Goal: Task Accomplishment & Management: Use online tool/utility

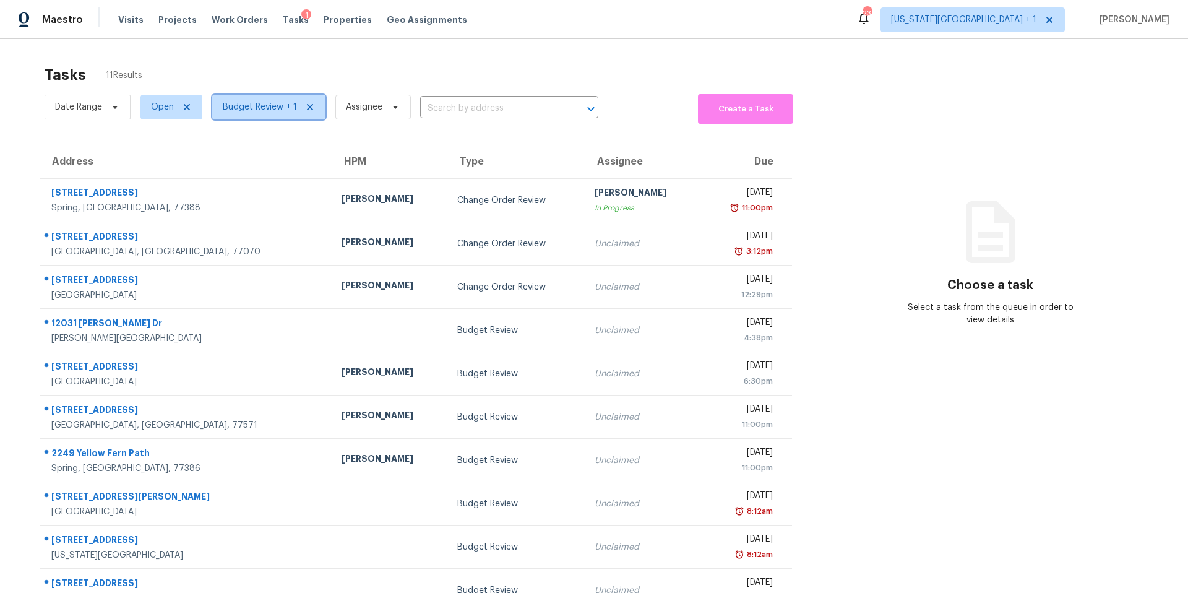
click at [254, 115] on span "Budget Review + 1" at bounding box center [268, 107] width 113 height 25
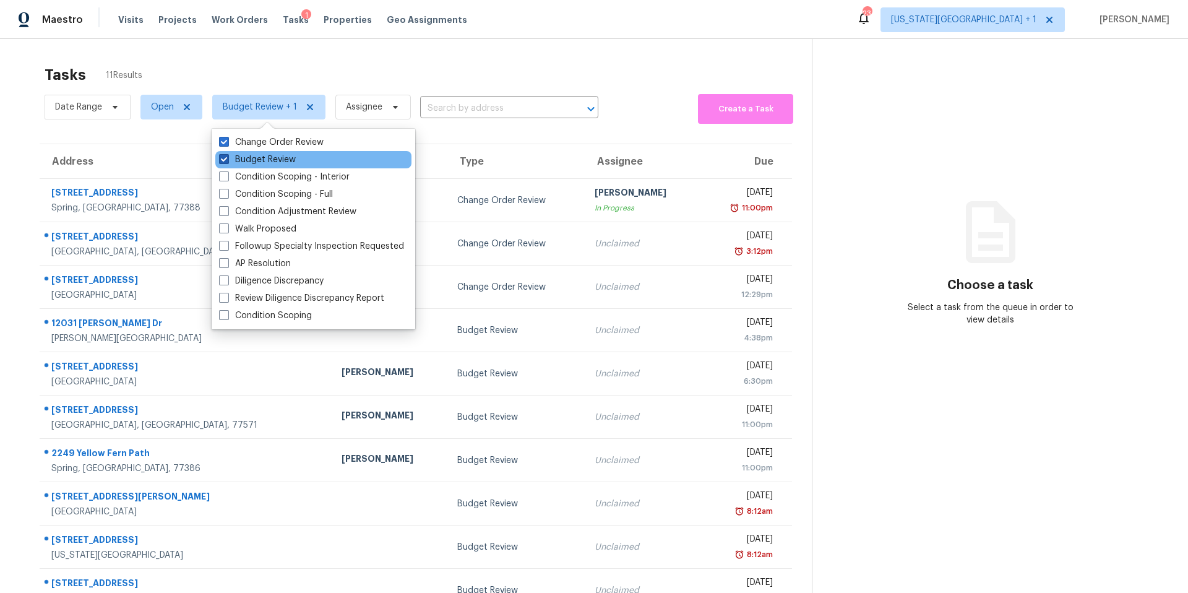
click at [239, 155] on label "Budget Review" at bounding box center [257, 159] width 77 height 12
click at [227, 155] on input "Budget Review" at bounding box center [223, 157] width 8 height 8
checkbox input "false"
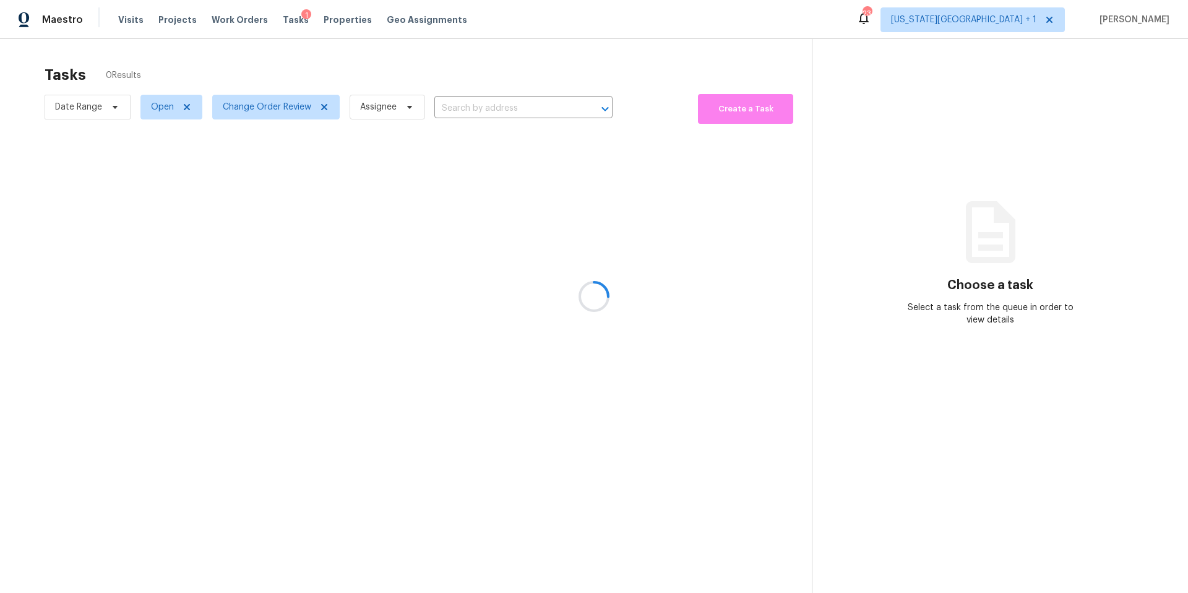
click at [269, 50] on div at bounding box center [594, 296] width 1188 height 593
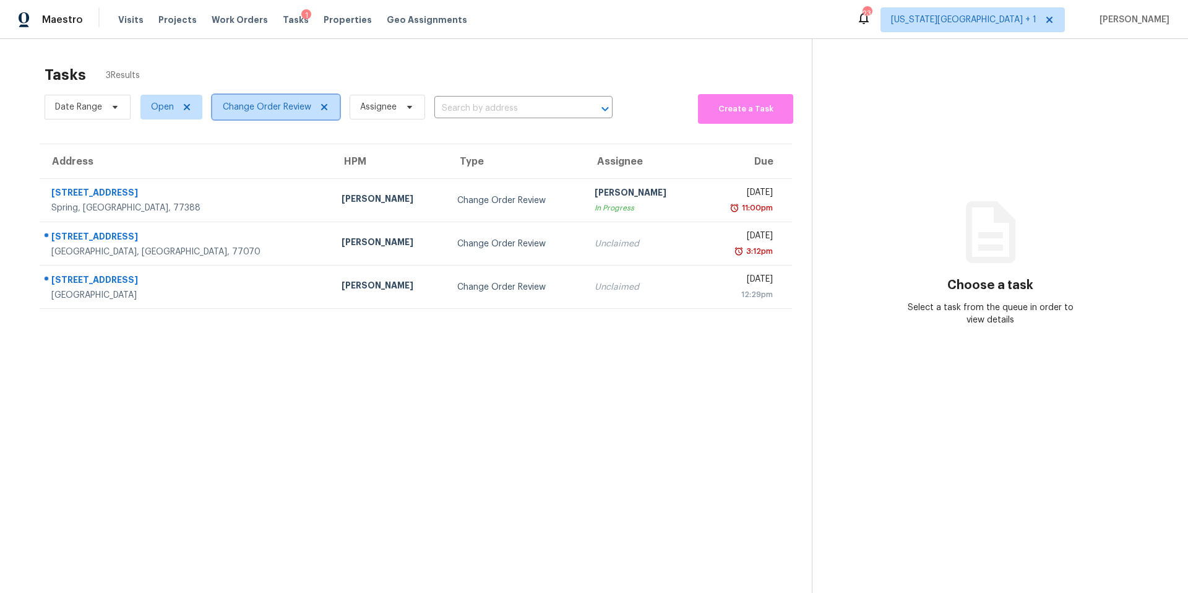
click at [254, 109] on span "Change Order Review" at bounding box center [267, 107] width 88 height 12
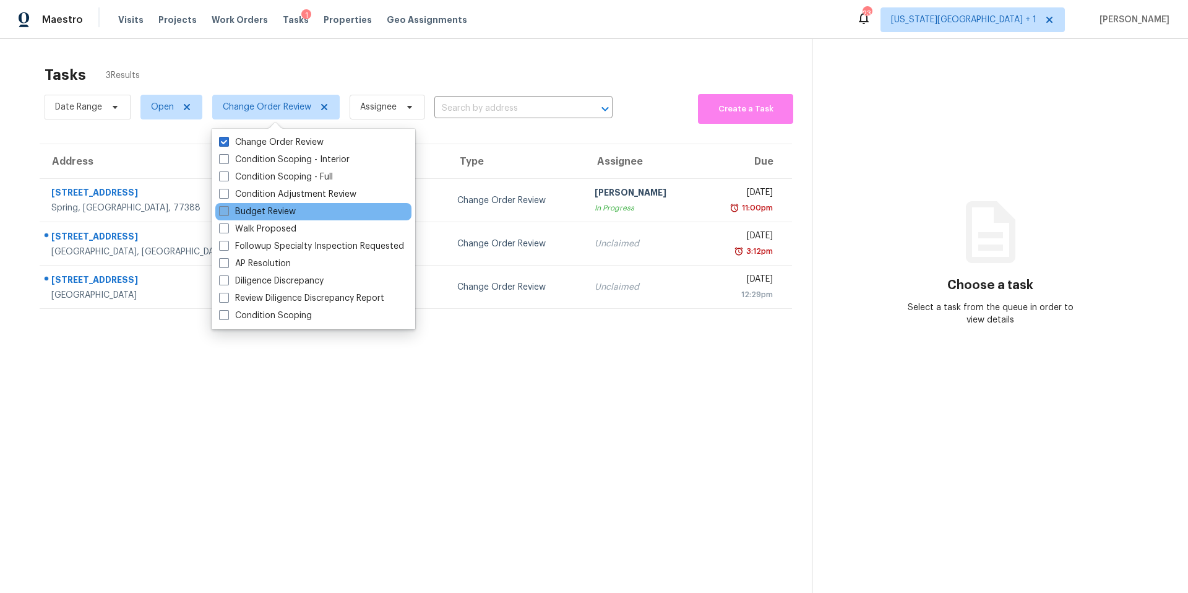
click at [239, 207] on label "Budget Review" at bounding box center [257, 211] width 77 height 12
click at [227, 207] on input "Budget Review" at bounding box center [223, 209] width 8 height 8
checkbox input "true"
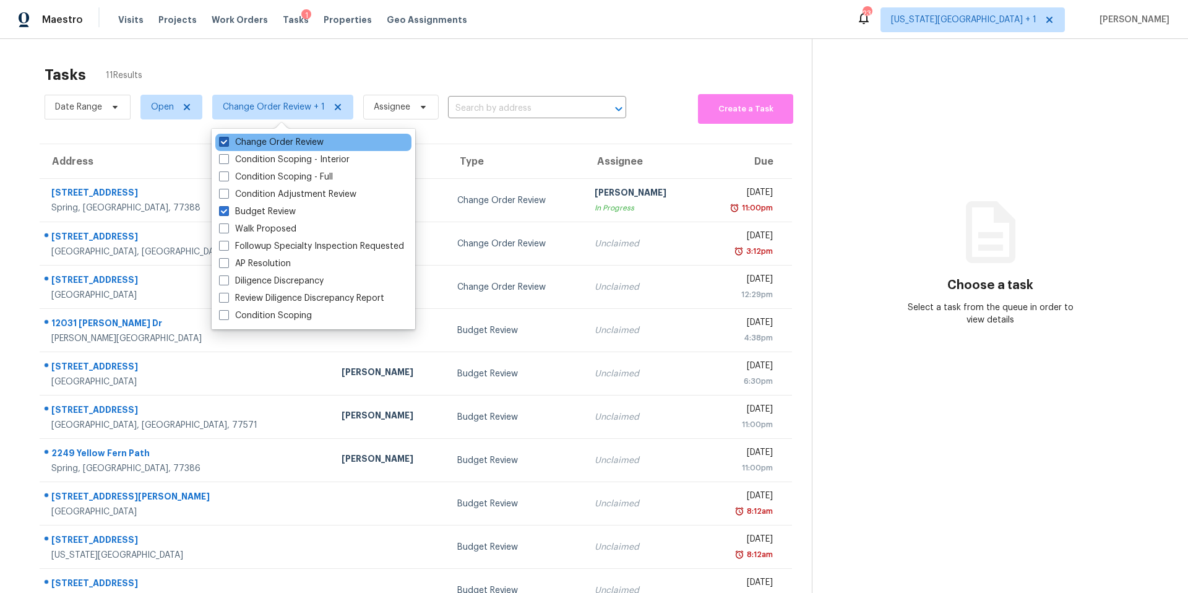
click at [235, 144] on label "Change Order Review" at bounding box center [271, 142] width 105 height 12
click at [227, 144] on input "Change Order Review" at bounding box center [223, 140] width 8 height 8
checkbox input "false"
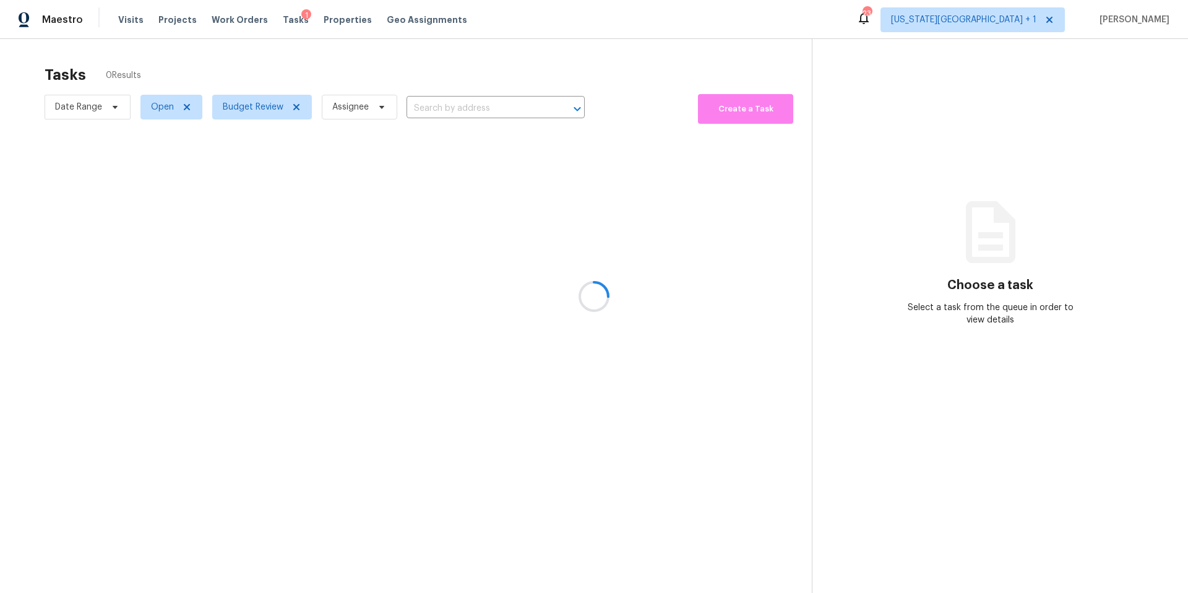
click at [247, 66] on div at bounding box center [594, 296] width 1188 height 593
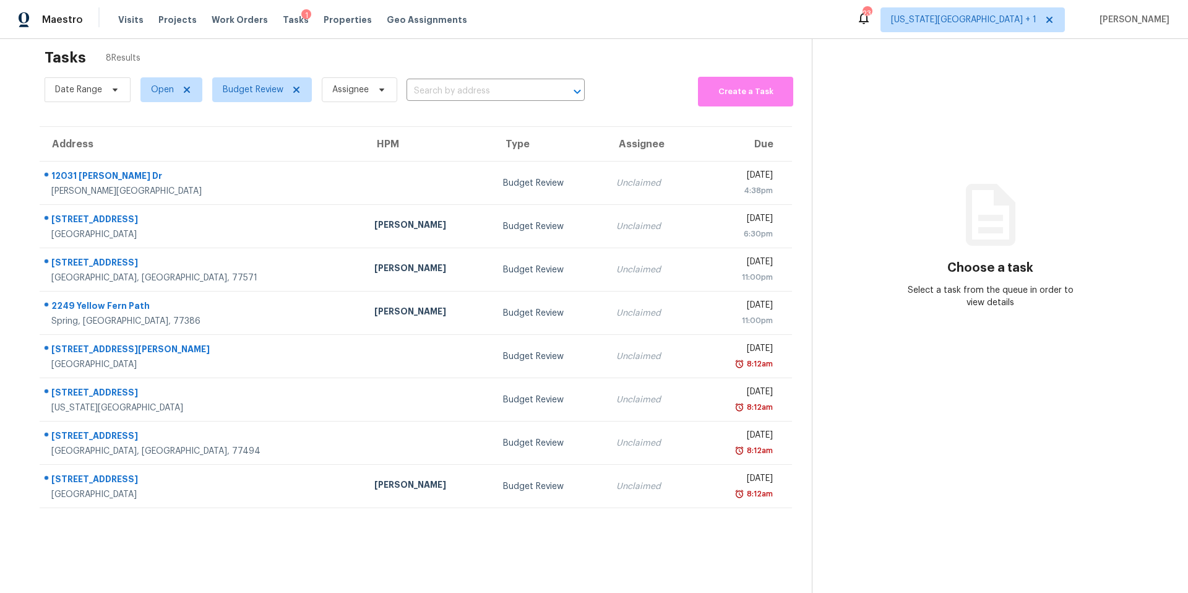
scroll to position [19, 0]
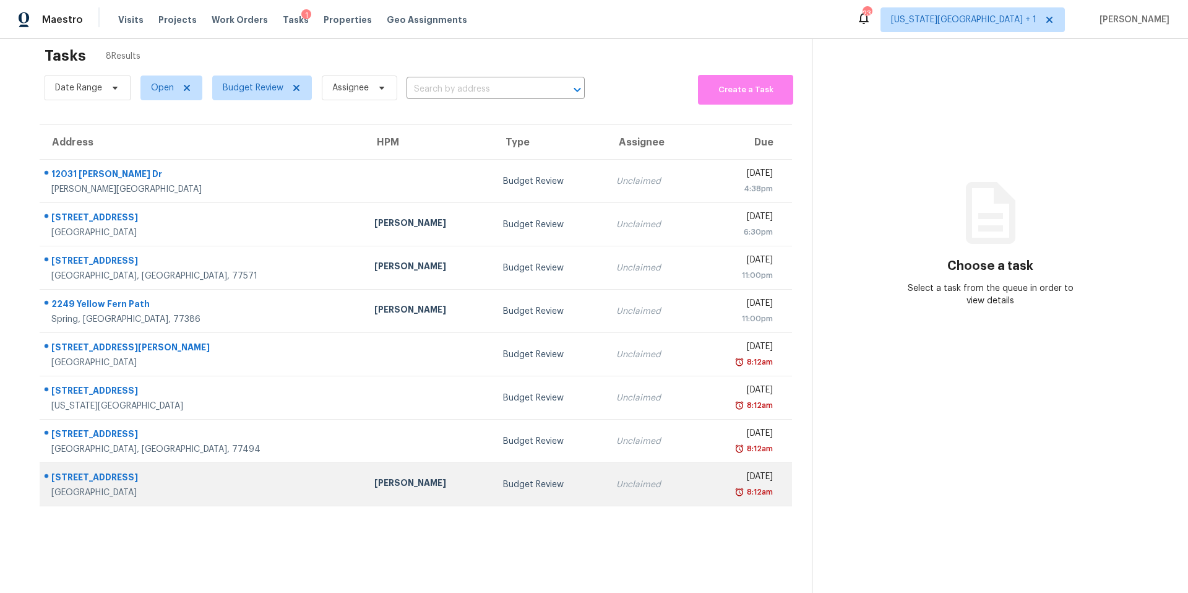
click at [374, 485] on div "Navid Ranjbar" at bounding box center [428, 483] width 109 height 15
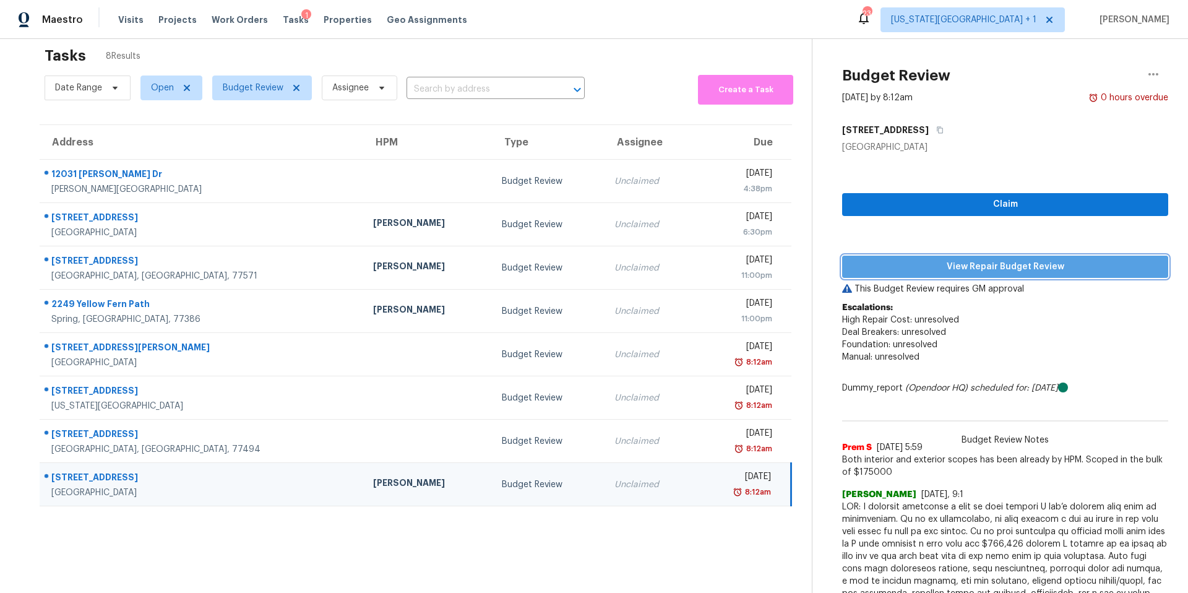
click at [915, 262] on span "View Repair Budget Review" at bounding box center [1005, 266] width 306 height 15
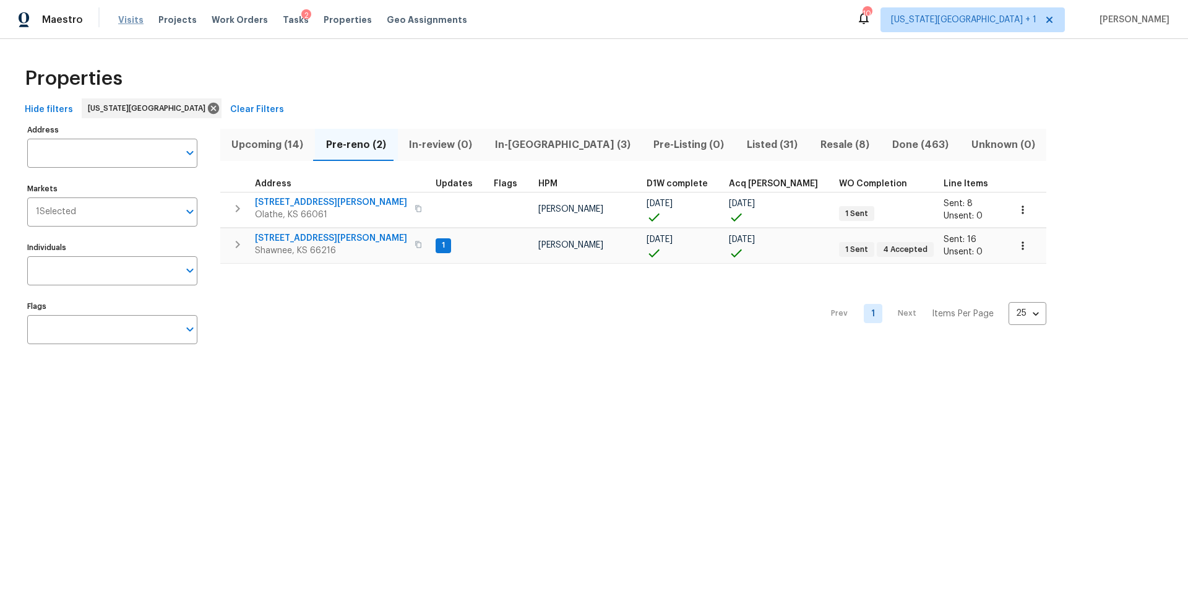
click at [131, 19] on span "Visits" at bounding box center [130, 20] width 25 height 12
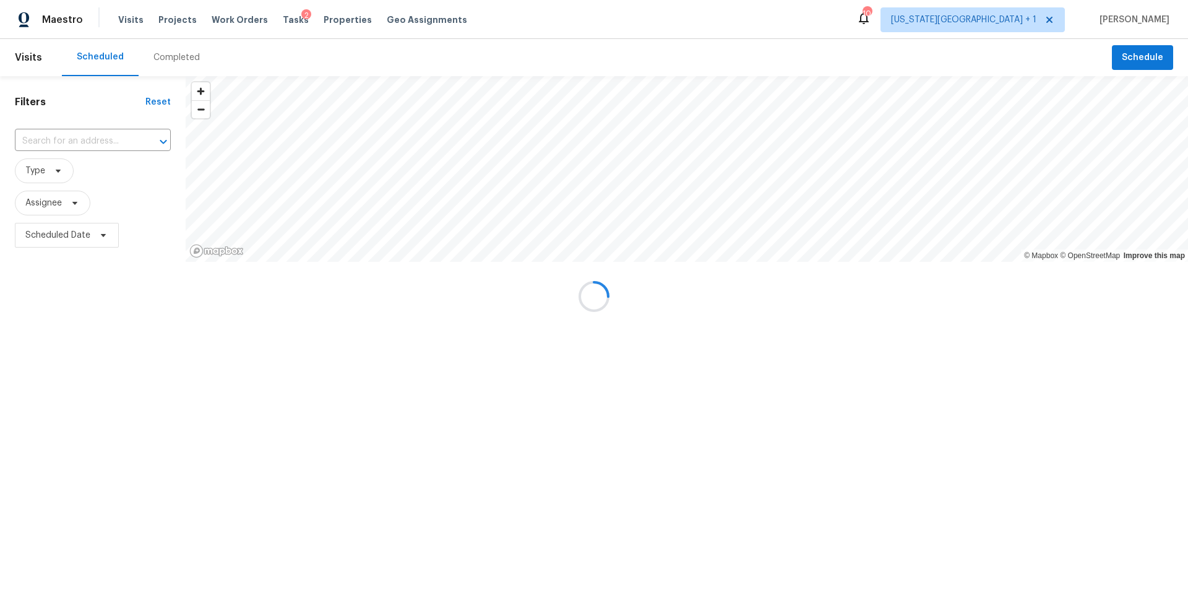
click at [176, 66] on div "Completed" at bounding box center [177, 57] width 76 height 37
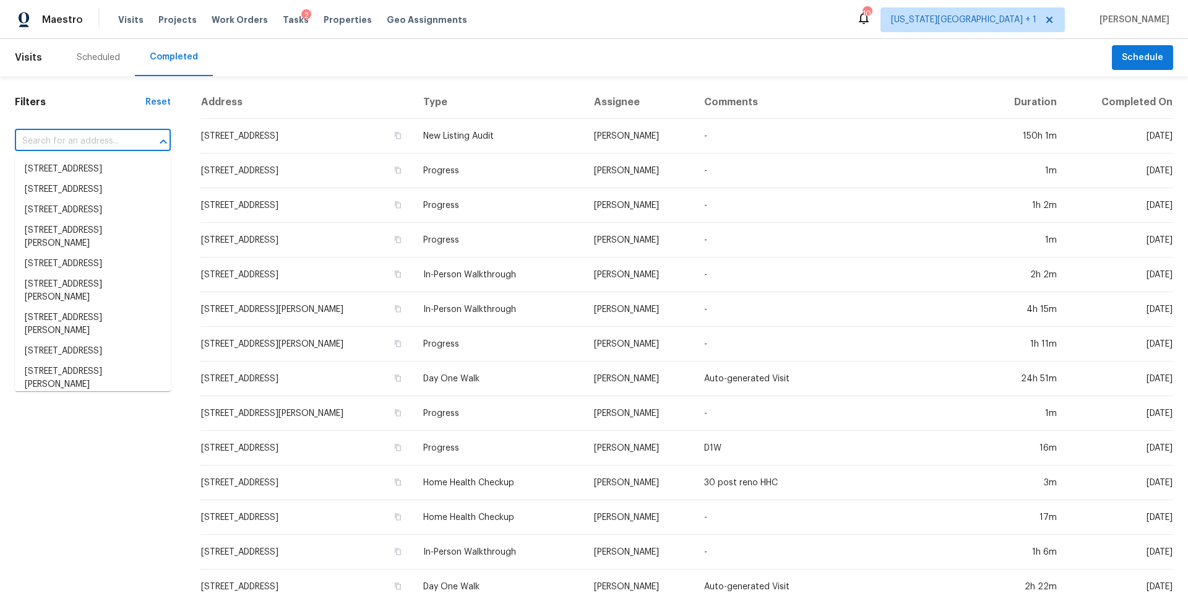
click at [71, 139] on input "text" at bounding box center [75, 141] width 121 height 19
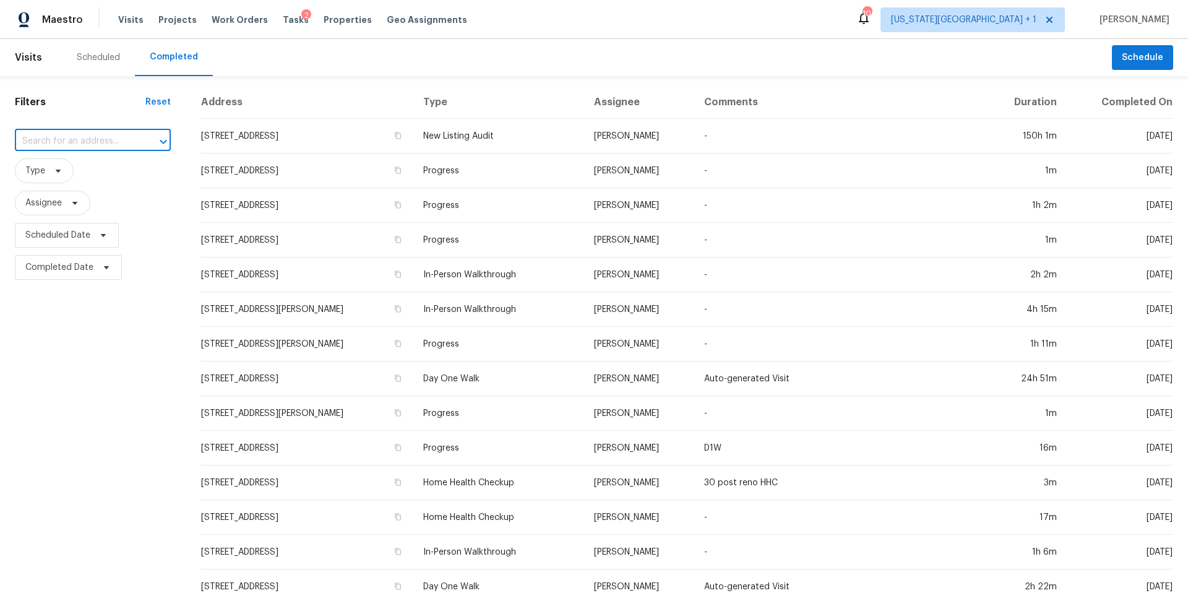
paste input "4311 Dragonwick Dr, Houston, TX 77045"
type input "4311 Dragonwick Dr, Houston, TX 77045"
click at [98, 169] on li "4311 Dragonwick Dr, Houston, TX 77045" at bounding box center [93, 169] width 156 height 20
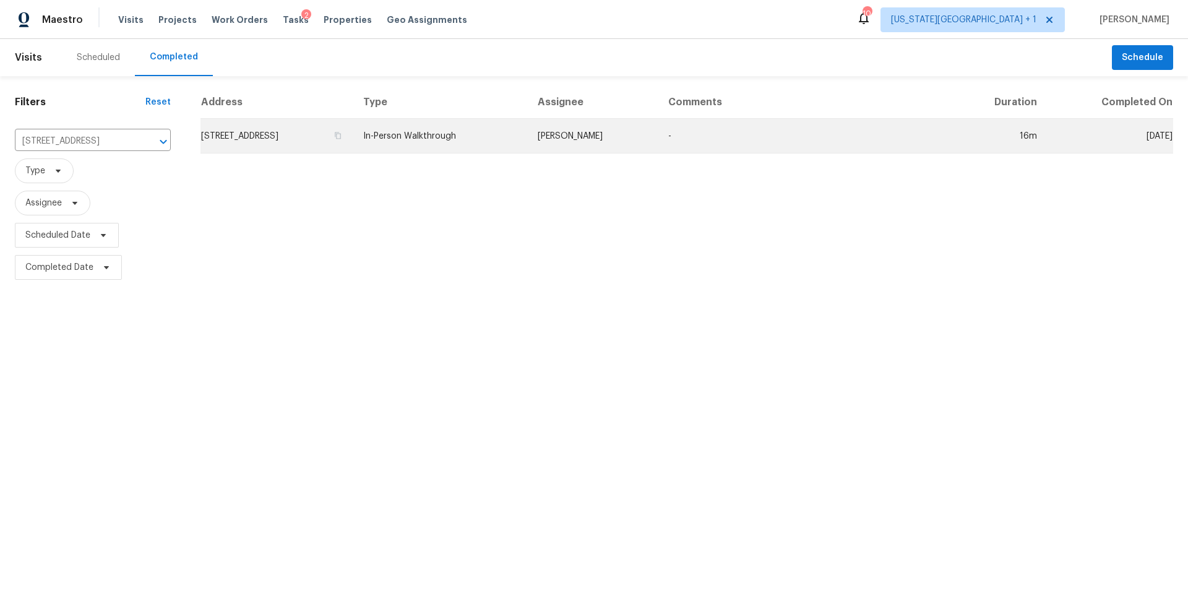
click at [259, 131] on td "4311 Dragonwick Dr, Houston, TX 77045" at bounding box center [276, 136] width 153 height 35
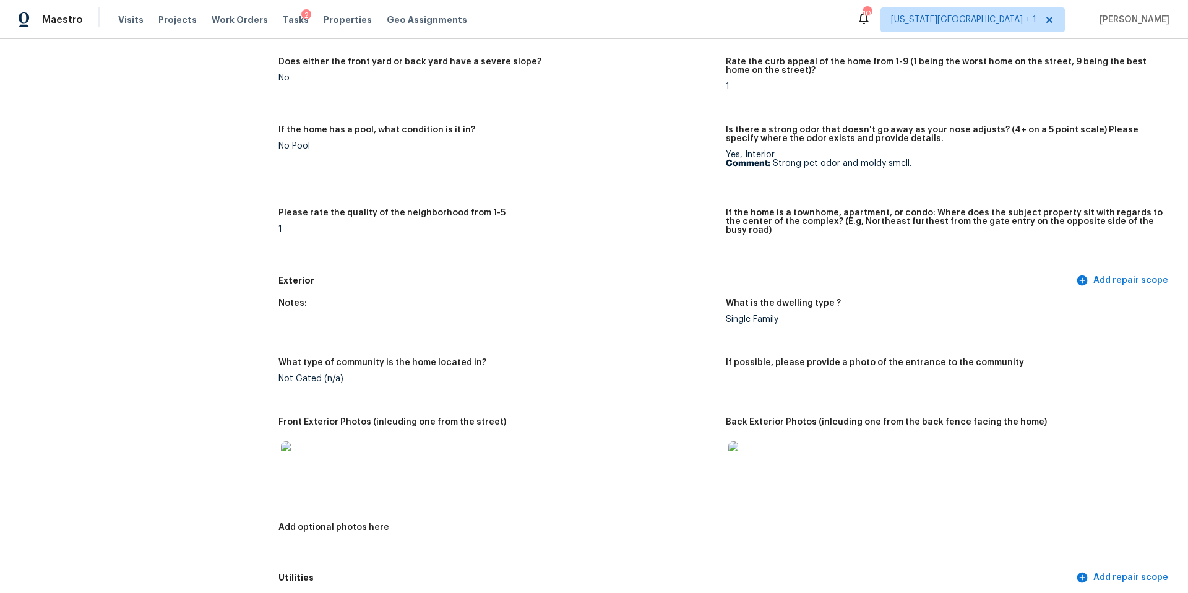
scroll to position [257, 0]
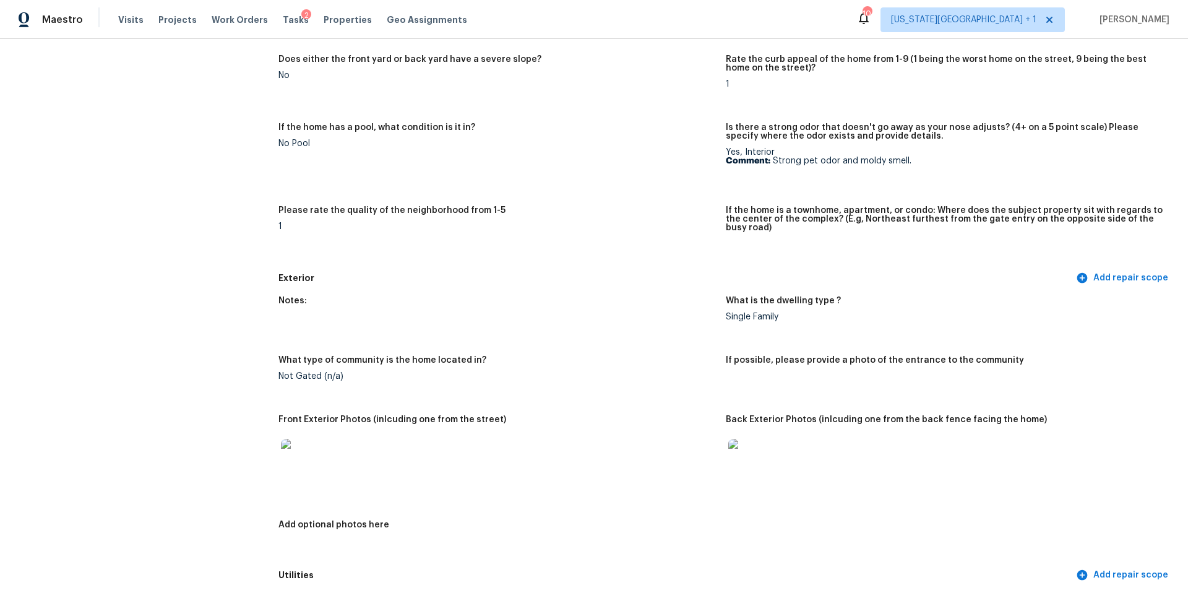
click at [315, 454] on img at bounding box center [301, 459] width 40 height 40
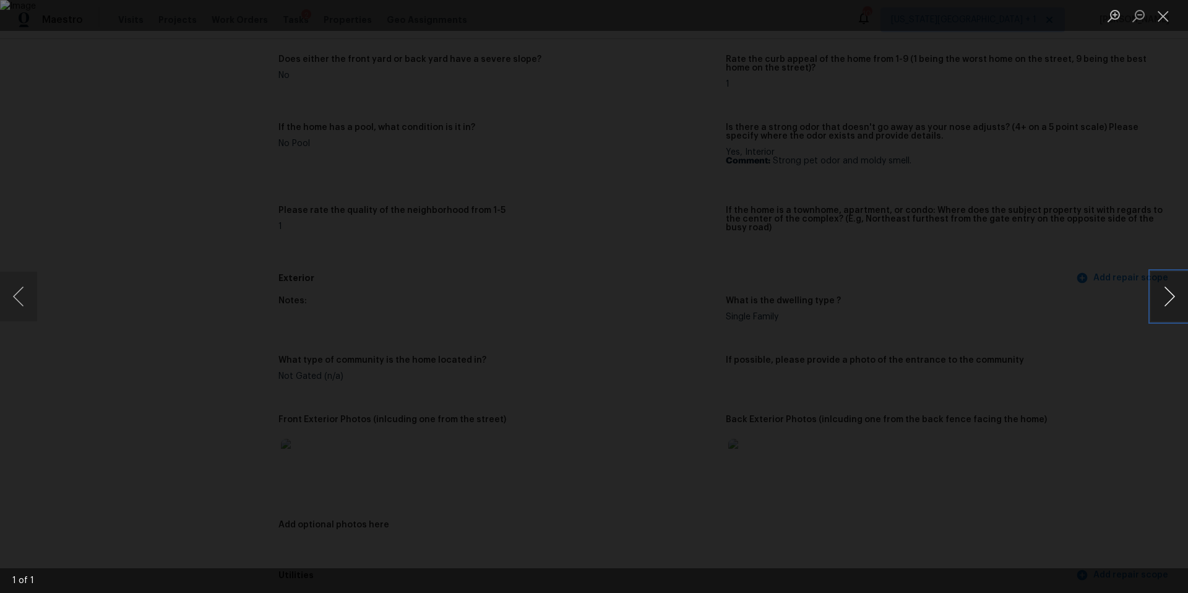
click at [1171, 300] on button "Next image" at bounding box center [1169, 297] width 37 height 50
click at [1125, 324] on div "Lightbox" at bounding box center [594, 296] width 1188 height 593
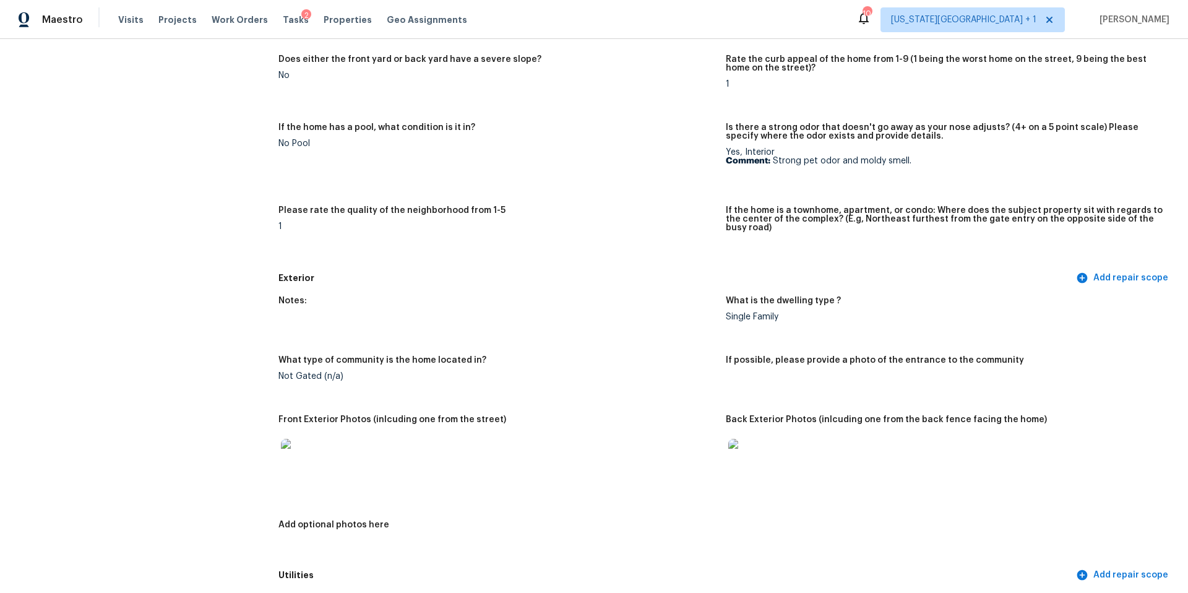
click at [754, 450] on img at bounding box center [748, 459] width 40 height 40
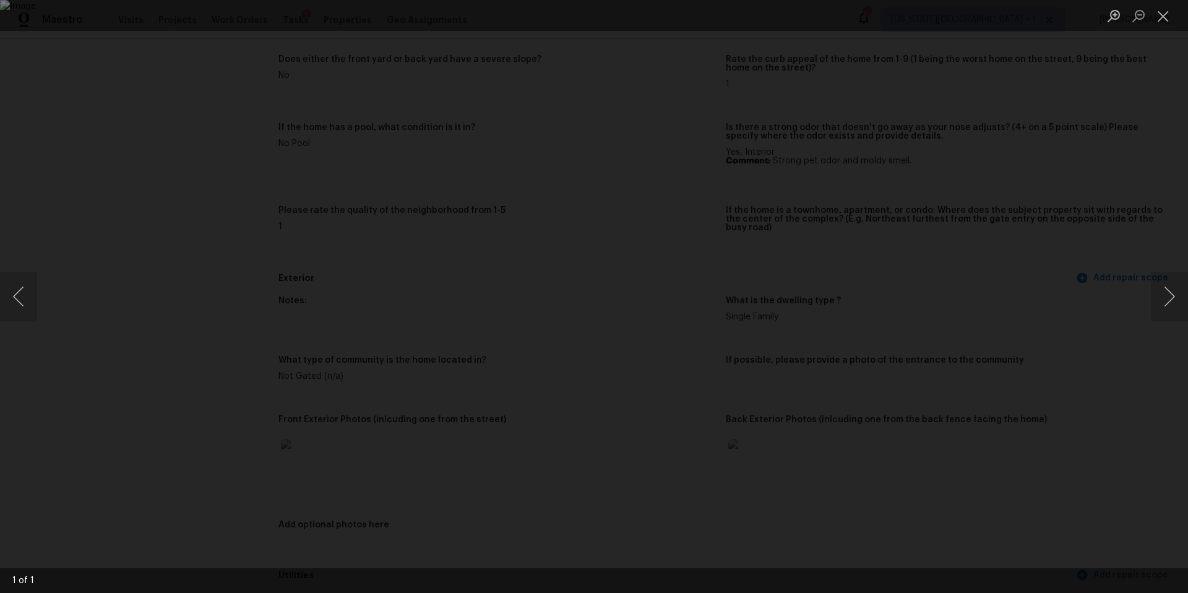
click at [1097, 384] on div "Lightbox" at bounding box center [594, 296] width 1188 height 593
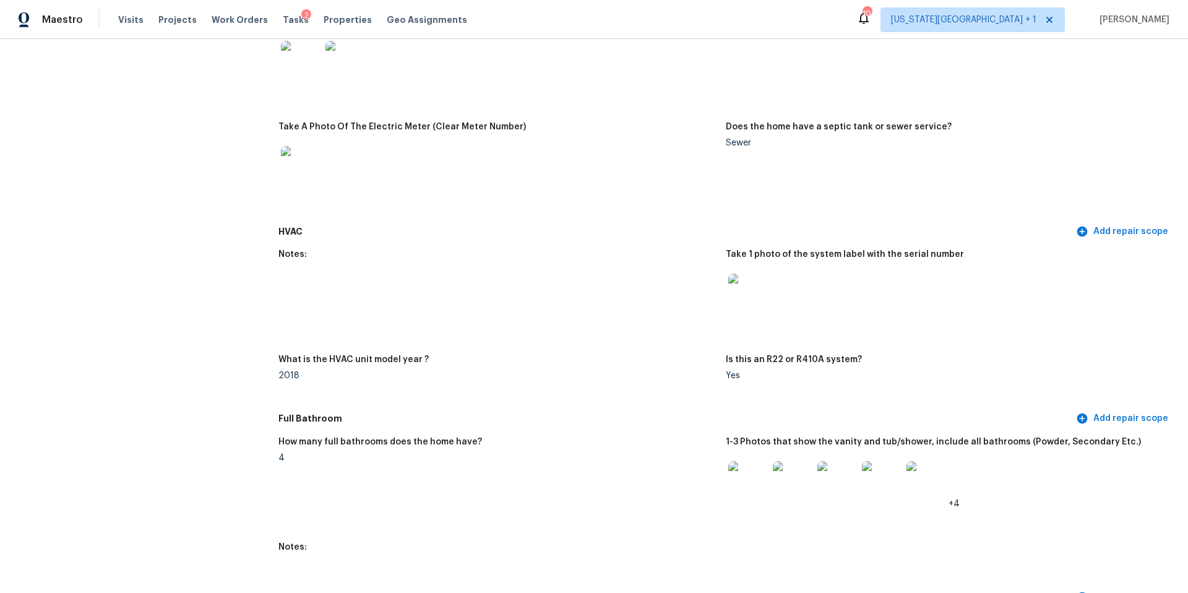
scroll to position [1038, 0]
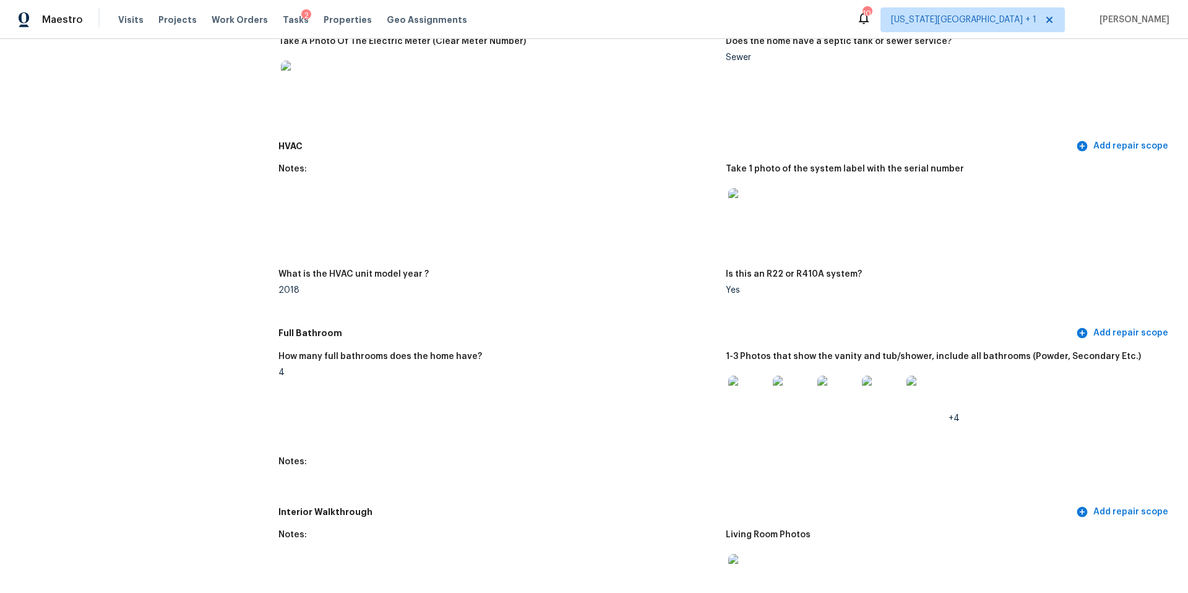
click at [746, 391] on img at bounding box center [748, 396] width 40 height 40
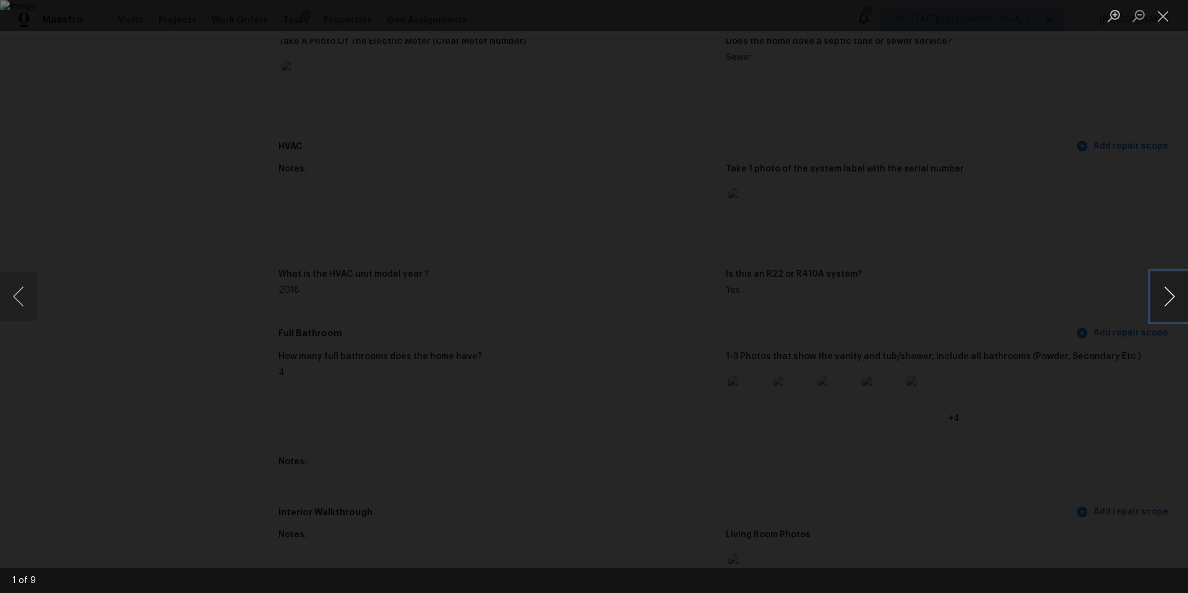
click at [1165, 304] on button "Next image" at bounding box center [1169, 297] width 37 height 50
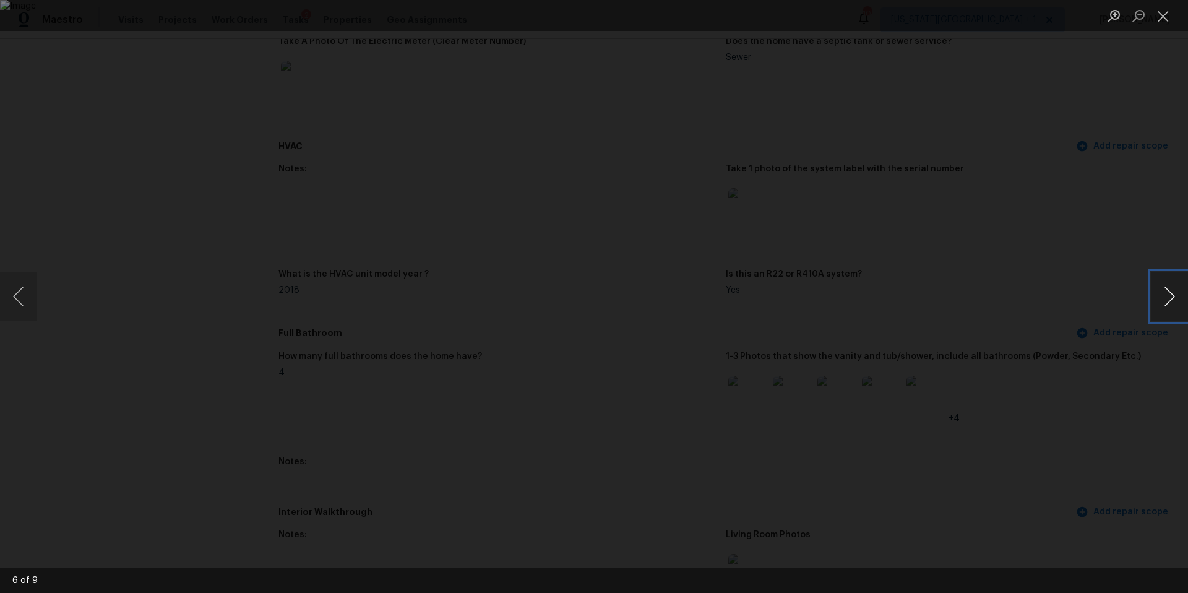
click at [1165, 304] on button "Next image" at bounding box center [1169, 297] width 37 height 50
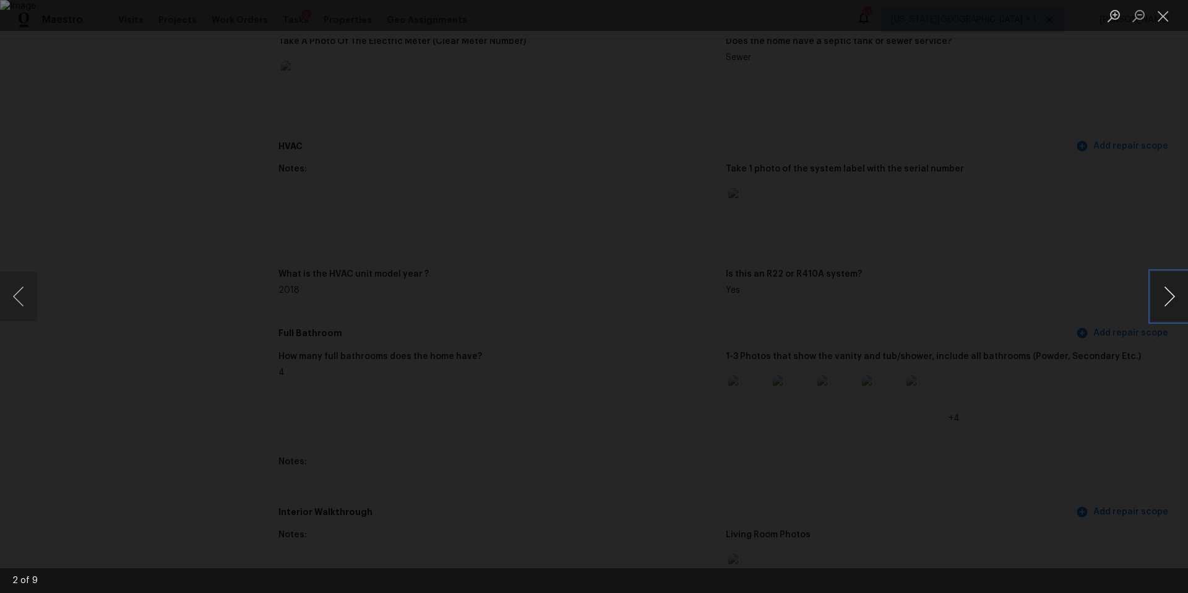
click at [1165, 304] on button "Next image" at bounding box center [1169, 297] width 37 height 50
click at [1074, 233] on div "Lightbox" at bounding box center [594, 296] width 1188 height 593
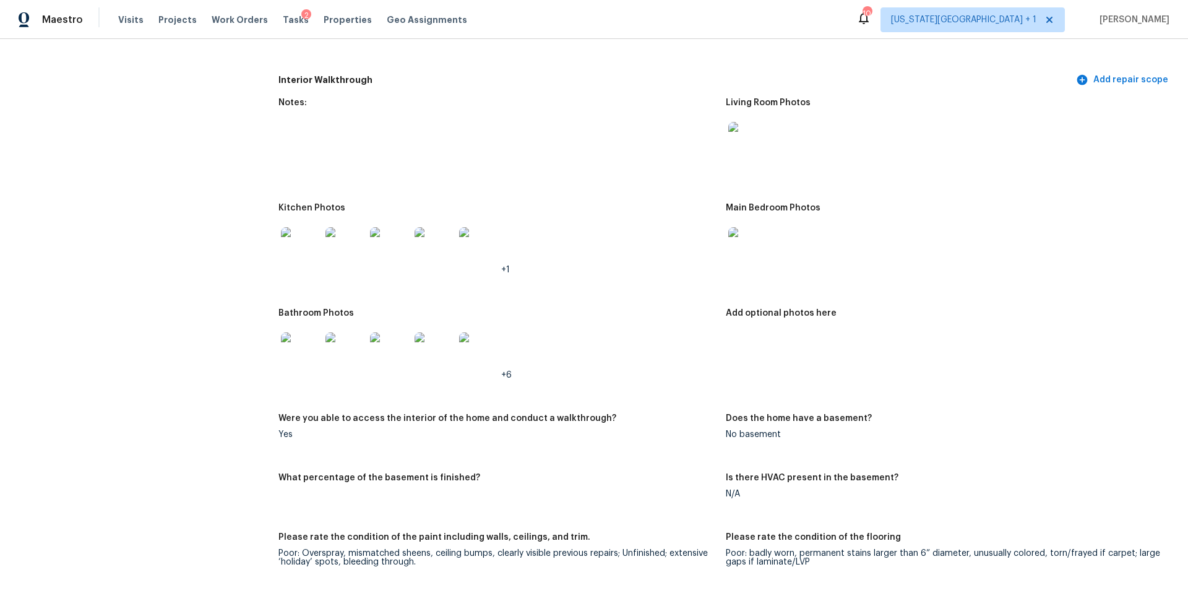
scroll to position [1484, 0]
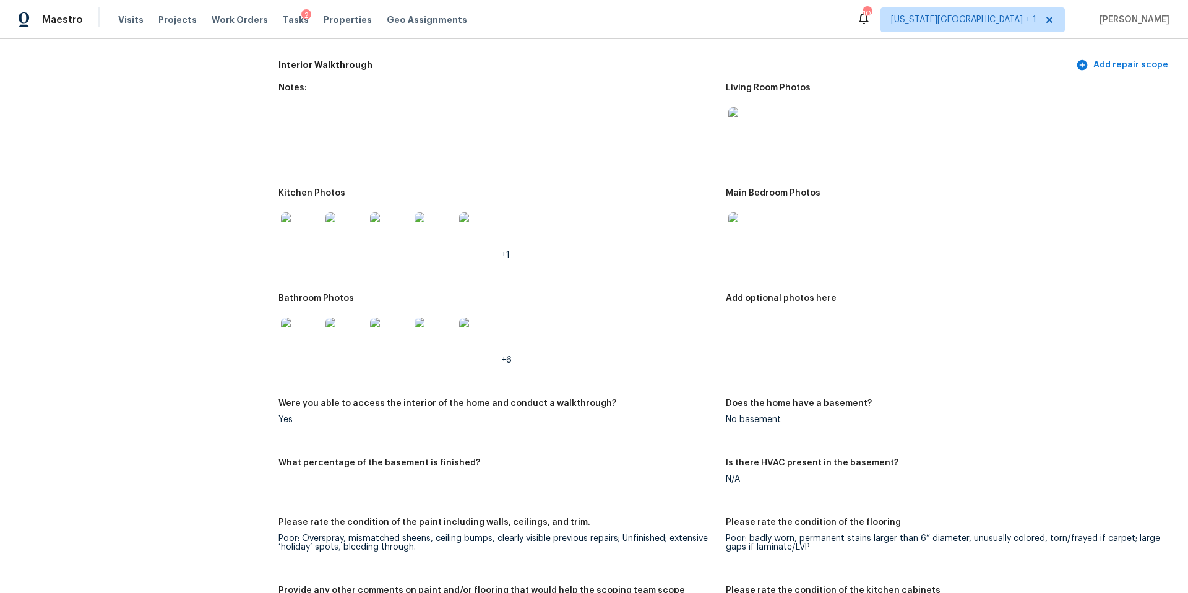
click at [303, 236] on img at bounding box center [301, 232] width 40 height 40
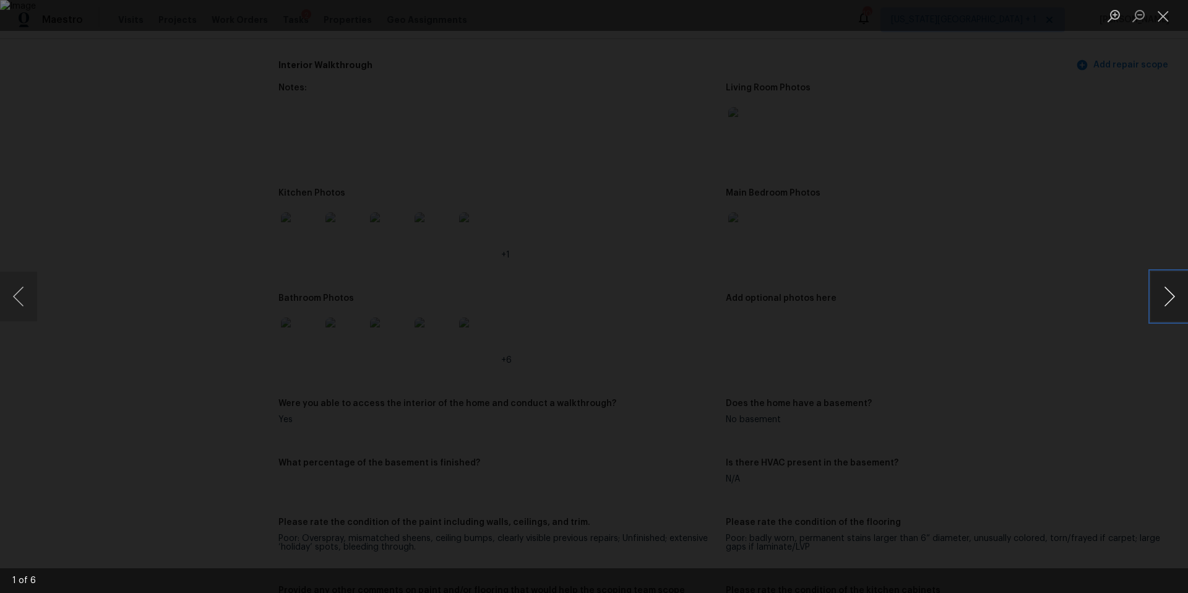
click at [1165, 304] on button "Next image" at bounding box center [1169, 297] width 37 height 50
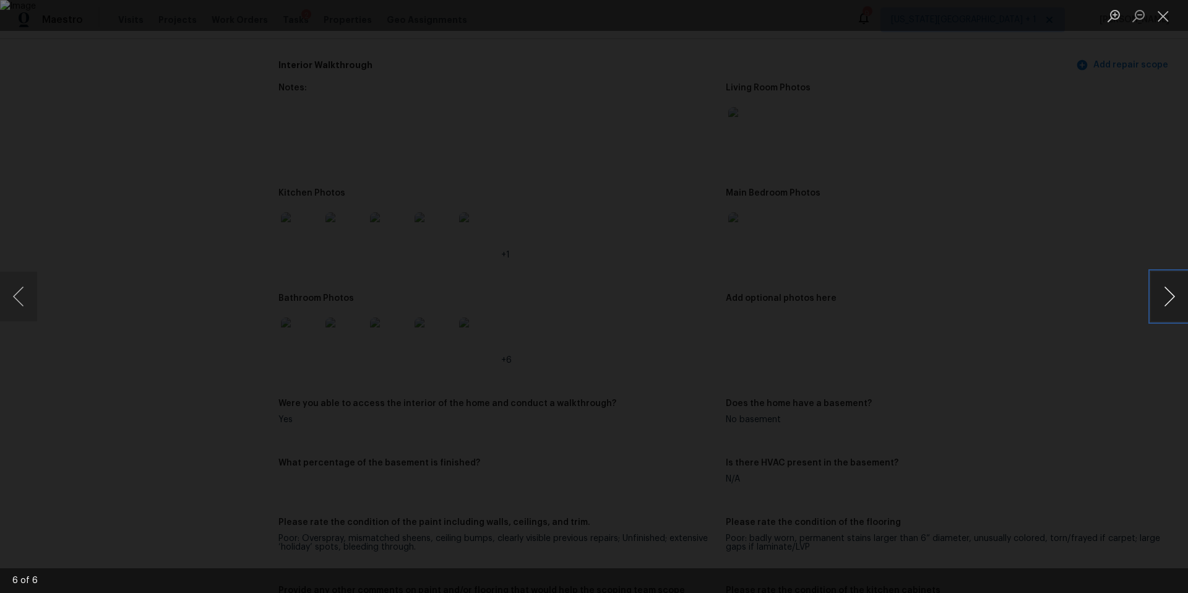
click at [1165, 292] on button "Next image" at bounding box center [1169, 297] width 37 height 50
click at [1163, 292] on button "Next image" at bounding box center [1169, 297] width 37 height 50
click at [1161, 293] on button "Next image" at bounding box center [1169, 297] width 37 height 50
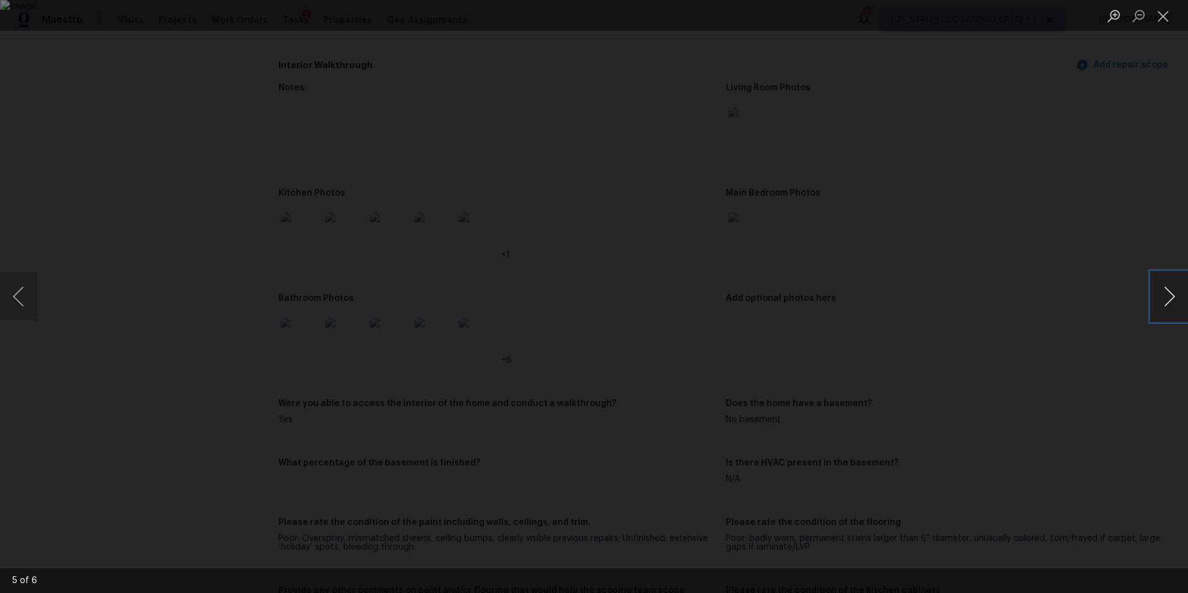
click at [1161, 293] on button "Next image" at bounding box center [1169, 297] width 37 height 50
click at [1074, 252] on div "Lightbox" at bounding box center [594, 296] width 1188 height 593
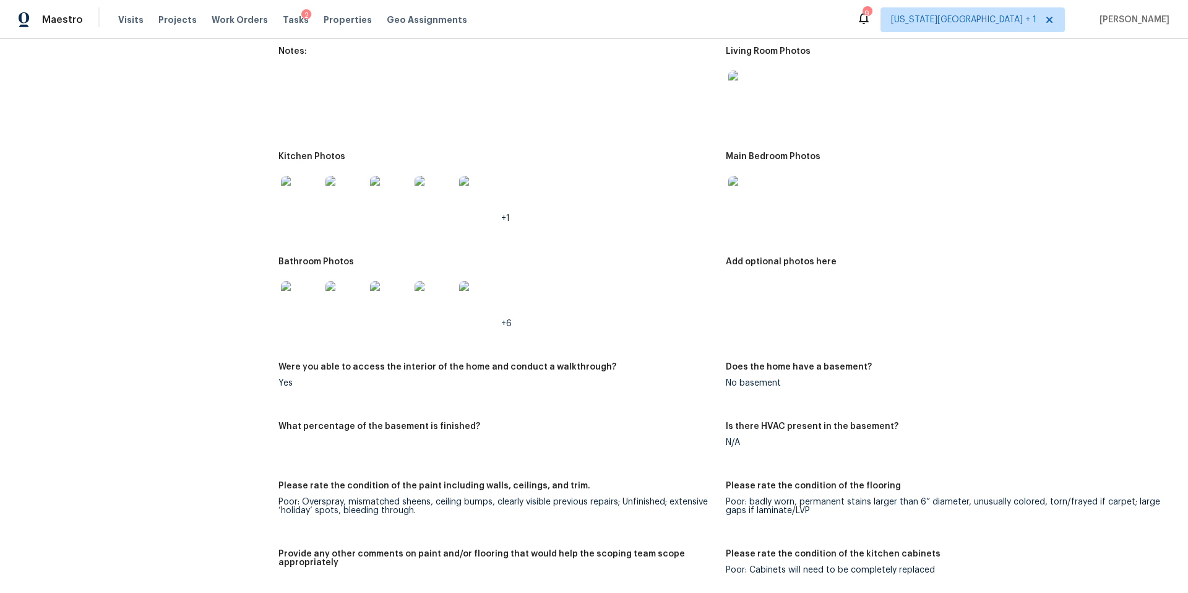
scroll to position [1530, 0]
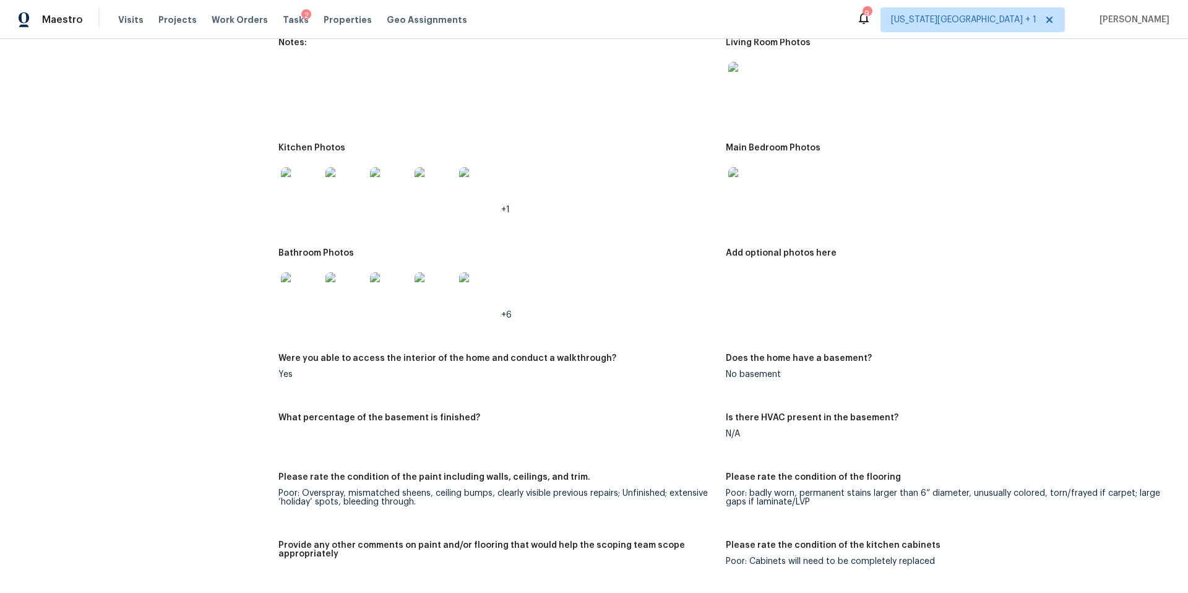
click at [305, 280] on img at bounding box center [301, 292] width 40 height 40
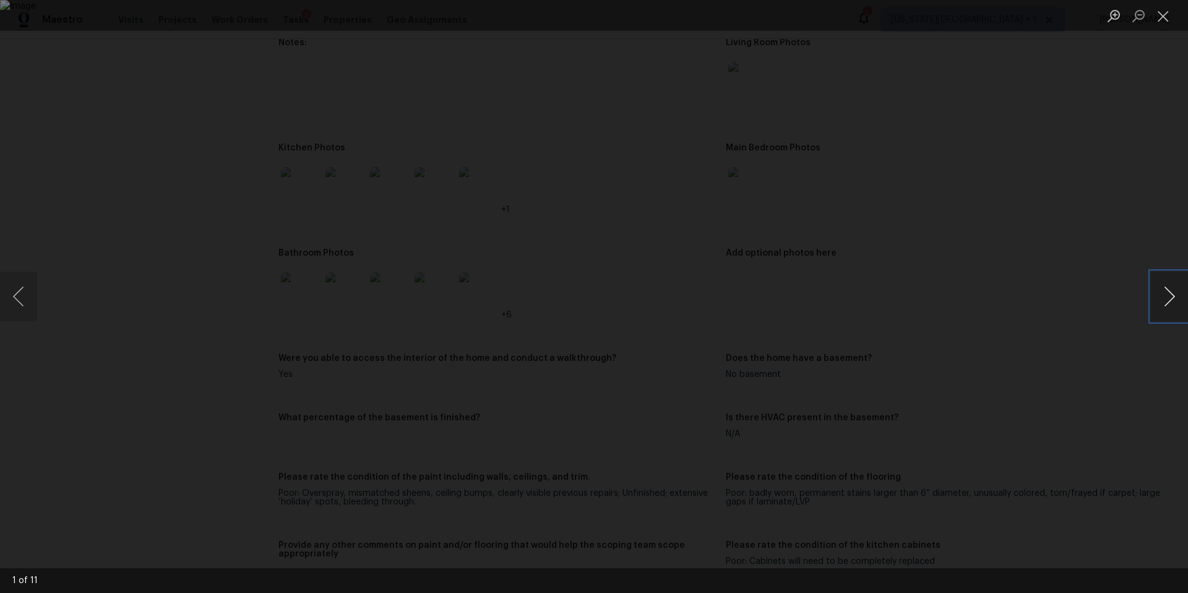
click at [1160, 297] on button "Next image" at bounding box center [1169, 297] width 37 height 50
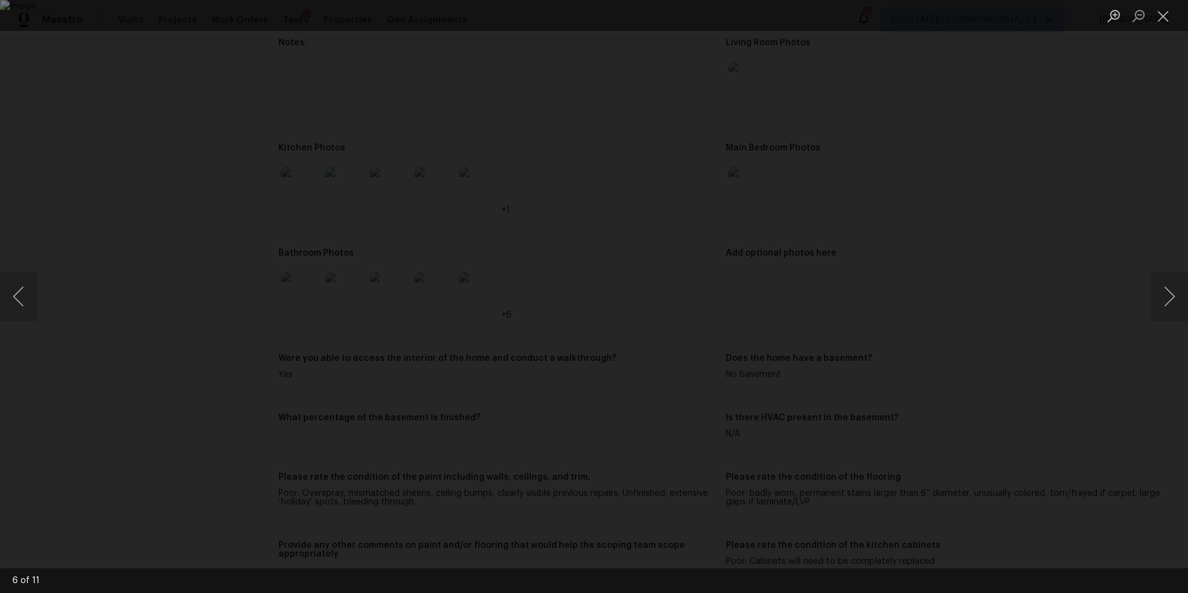
click at [1082, 286] on div "Lightbox" at bounding box center [594, 296] width 1188 height 593
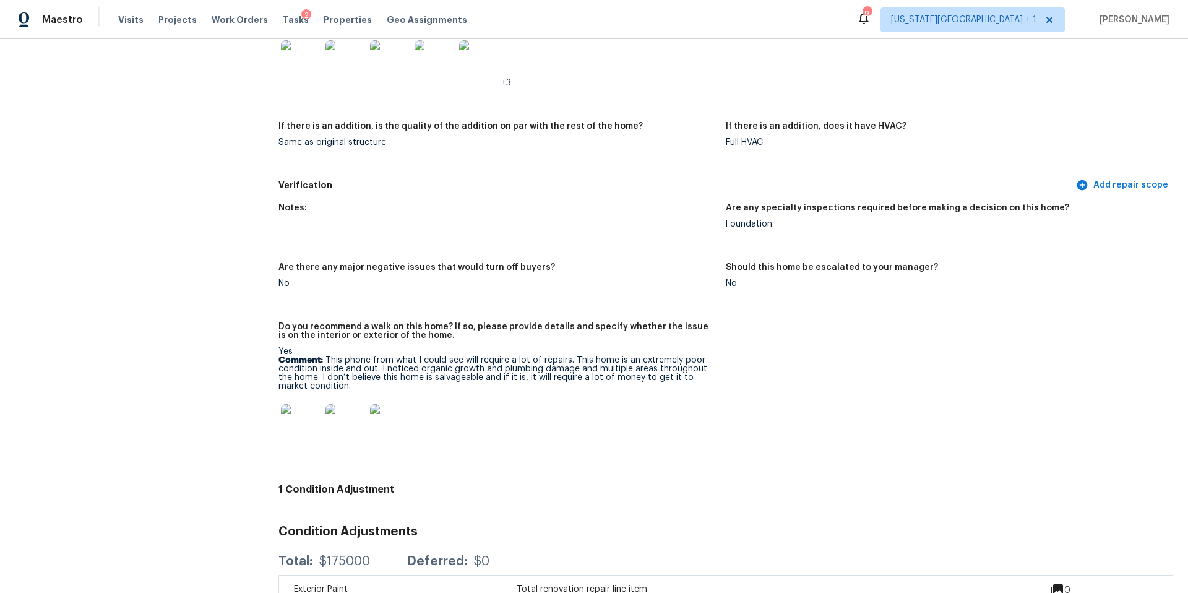
scroll to position [2734, 0]
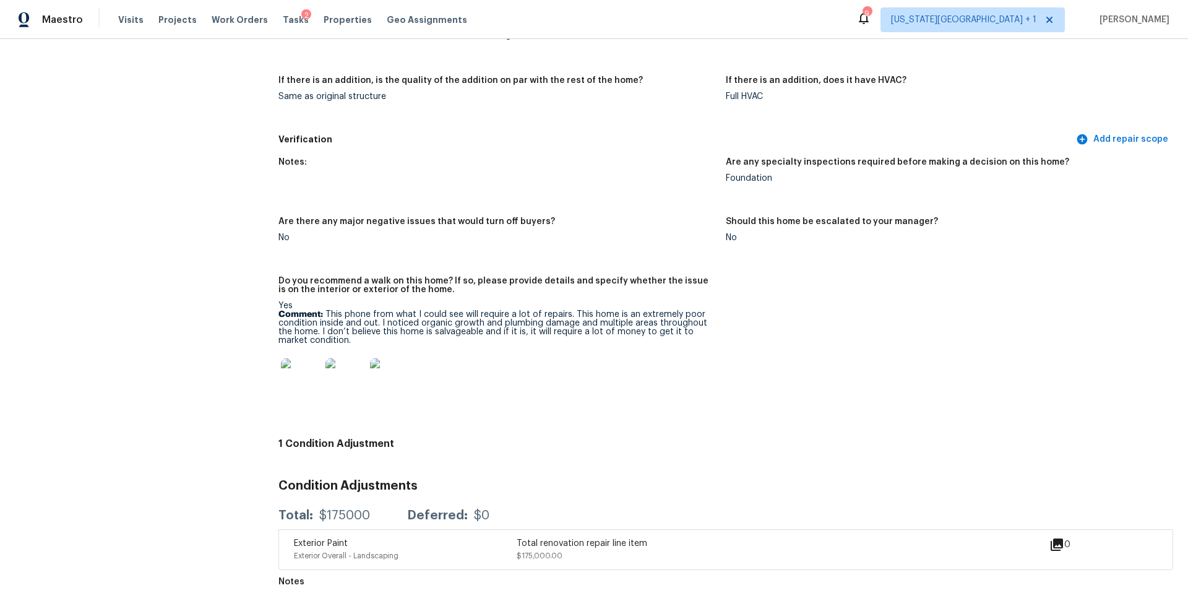
click at [304, 375] on img at bounding box center [301, 378] width 40 height 40
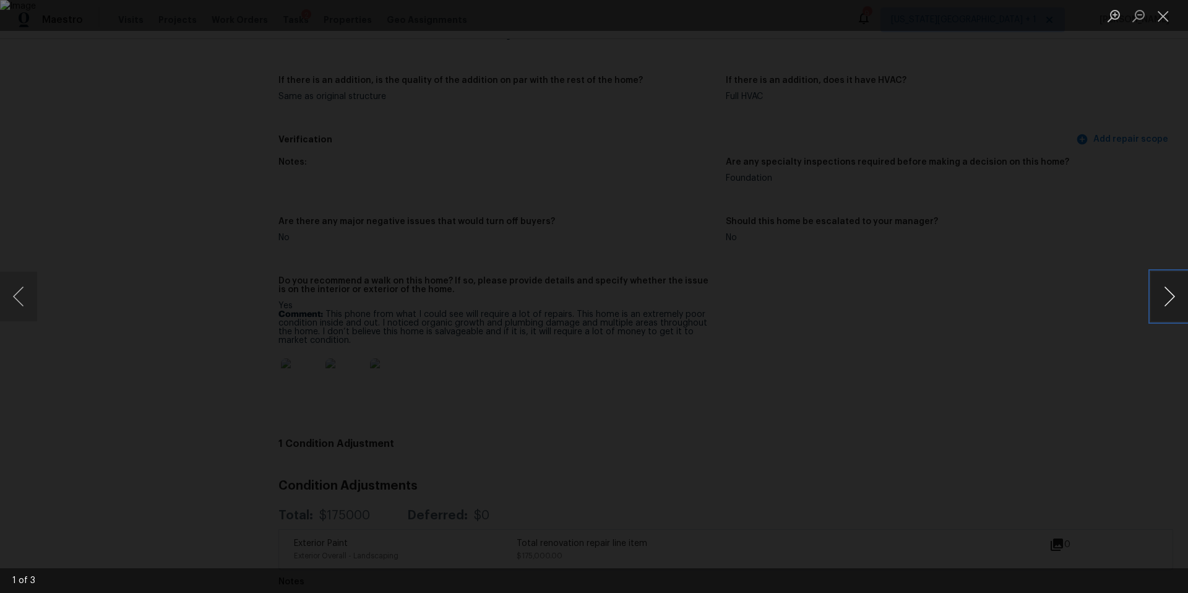
click at [1179, 295] on button "Next image" at bounding box center [1169, 297] width 37 height 50
click at [1079, 269] on div "Lightbox" at bounding box center [594, 296] width 1188 height 593
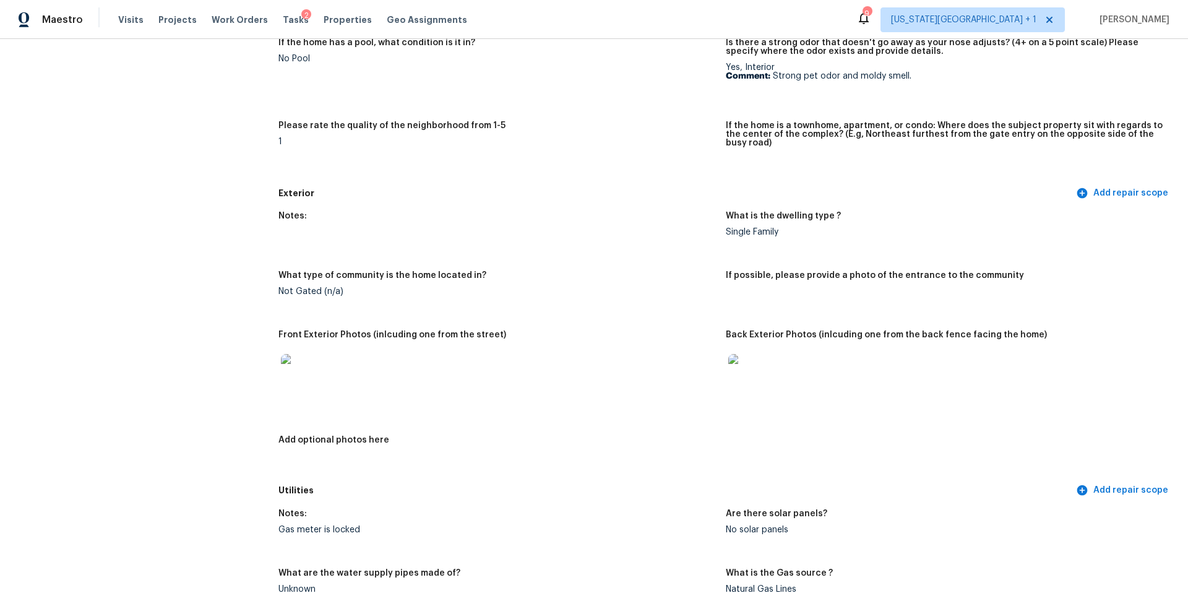
scroll to position [0, 0]
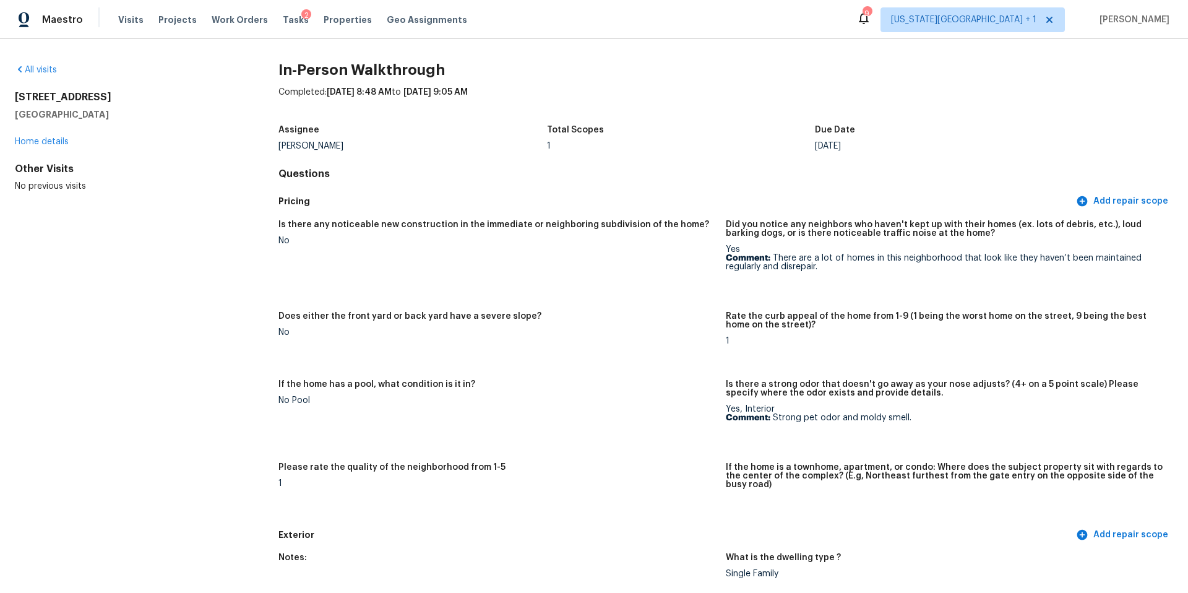
click at [66, 148] on div "All visits 4311 Dragonwick Dr Houston, TX 77045 Home details Other Visits No pr…" at bounding box center [127, 128] width 224 height 129
click at [53, 145] on link "Home details" at bounding box center [42, 141] width 54 height 9
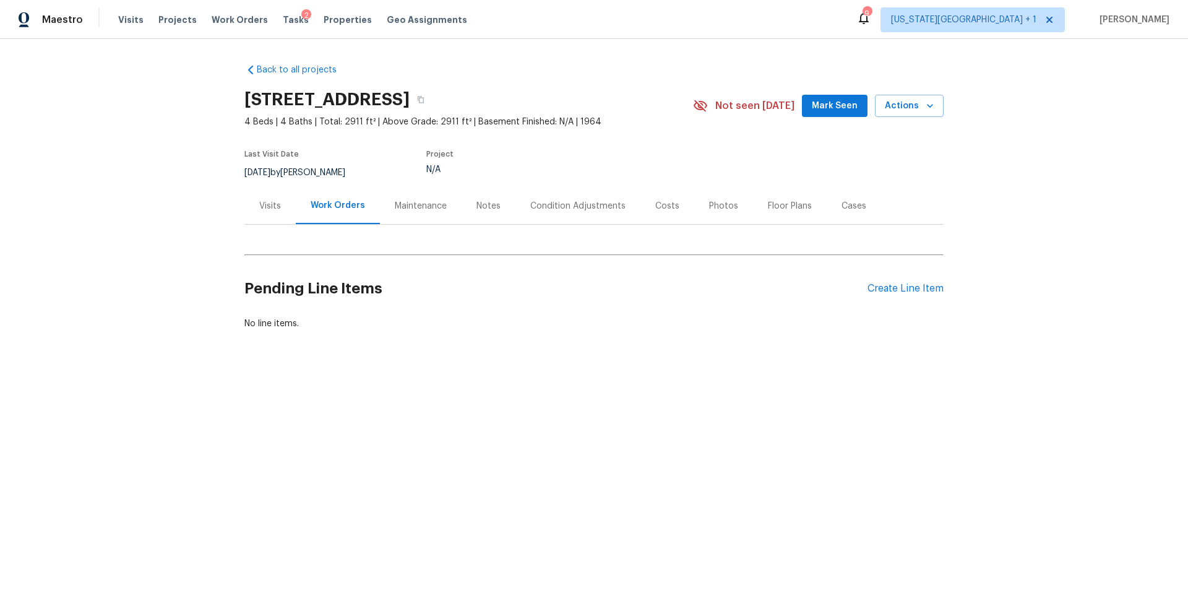
click at [270, 210] on div "Visits" at bounding box center [270, 206] width 22 height 12
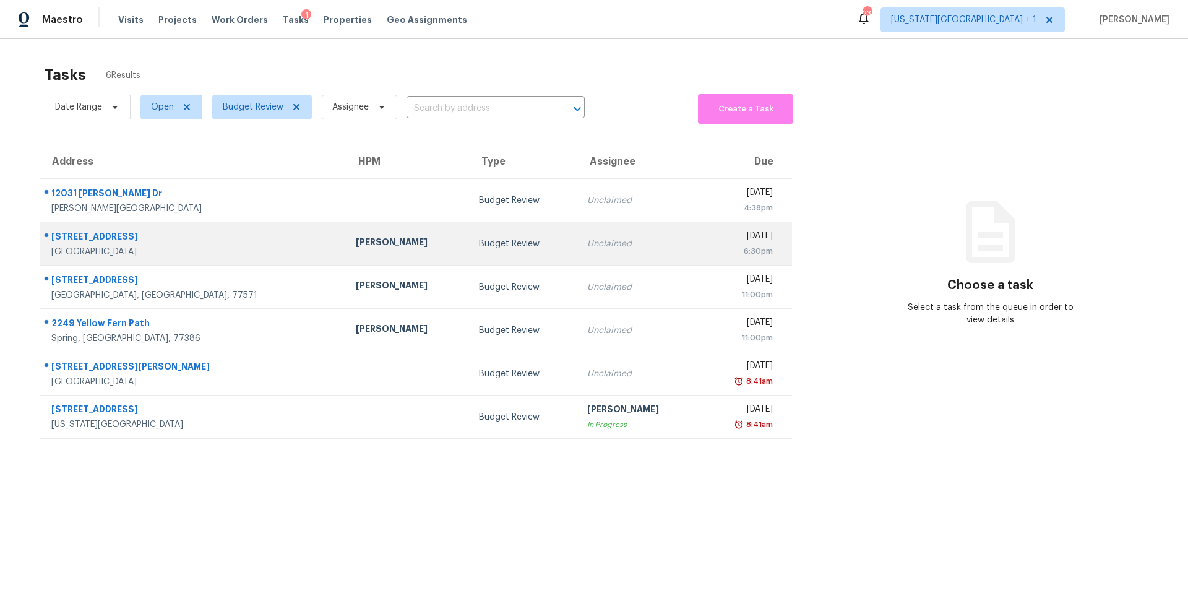
click at [356, 244] on div "[PERSON_NAME]" at bounding box center [407, 243] width 103 height 15
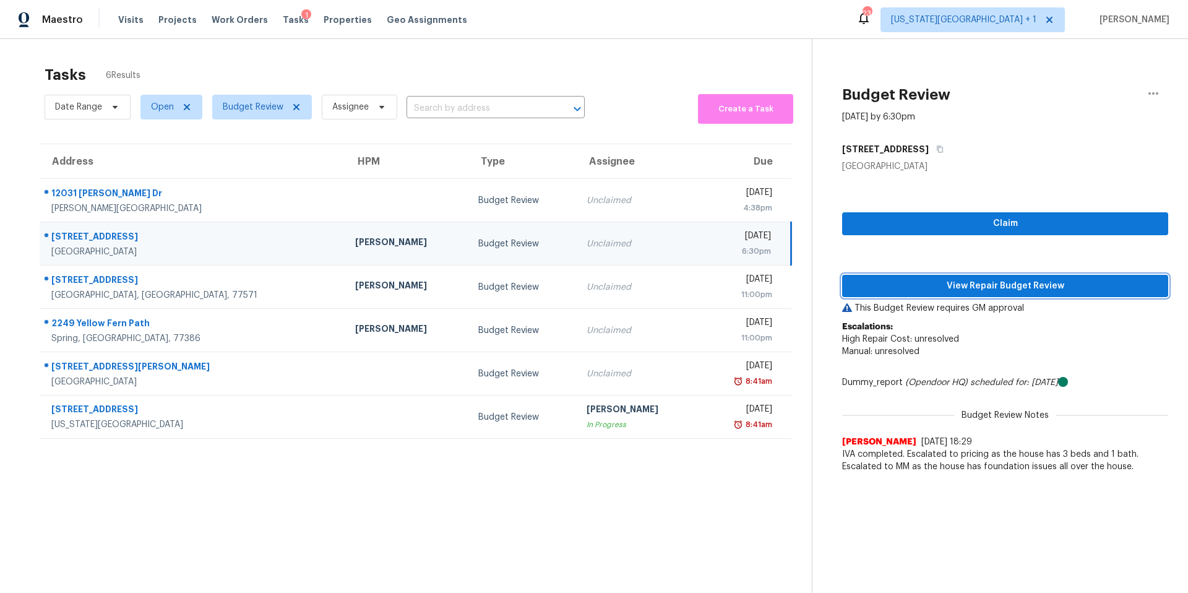
click at [892, 290] on span "View Repair Budget Review" at bounding box center [1005, 285] width 306 height 15
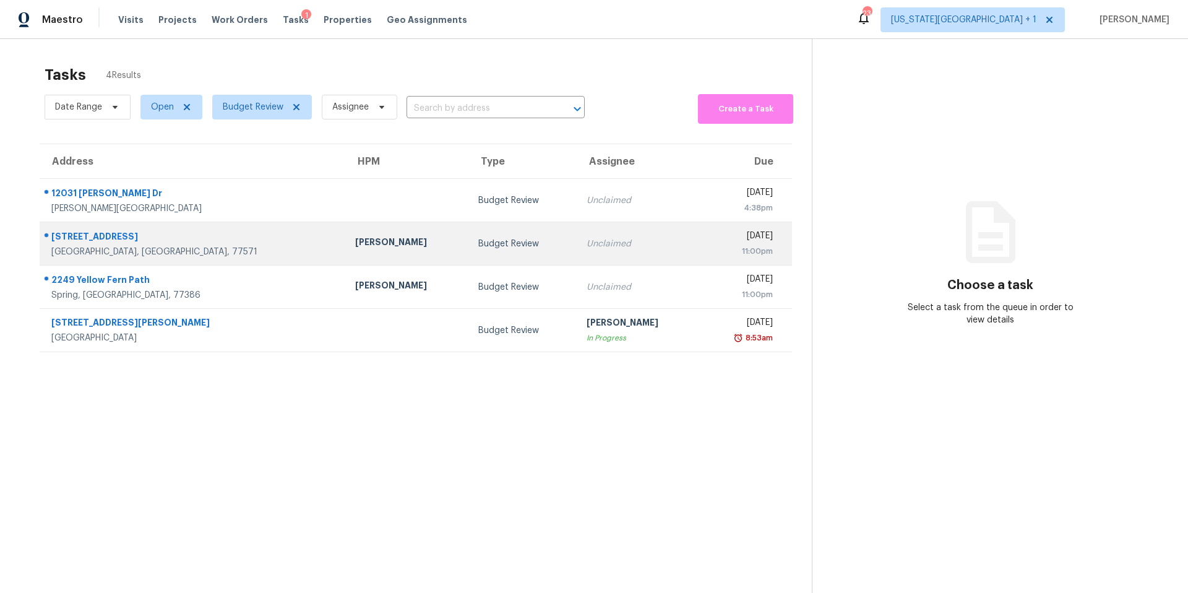
click at [355, 243] on div "Andy Taylor" at bounding box center [406, 243] width 103 height 15
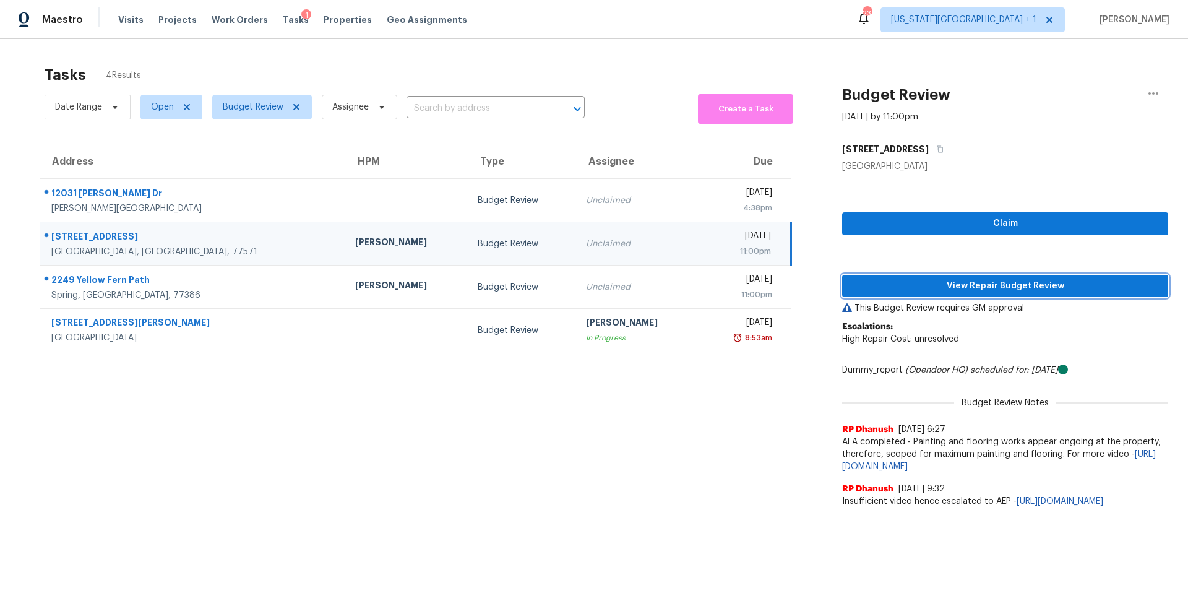
click at [897, 281] on span "View Repair Budget Review" at bounding box center [1005, 285] width 306 height 15
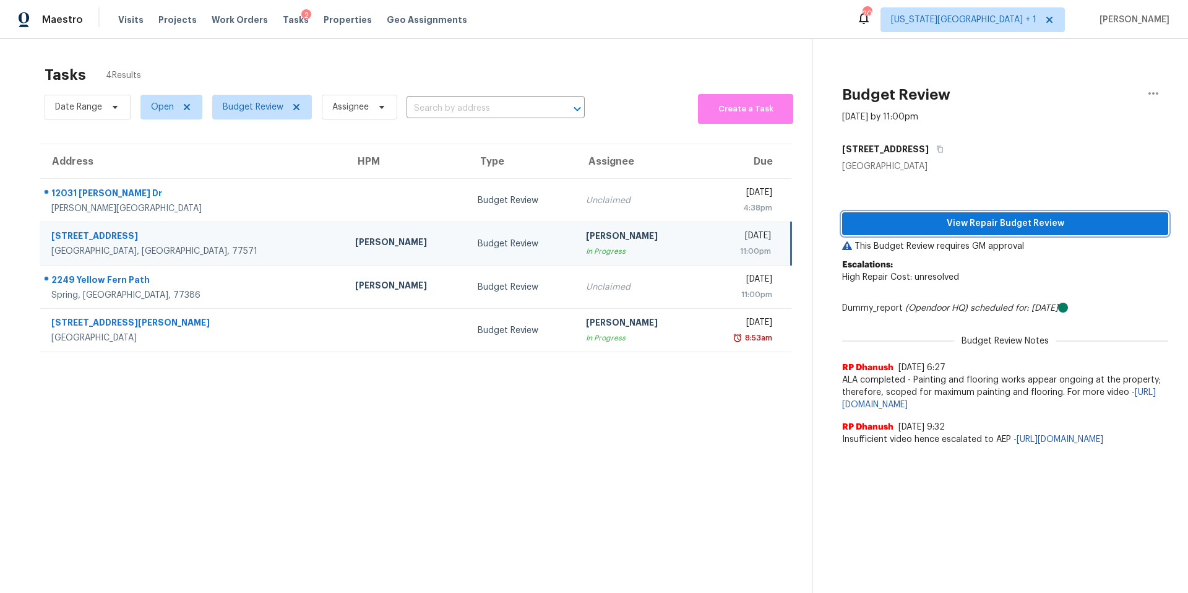
click at [911, 214] on button "View Repair Budget Review" at bounding box center [1005, 223] width 326 height 23
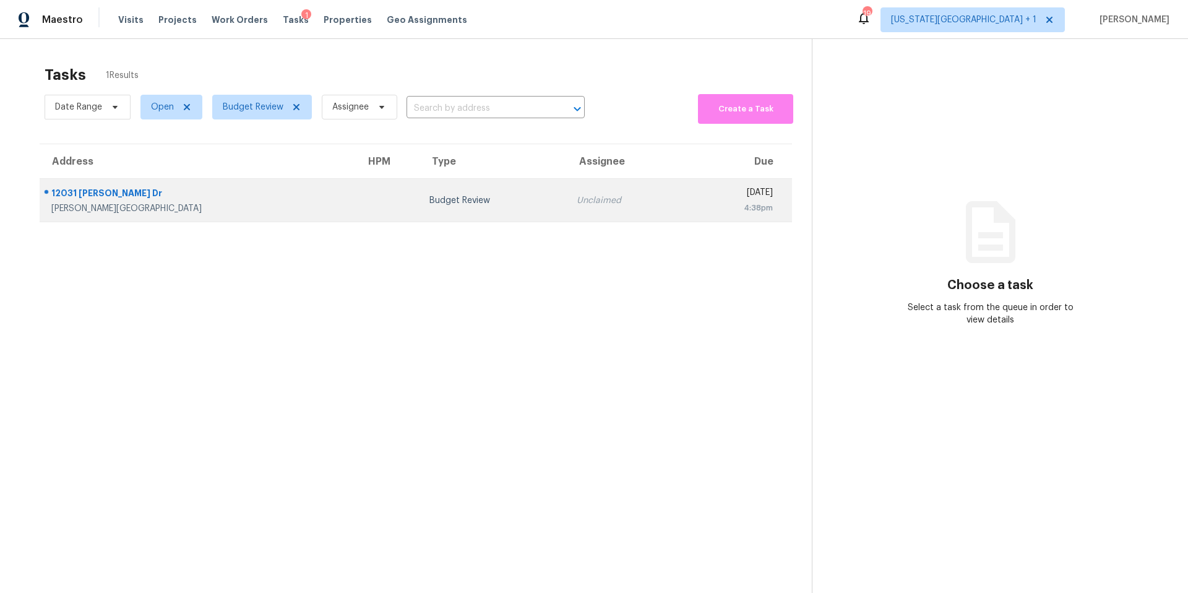
click at [429, 204] on div "Budget Review" at bounding box center [493, 200] width 128 height 12
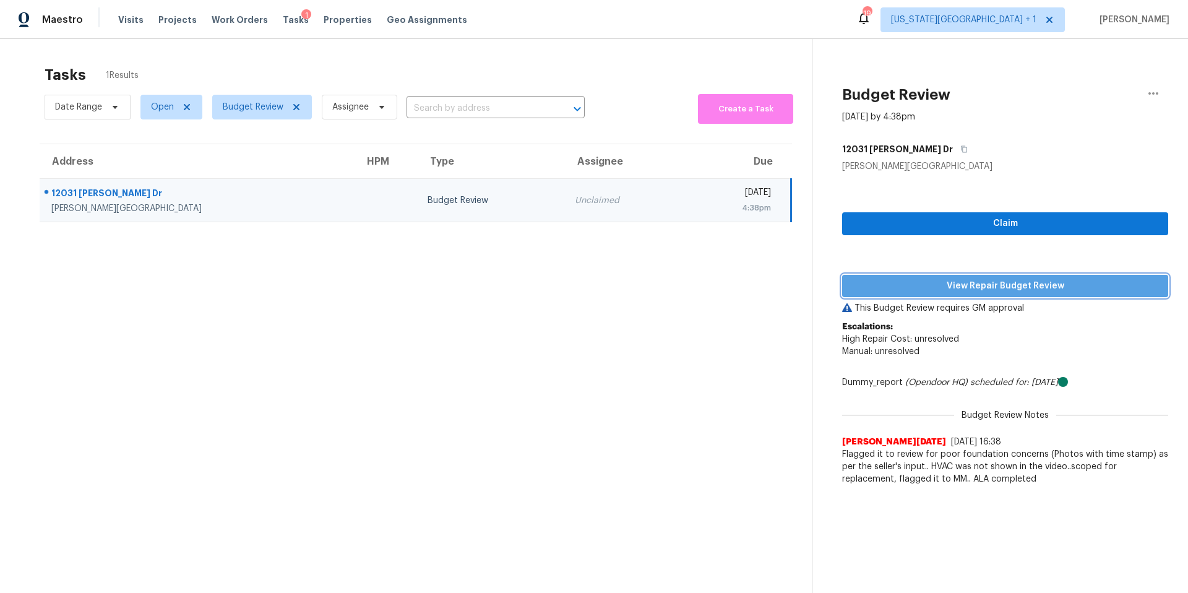
click at [895, 288] on span "View Repair Budget Review" at bounding box center [1005, 285] width 306 height 15
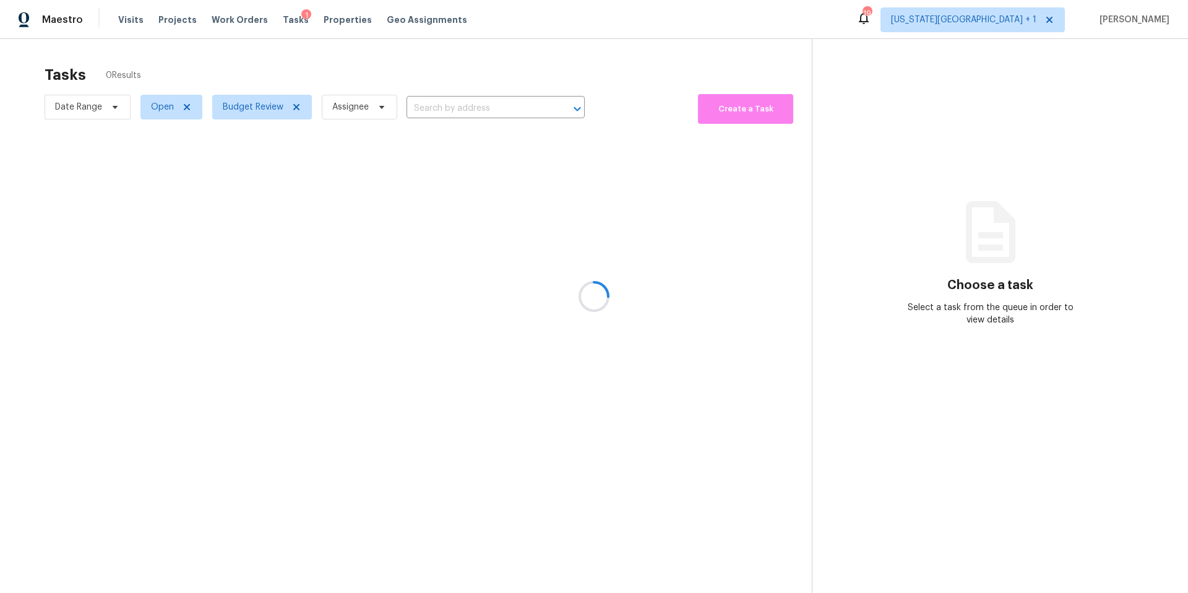
click at [240, 112] on div at bounding box center [594, 296] width 1188 height 593
click at [246, 111] on span "Budget Review" at bounding box center [253, 107] width 61 height 12
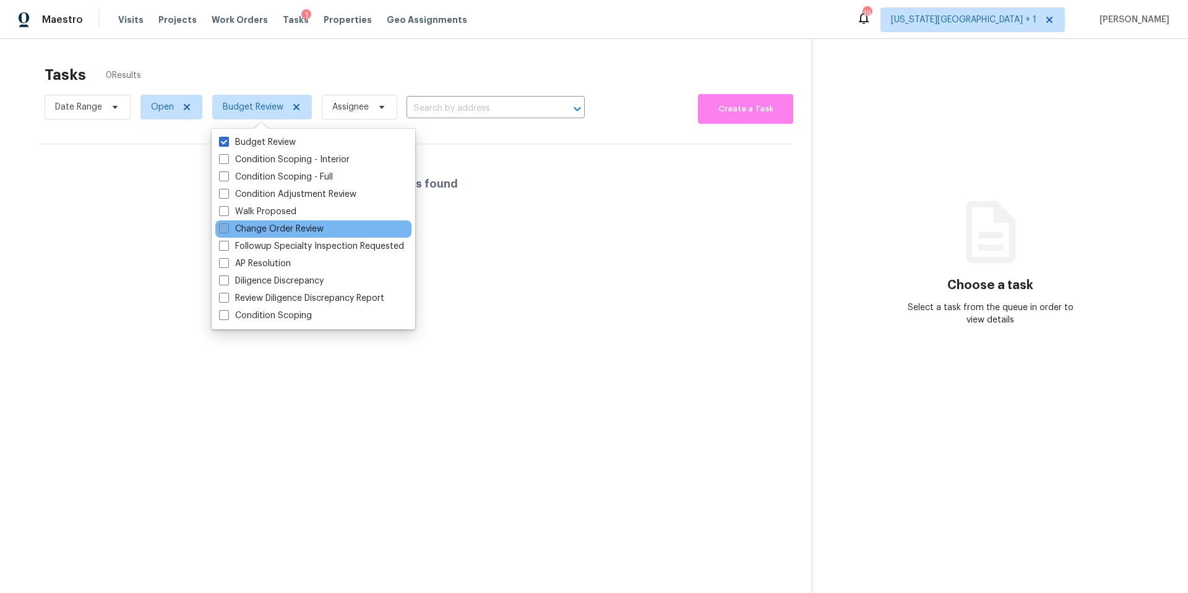
click at [236, 228] on label "Change Order Review" at bounding box center [271, 229] width 105 height 12
click at [227, 228] on input "Change Order Review" at bounding box center [223, 227] width 8 height 8
checkbox input "true"
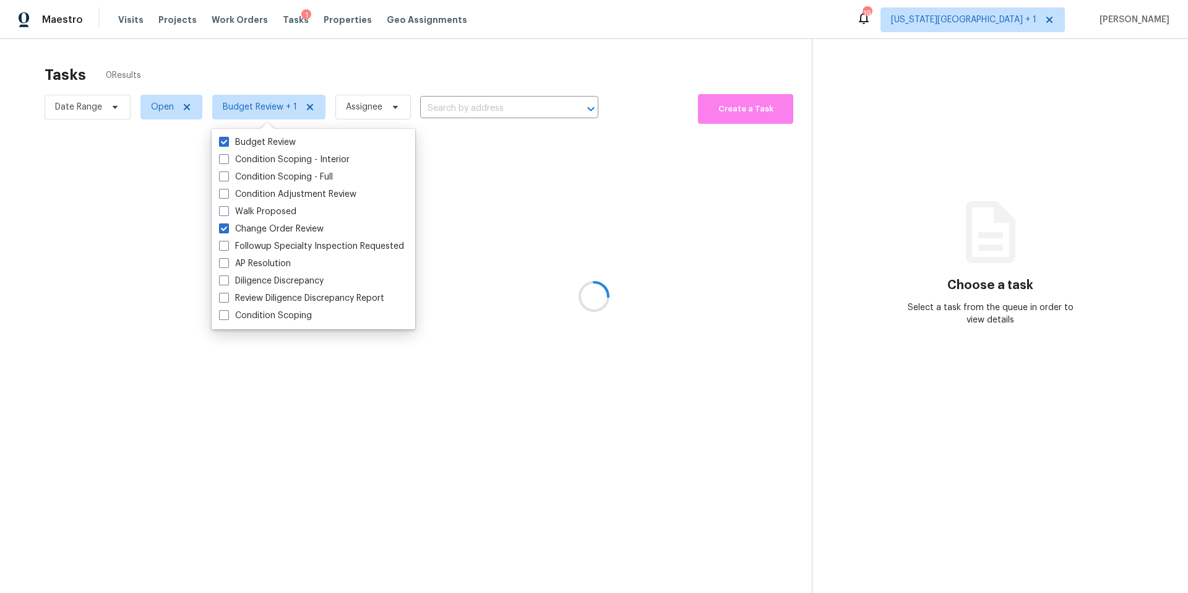
click at [286, 61] on div at bounding box center [594, 296] width 1188 height 593
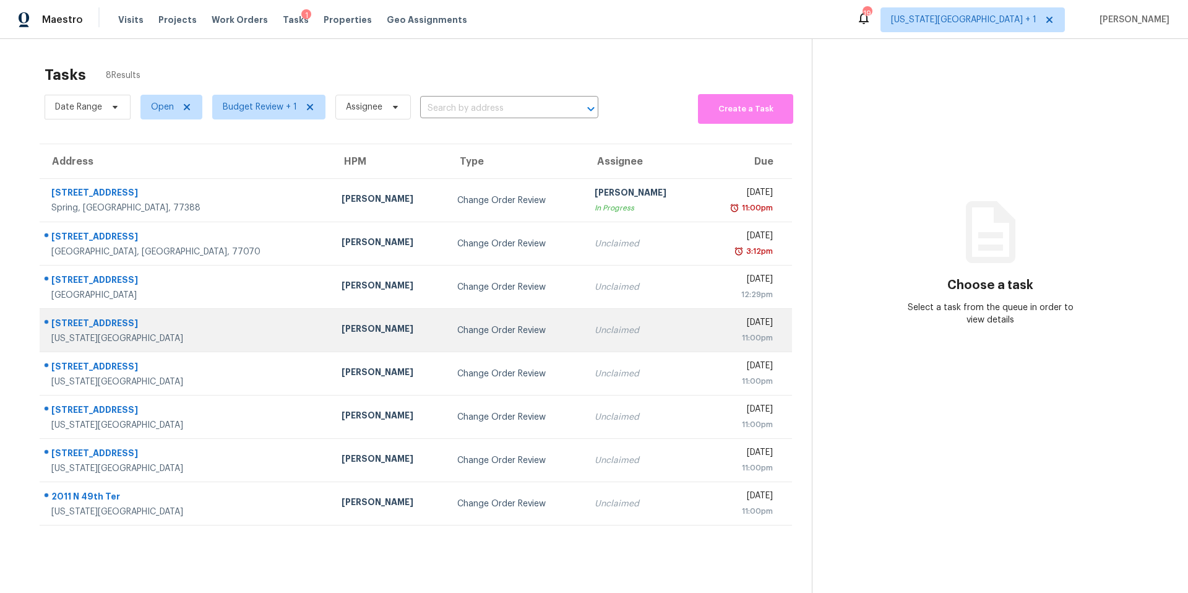
click at [342, 332] on div "[PERSON_NAME]" at bounding box center [390, 329] width 96 height 15
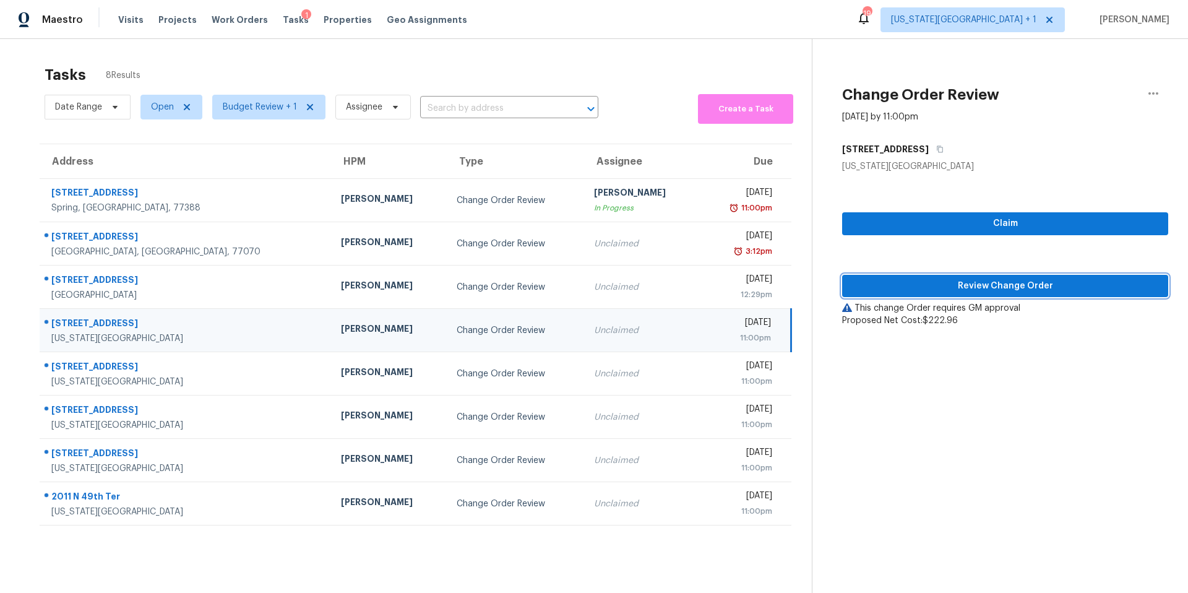
click at [920, 288] on span "Review Change Order" at bounding box center [1005, 285] width 306 height 15
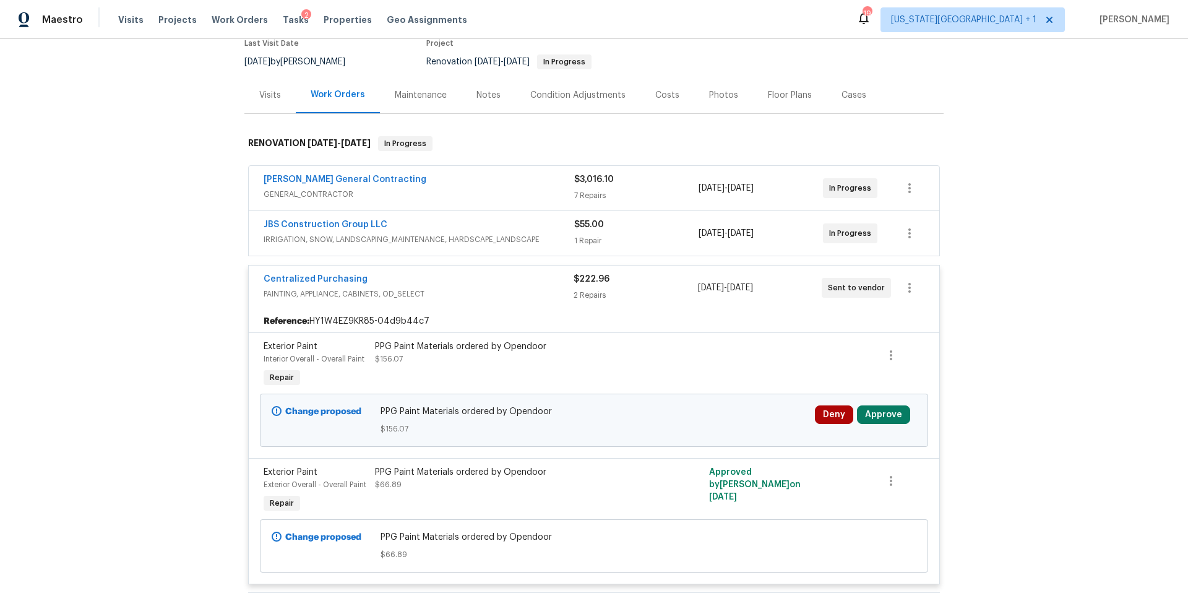
scroll to position [114, 0]
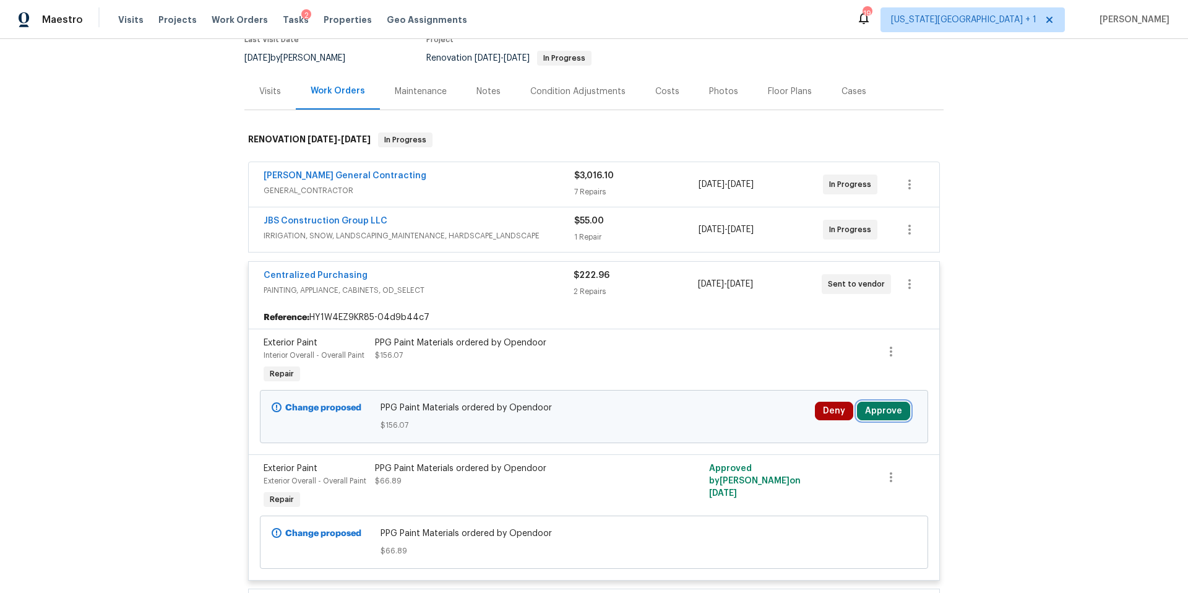
click at [884, 410] on button "Approve" at bounding box center [883, 411] width 53 height 19
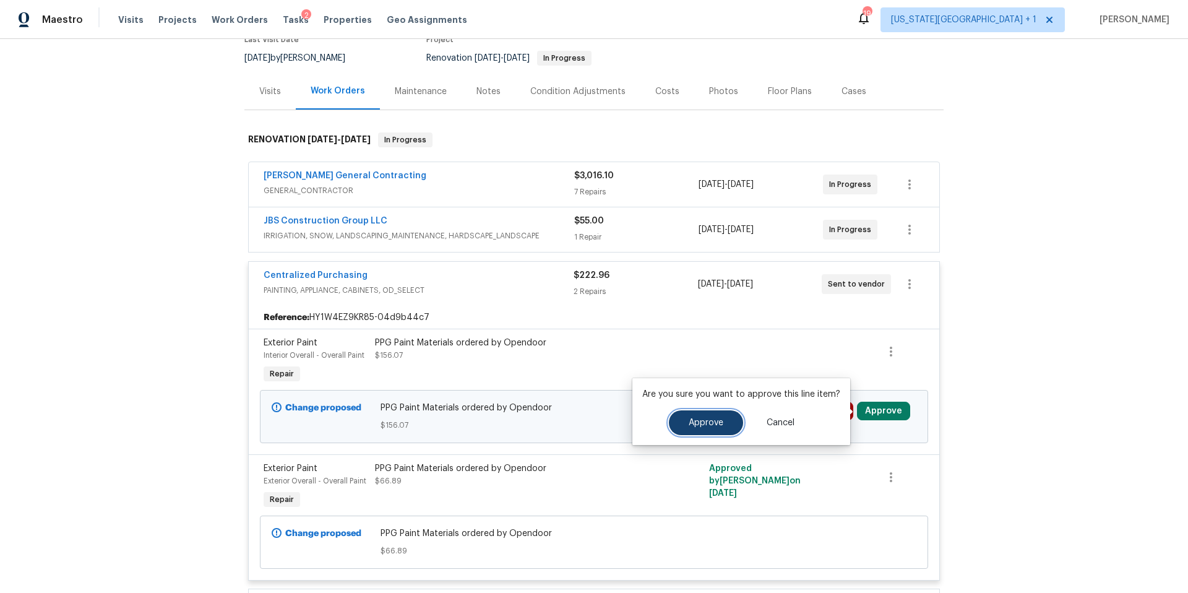
click at [704, 419] on span "Approve" at bounding box center [706, 422] width 35 height 9
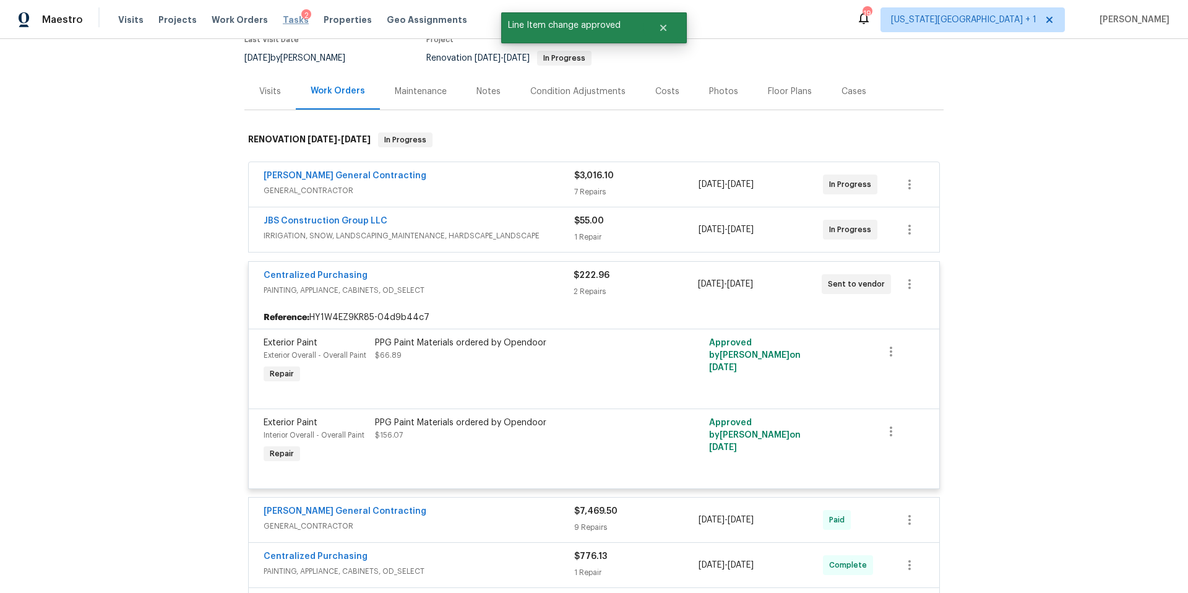
click at [283, 17] on span "Tasks" at bounding box center [296, 19] width 26 height 9
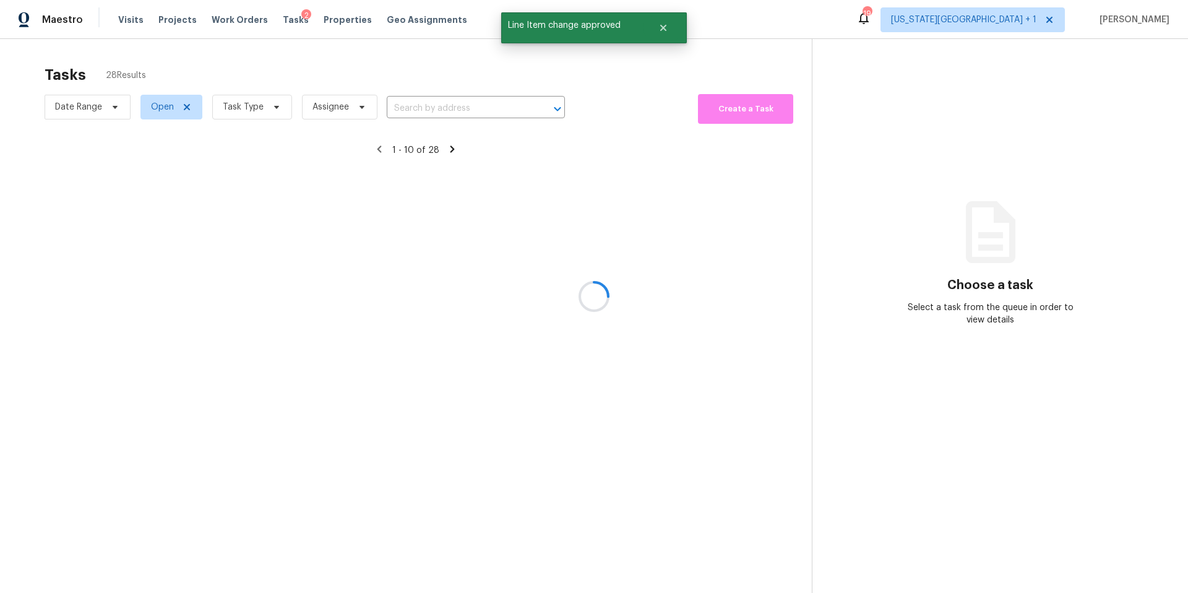
click at [241, 109] on div at bounding box center [594, 296] width 1188 height 593
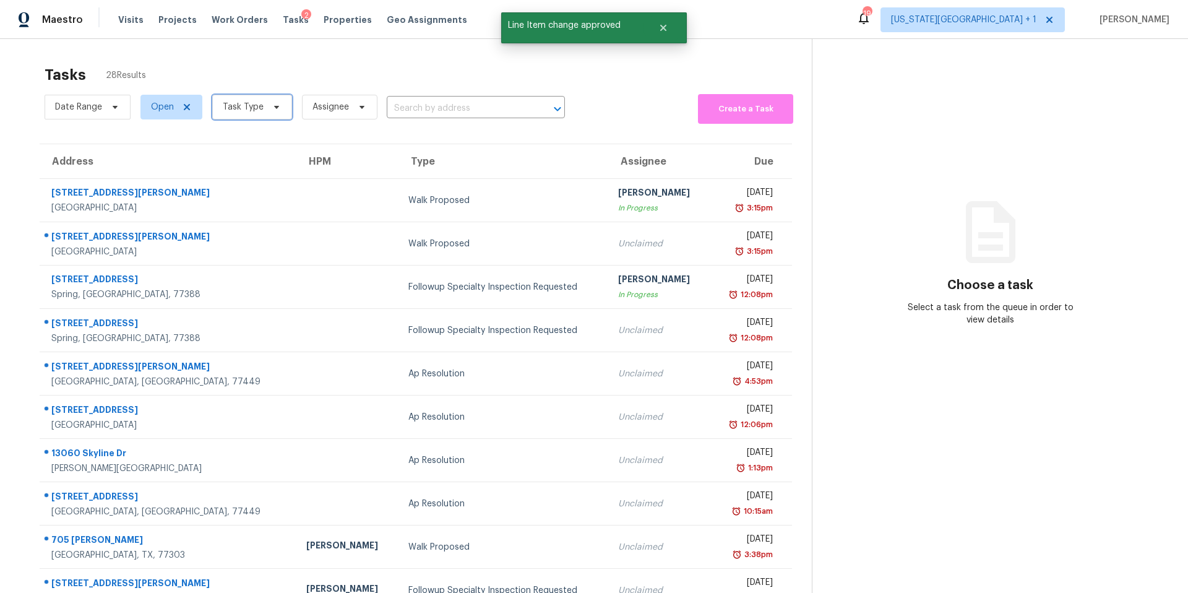
click at [241, 109] on span "Task Type" at bounding box center [243, 107] width 41 height 12
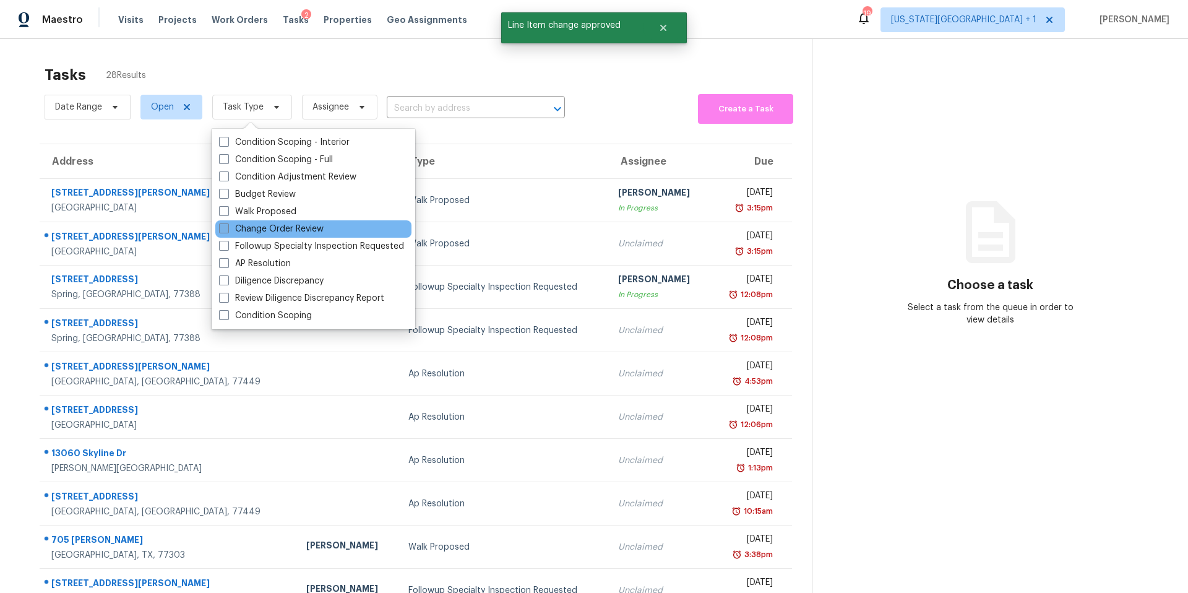
click at [239, 227] on label "Change Order Review" at bounding box center [271, 229] width 105 height 12
click at [227, 227] on input "Change Order Review" at bounding box center [223, 227] width 8 height 8
checkbox input "true"
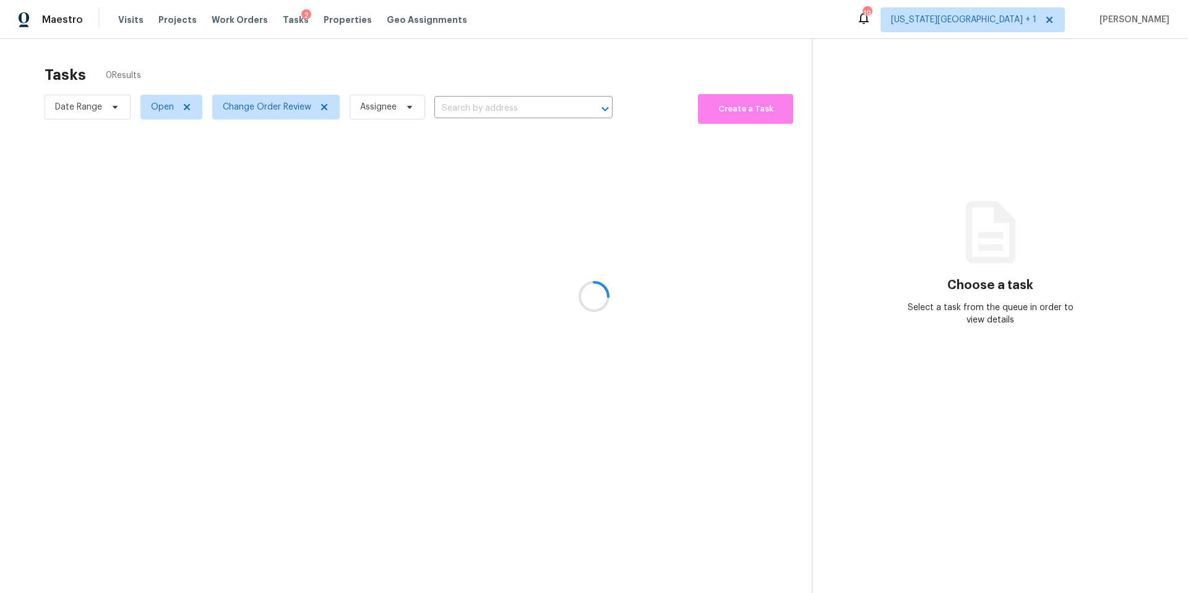
click at [279, 69] on div at bounding box center [594, 296] width 1188 height 593
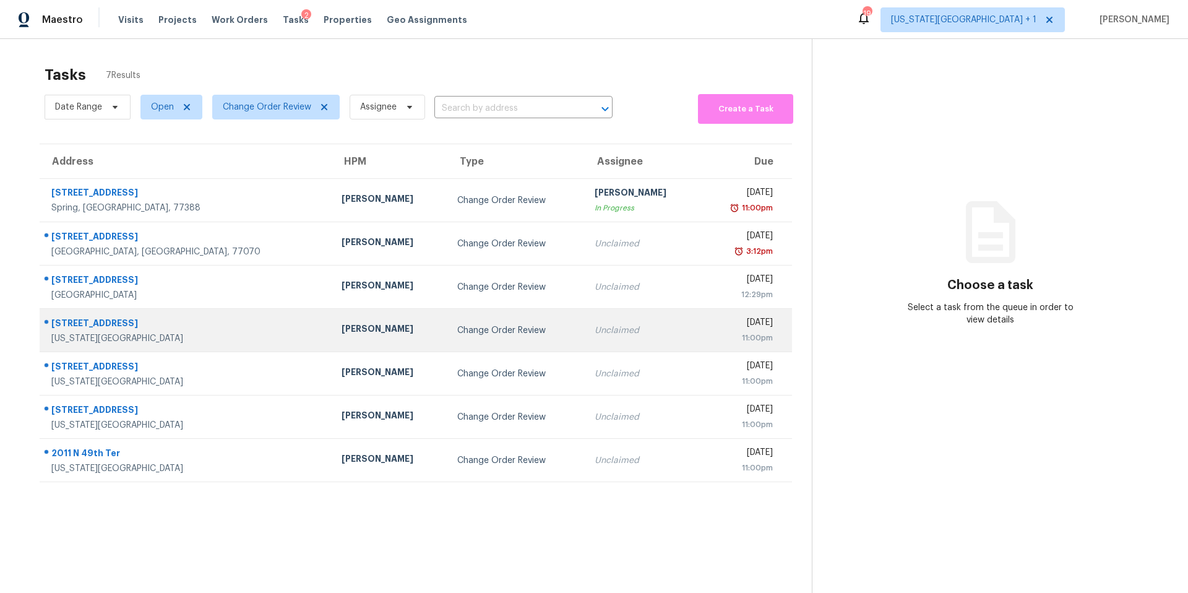
click at [342, 330] on div "[PERSON_NAME]" at bounding box center [390, 329] width 96 height 15
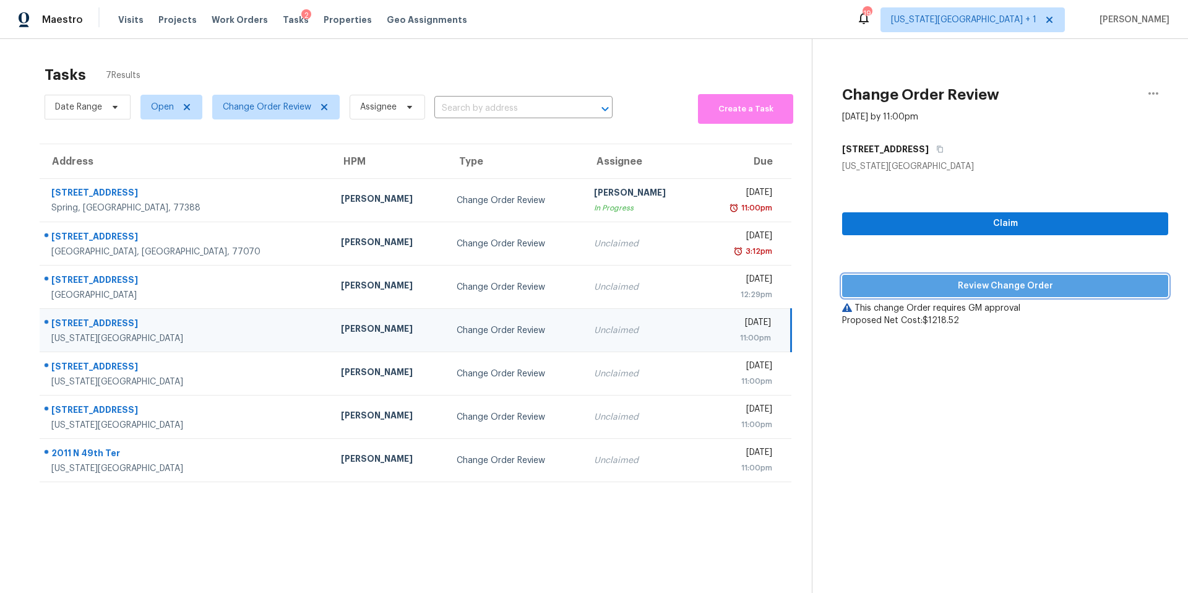
click at [932, 290] on span "Review Change Order" at bounding box center [1005, 285] width 306 height 15
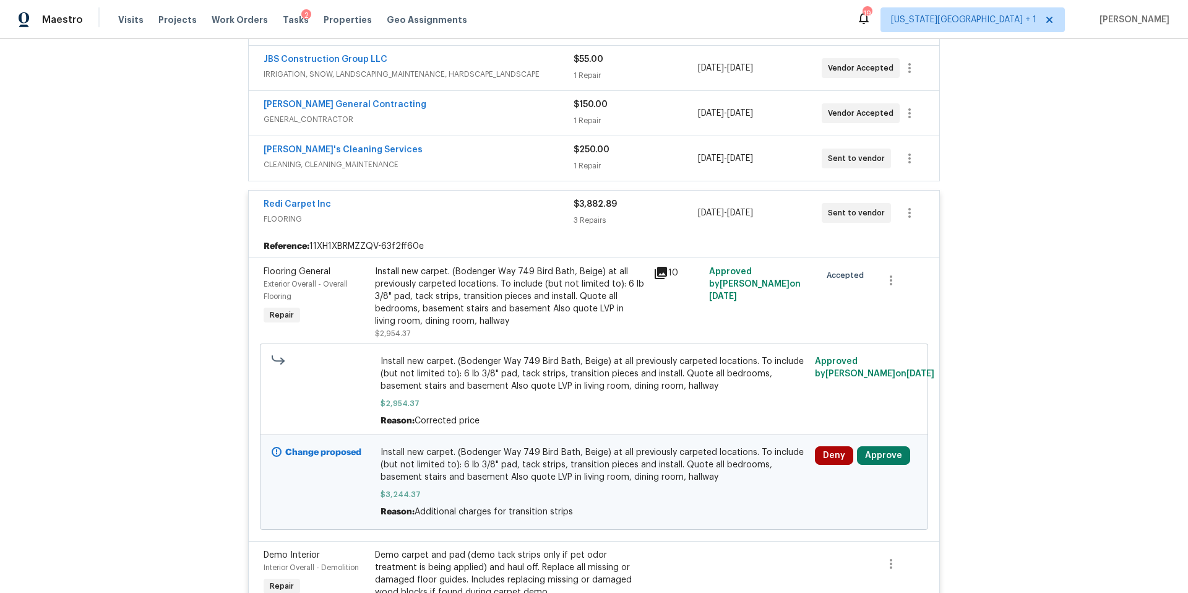
scroll to position [282, 0]
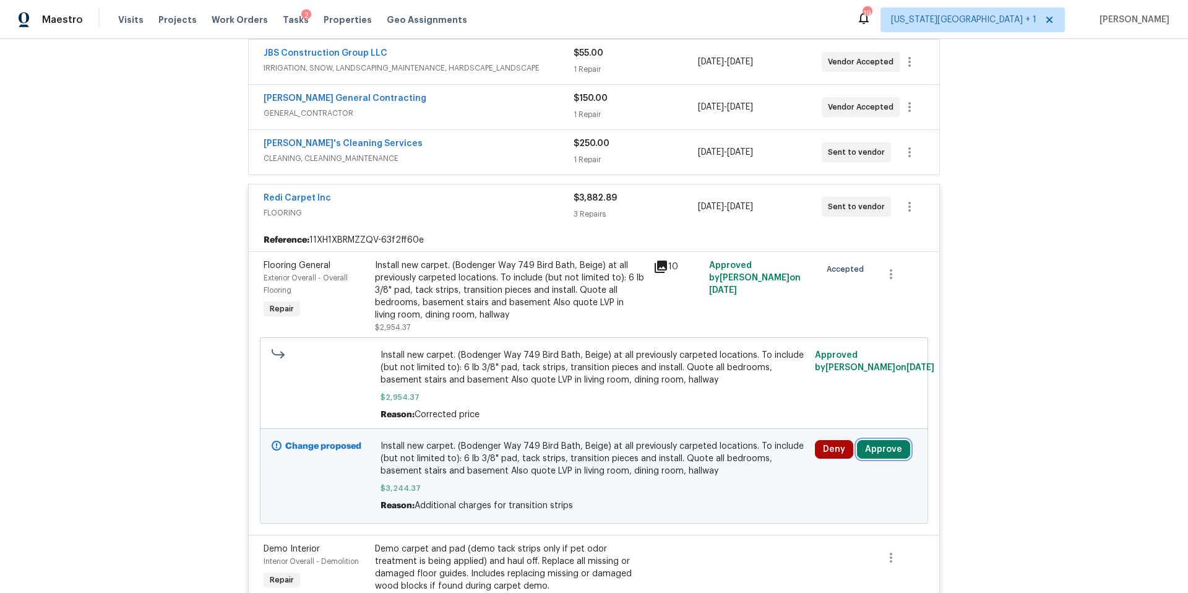
click at [874, 455] on button "Approve" at bounding box center [883, 449] width 53 height 19
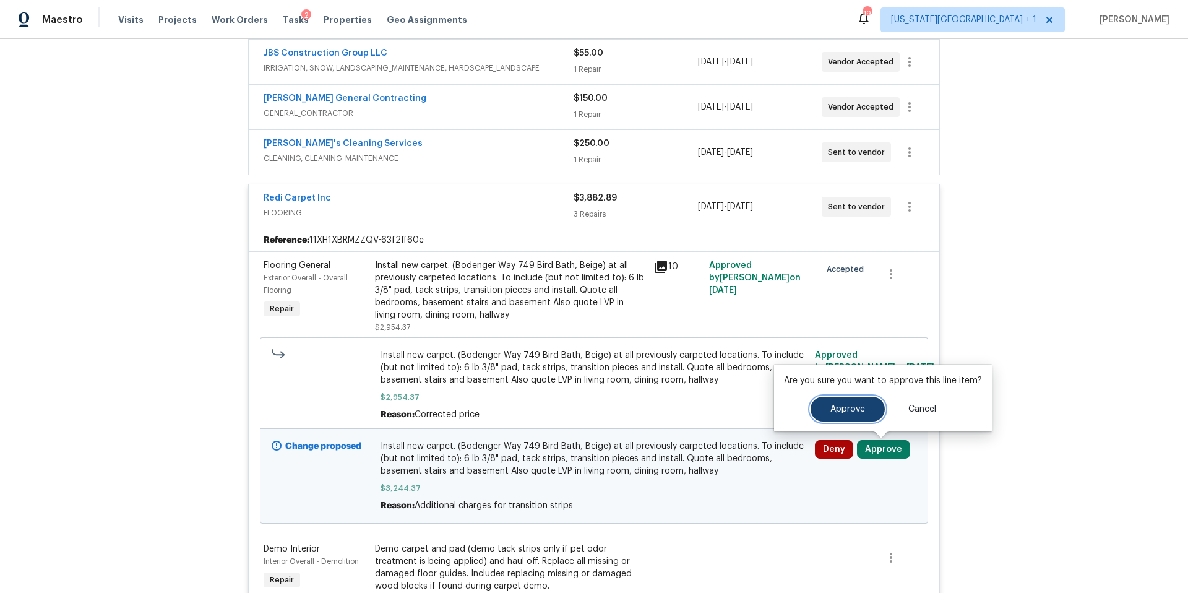
click at [839, 413] on span "Approve" at bounding box center [847, 409] width 35 height 9
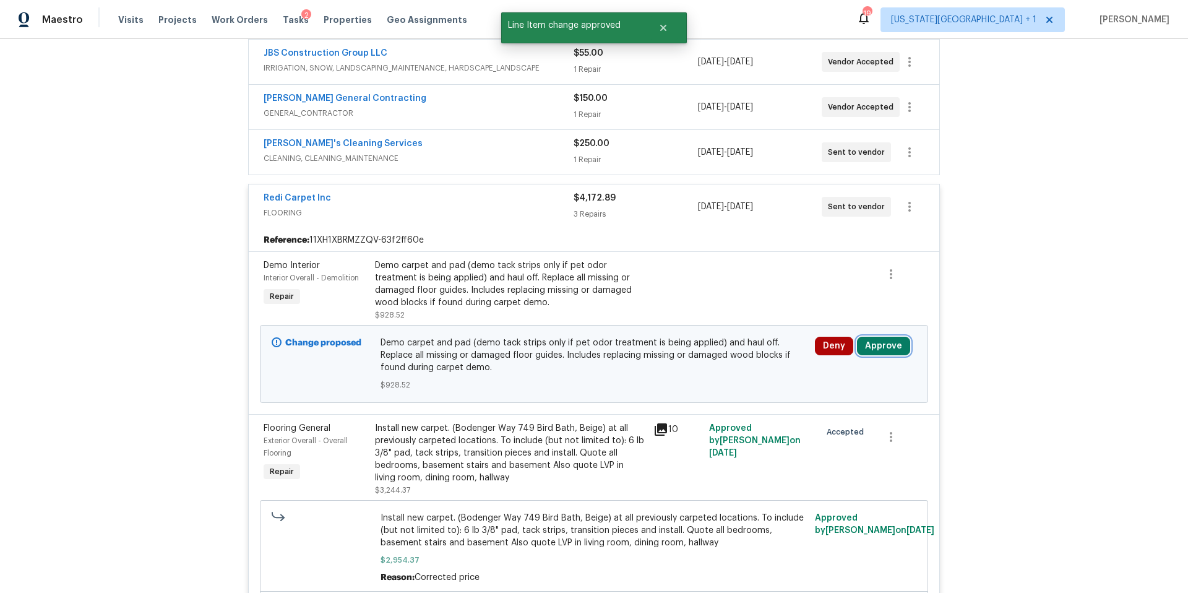
click at [882, 345] on button "Approve" at bounding box center [883, 346] width 53 height 19
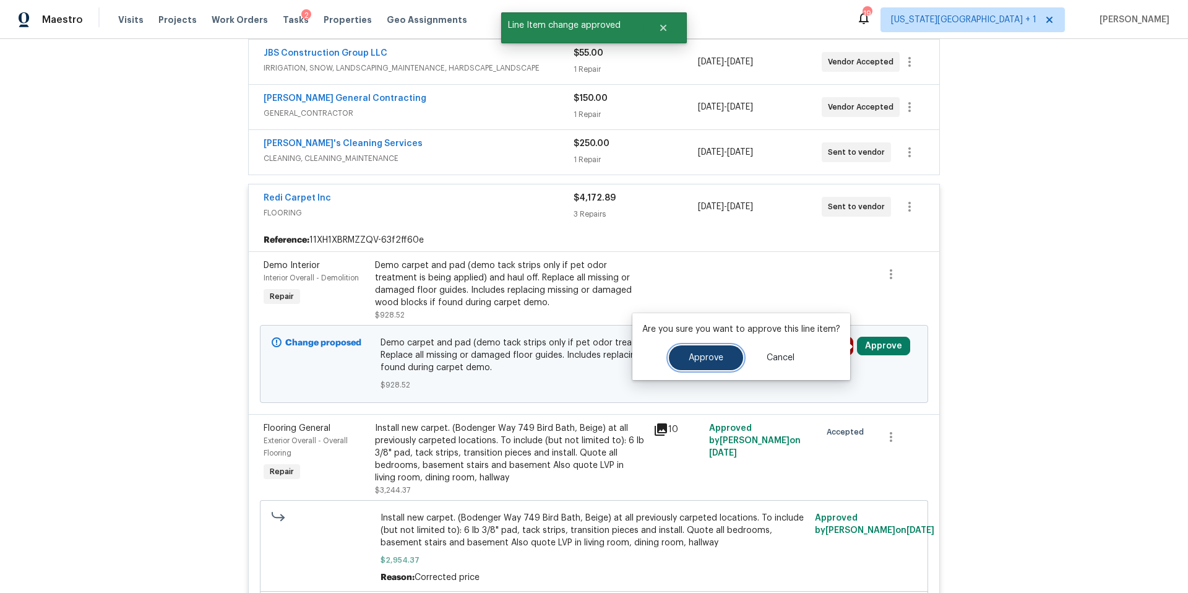
click at [706, 360] on span "Approve" at bounding box center [706, 357] width 35 height 9
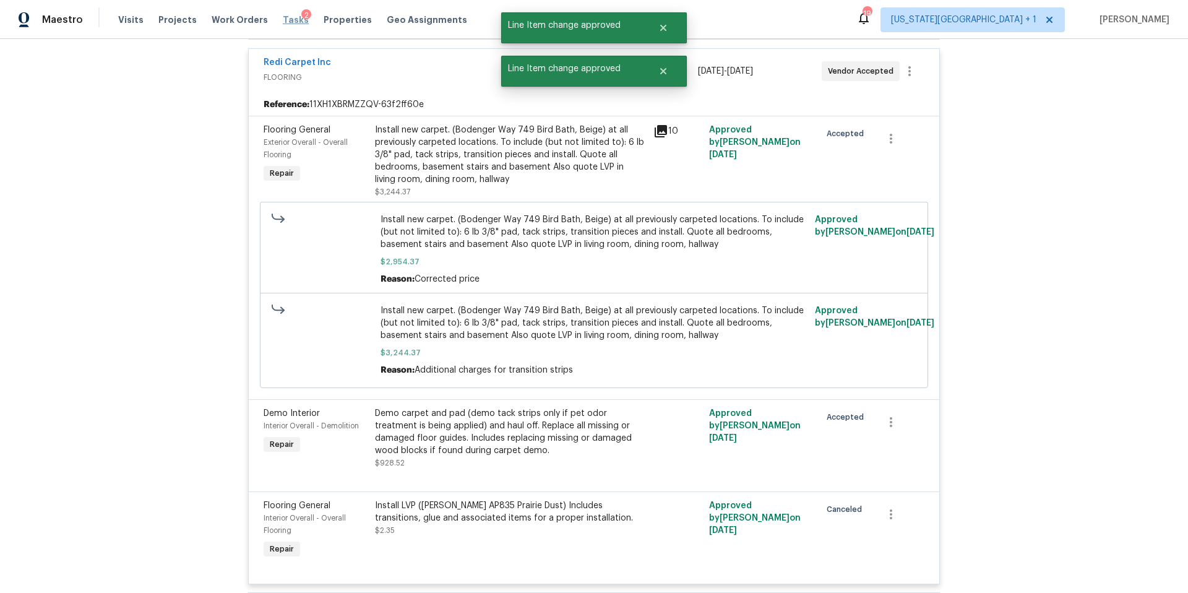
click at [283, 19] on span "Tasks" at bounding box center [296, 19] width 26 height 9
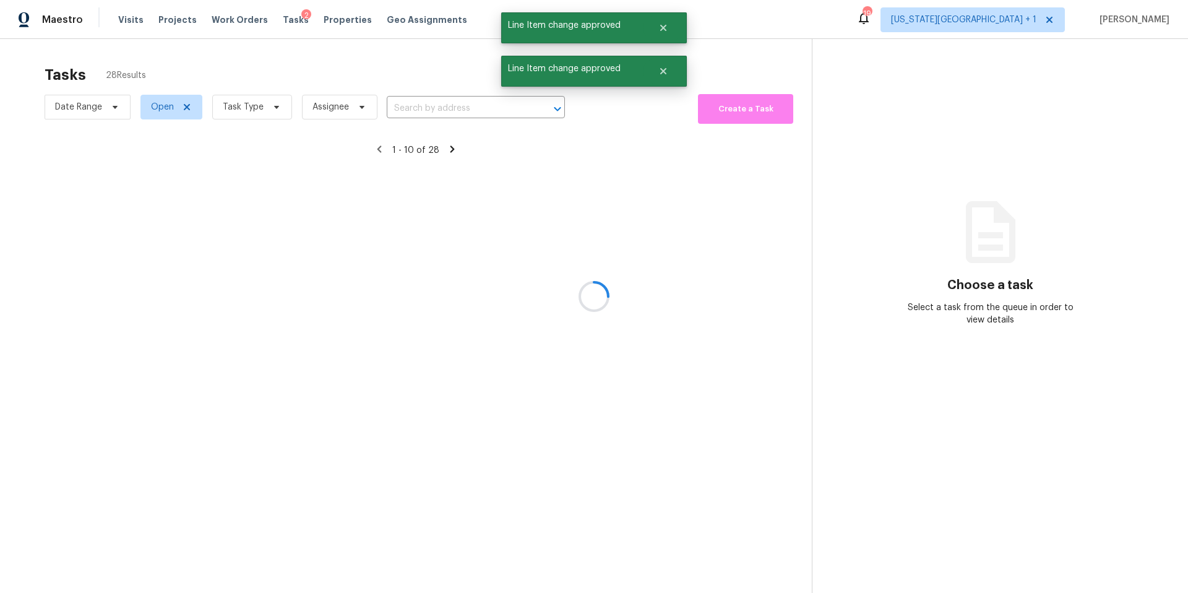
click at [239, 117] on div at bounding box center [594, 296] width 1188 height 593
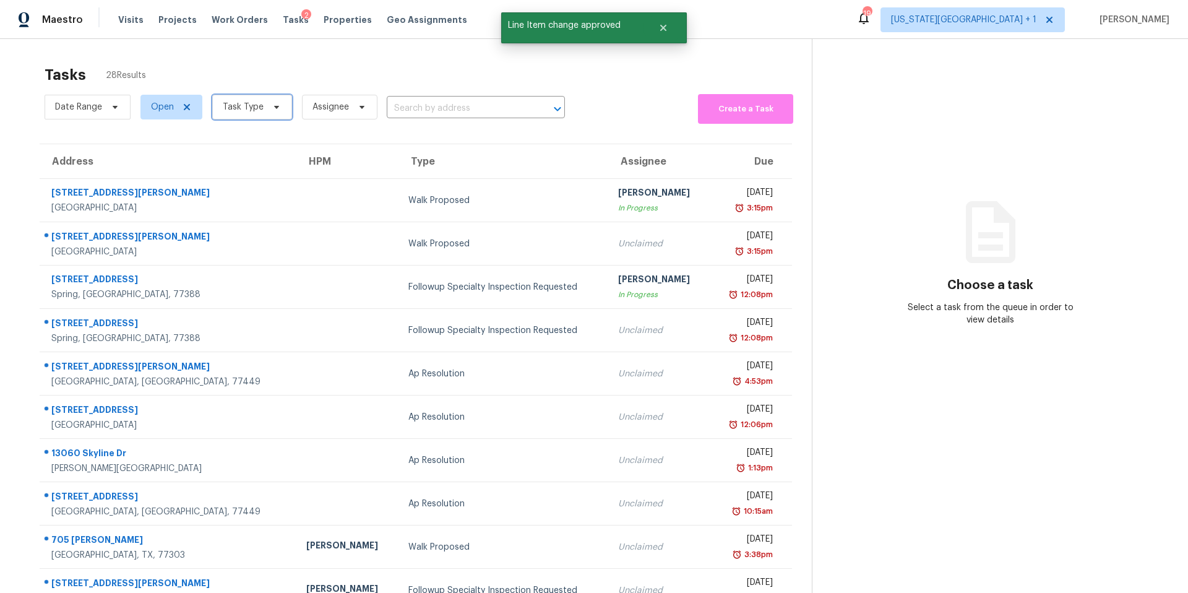
click at [241, 116] on span "Task Type" at bounding box center [252, 107] width 80 height 25
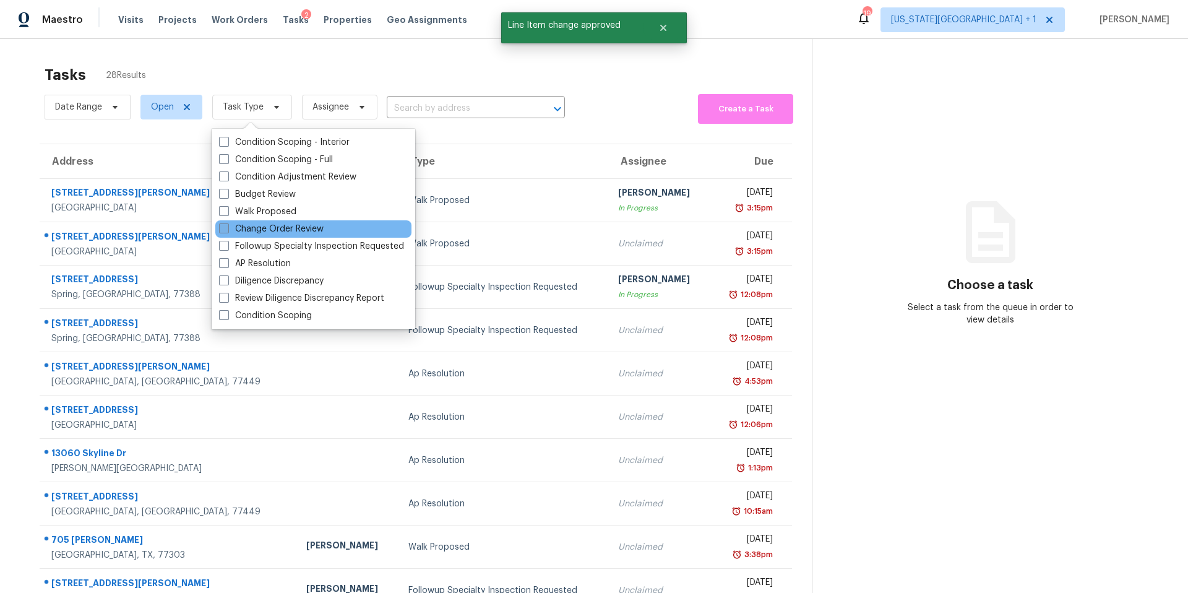
click at [237, 229] on label "Change Order Review" at bounding box center [271, 229] width 105 height 12
click at [227, 229] on input "Change Order Review" at bounding box center [223, 227] width 8 height 8
checkbox input "true"
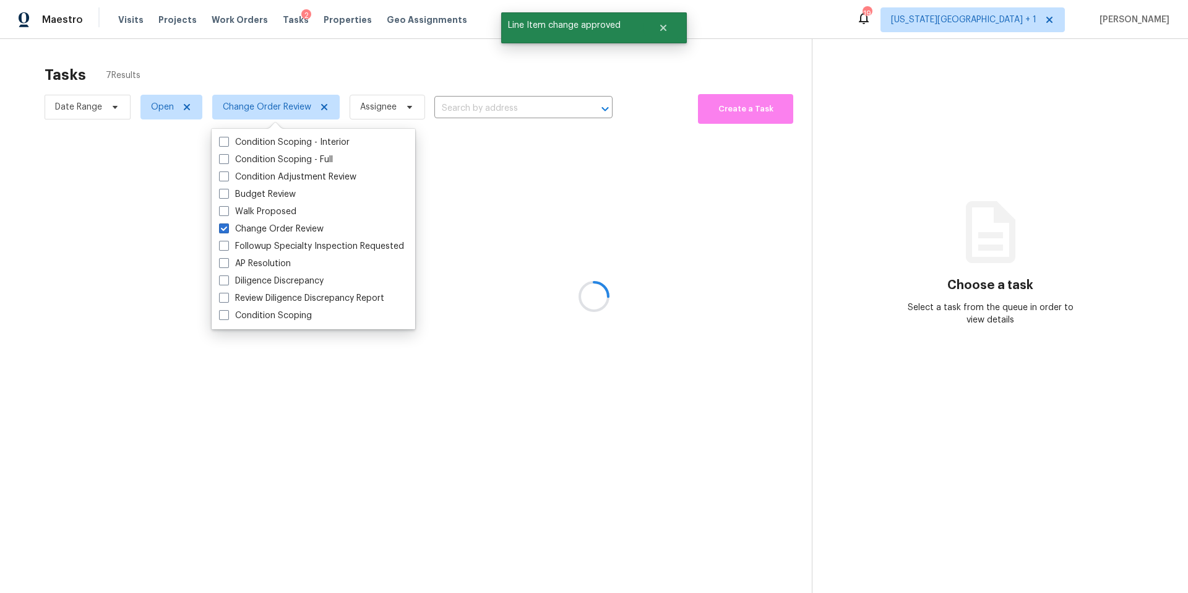
click at [267, 68] on div at bounding box center [594, 296] width 1188 height 593
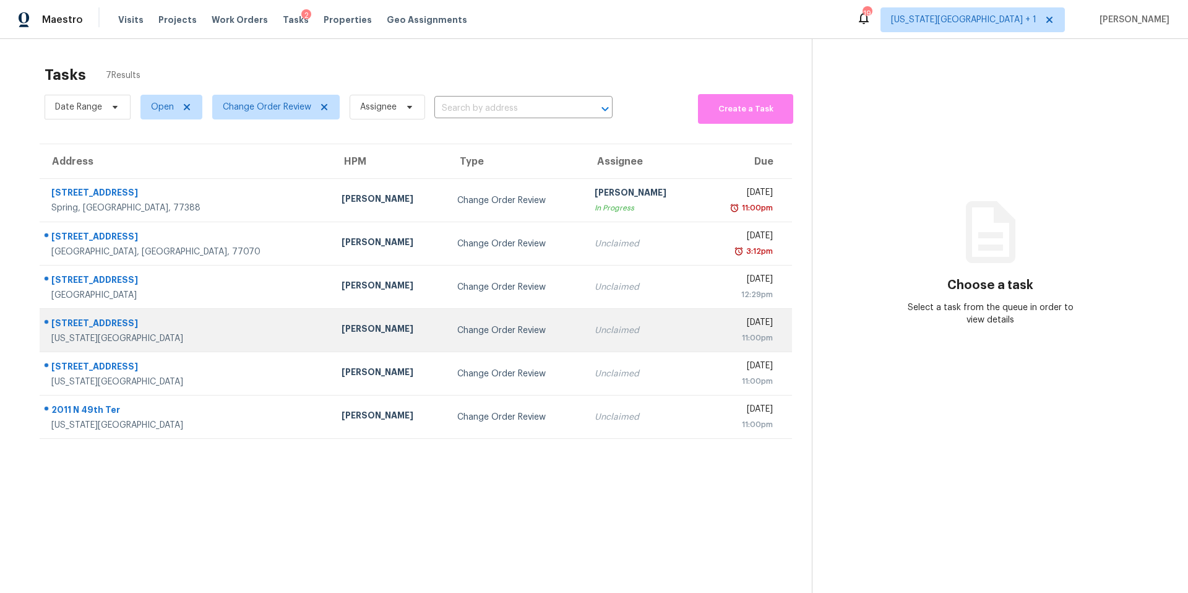
click at [342, 328] on div "[PERSON_NAME]" at bounding box center [390, 329] width 96 height 15
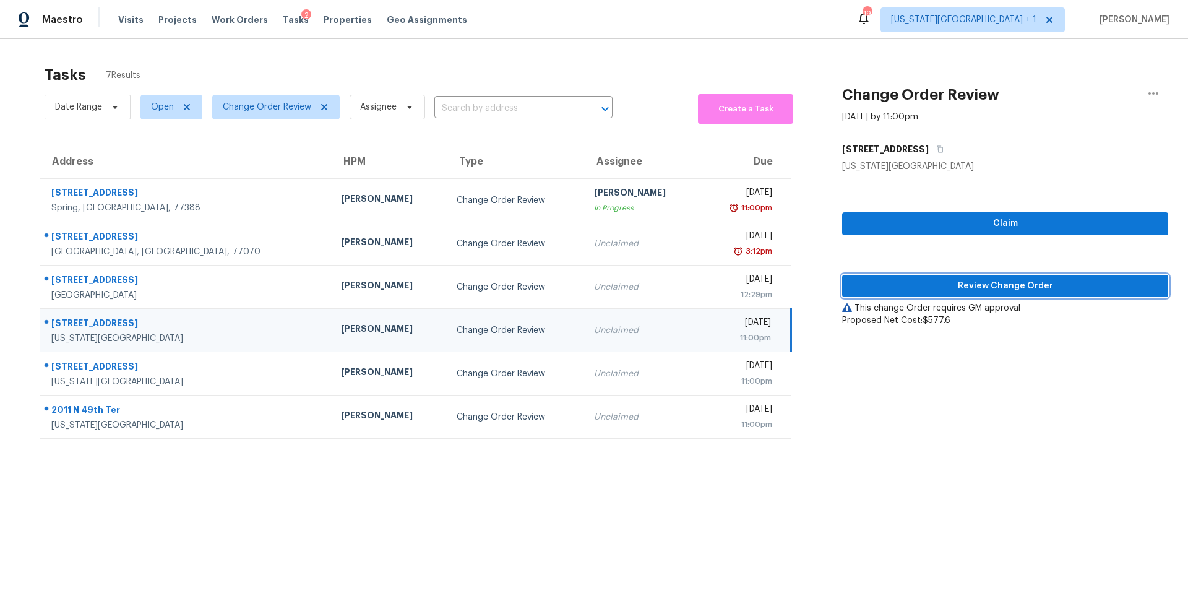
click at [925, 284] on span "Review Change Order" at bounding box center [1005, 285] width 306 height 15
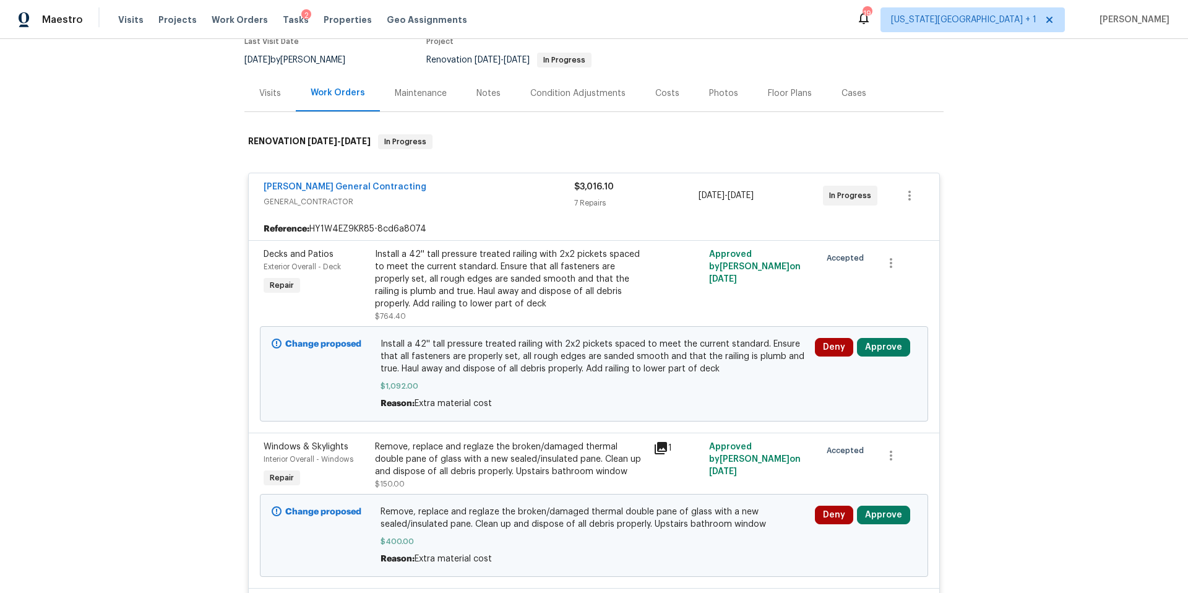
scroll to position [134, 0]
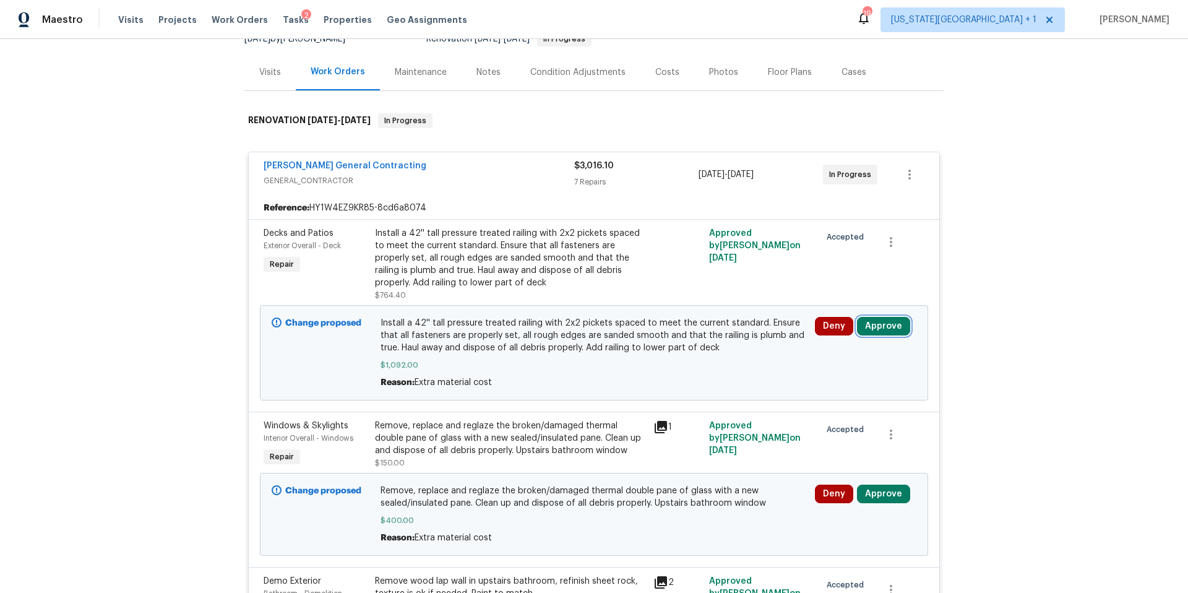
click at [878, 325] on button "Approve" at bounding box center [883, 326] width 53 height 19
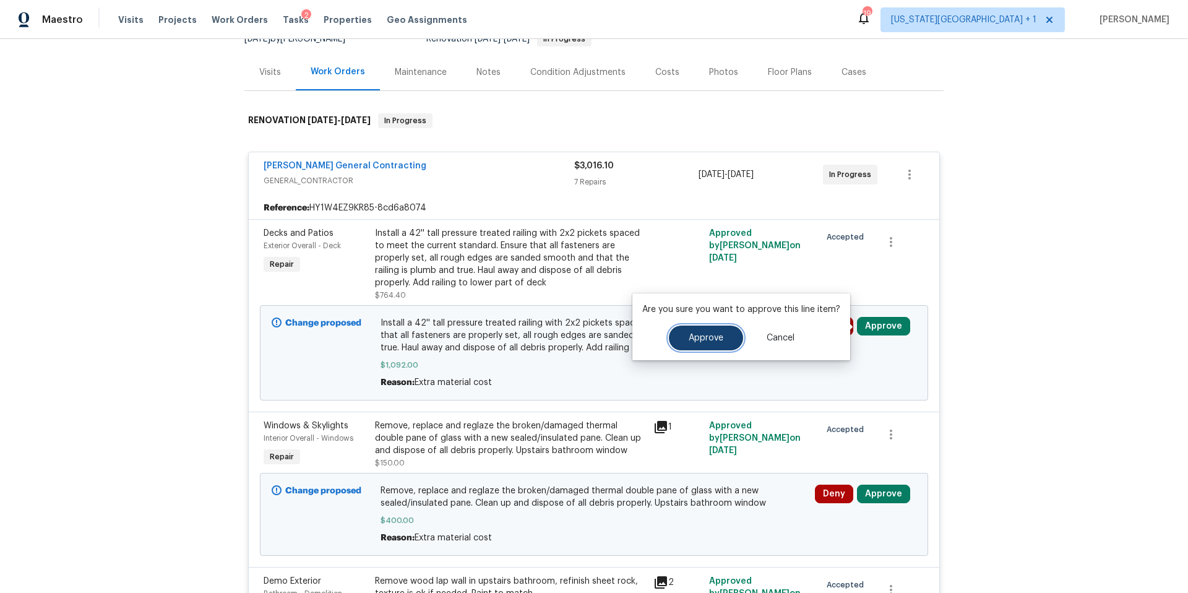
click at [717, 338] on span "Approve" at bounding box center [706, 338] width 35 height 9
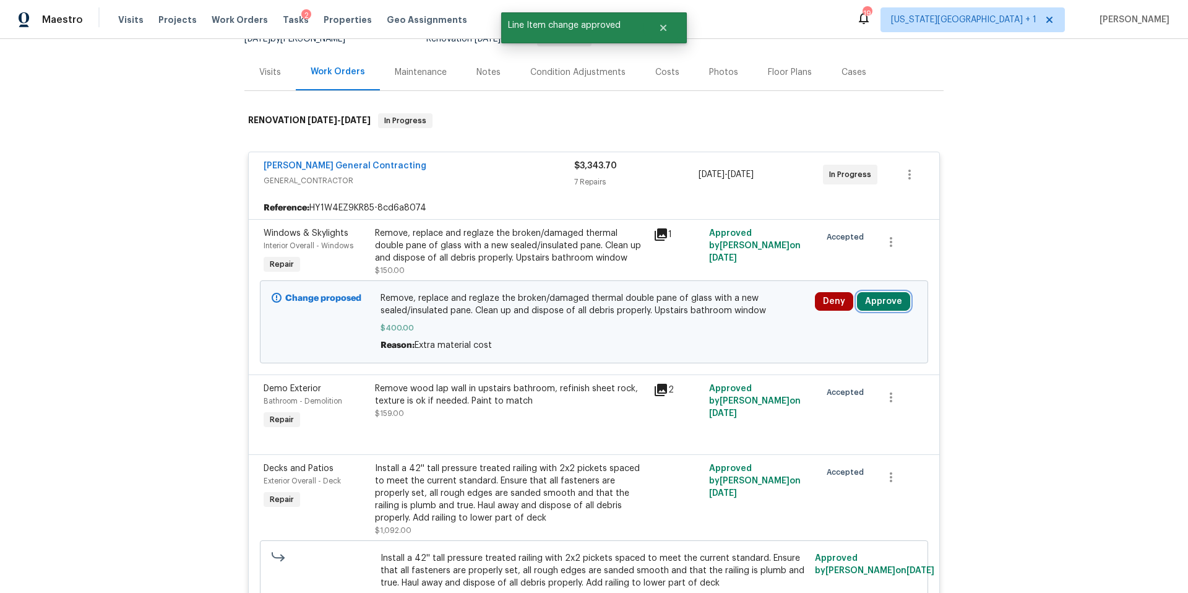
click at [893, 308] on button "Approve" at bounding box center [883, 301] width 53 height 19
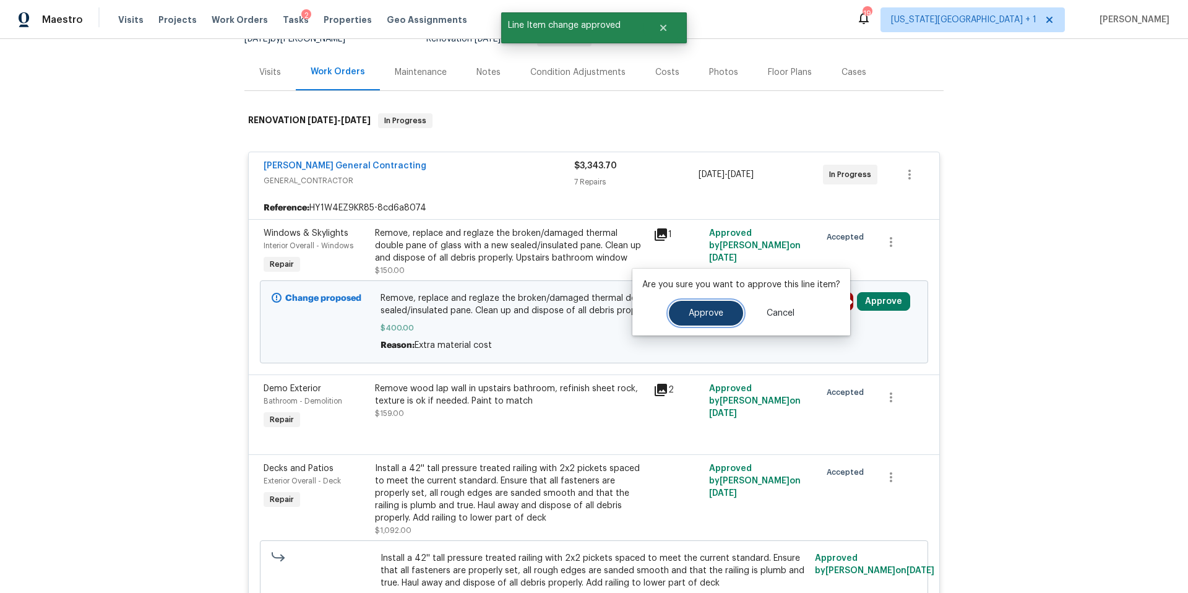
click at [710, 315] on span "Approve" at bounding box center [706, 313] width 35 height 9
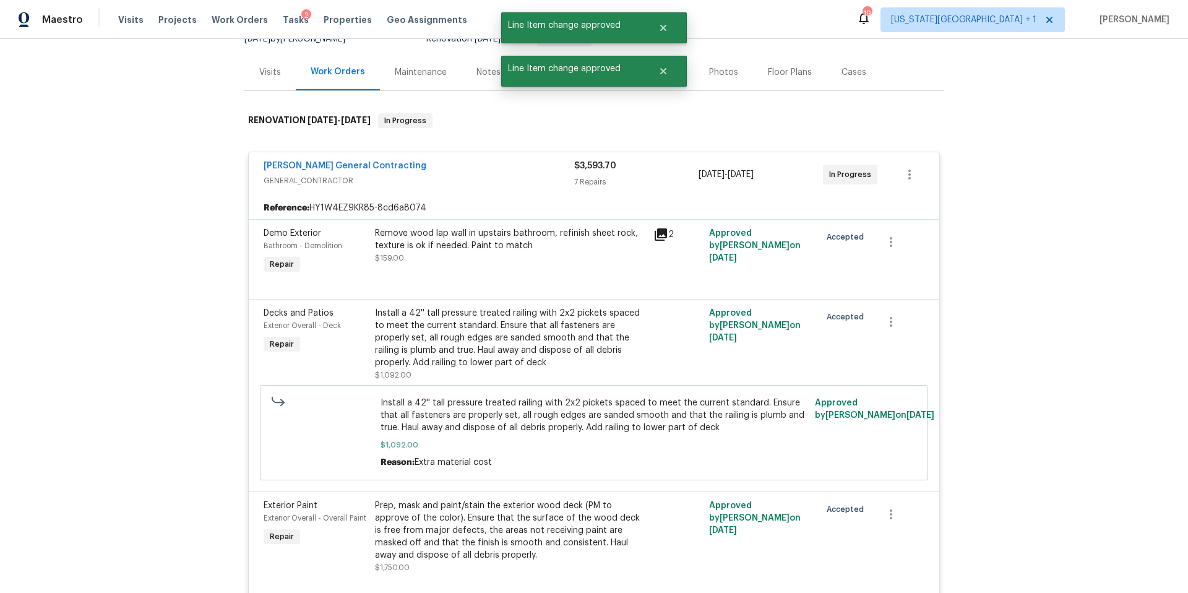
click at [301, 19] on div "2" at bounding box center [306, 15] width 10 height 12
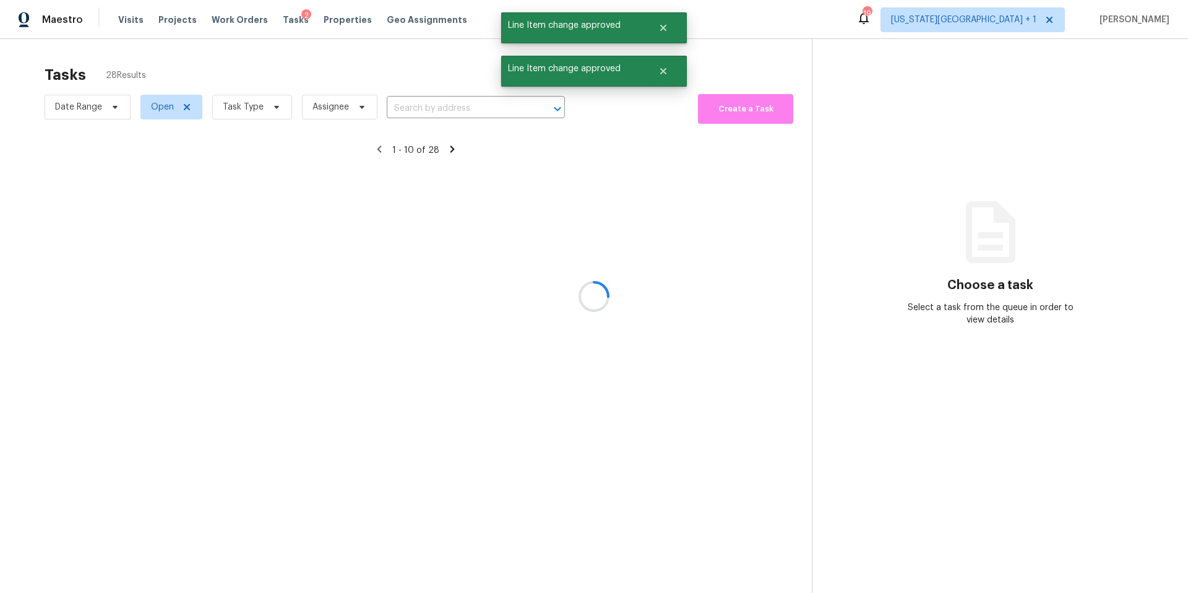
click at [241, 114] on div at bounding box center [594, 296] width 1188 height 593
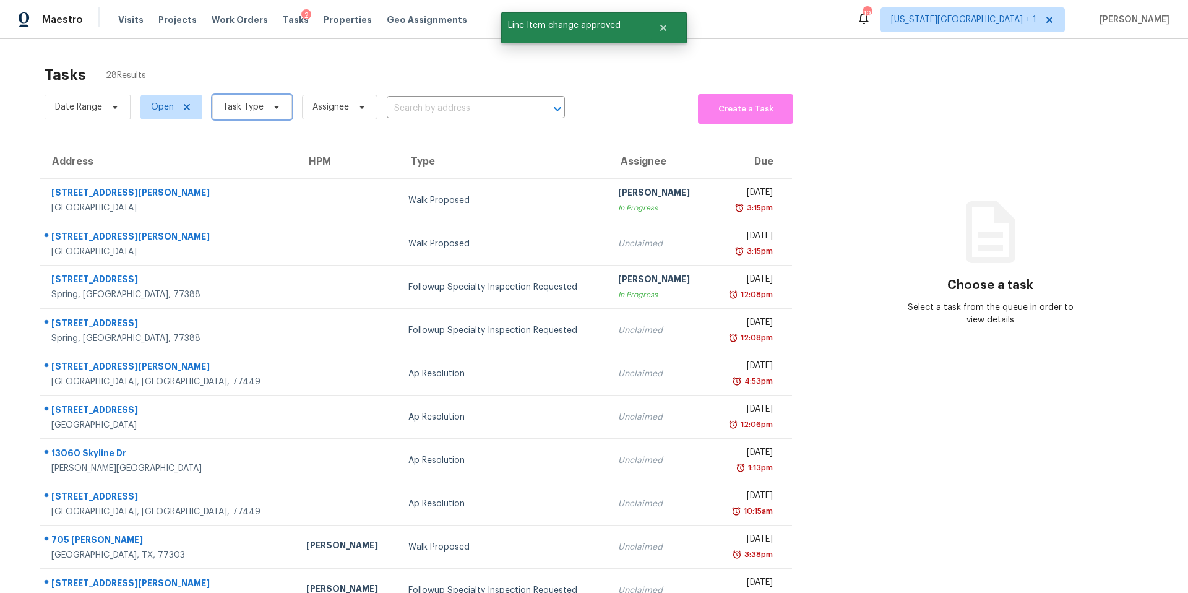
click at [241, 114] on span "Task Type" at bounding box center [252, 107] width 80 height 25
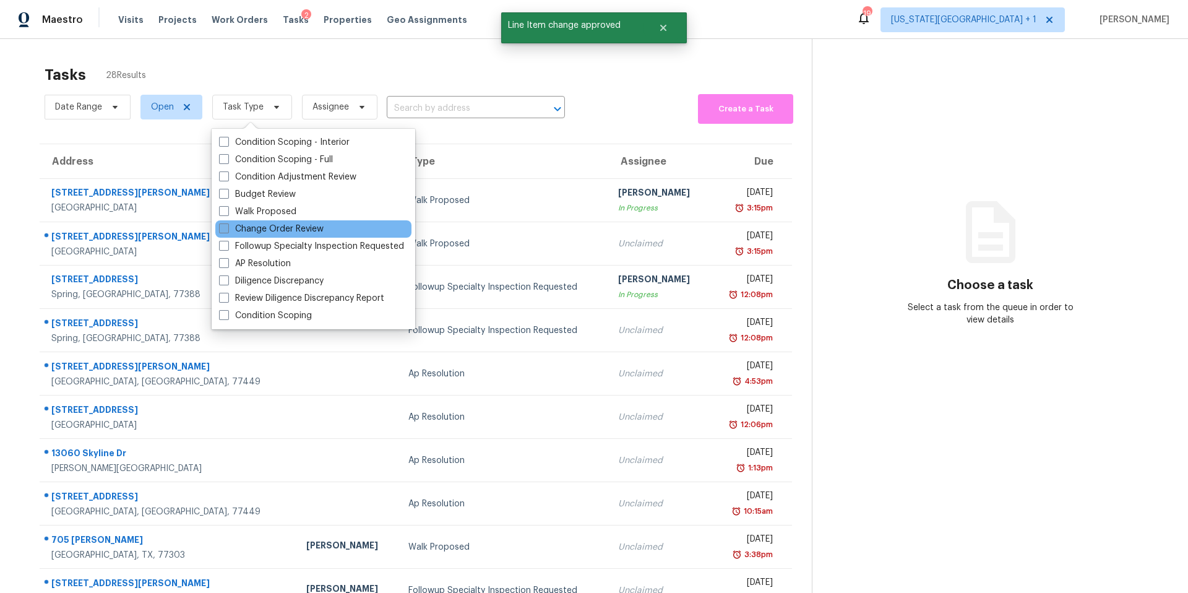
click at [231, 223] on label "Change Order Review" at bounding box center [271, 229] width 105 height 12
click at [227, 223] on input "Change Order Review" at bounding box center [223, 227] width 8 height 8
checkbox input "true"
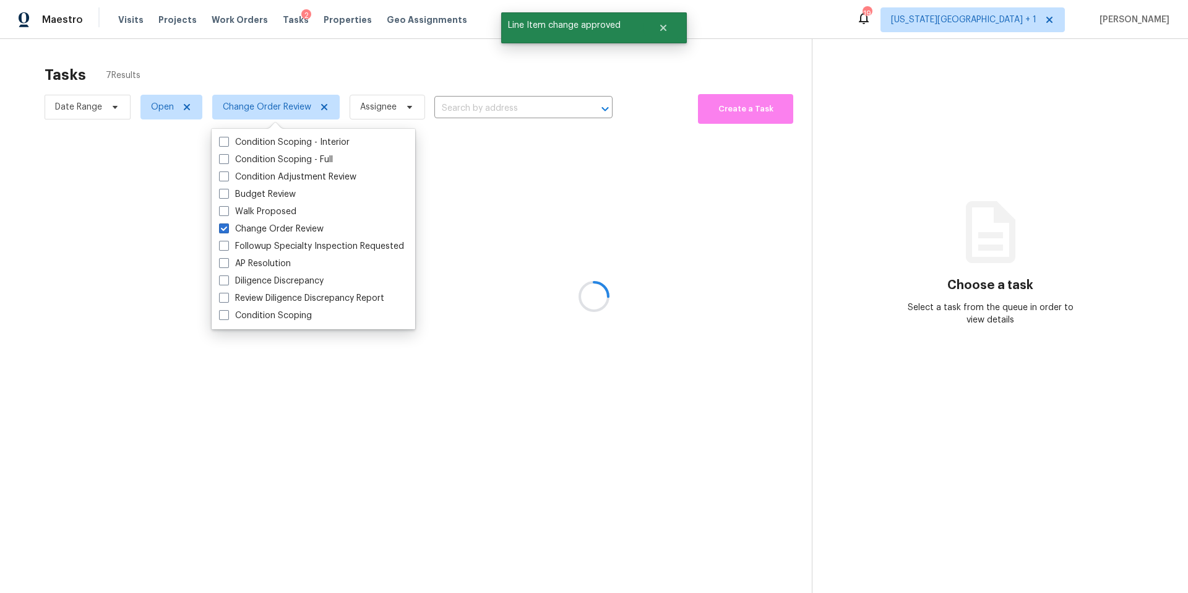
click at [249, 51] on div at bounding box center [594, 296] width 1188 height 593
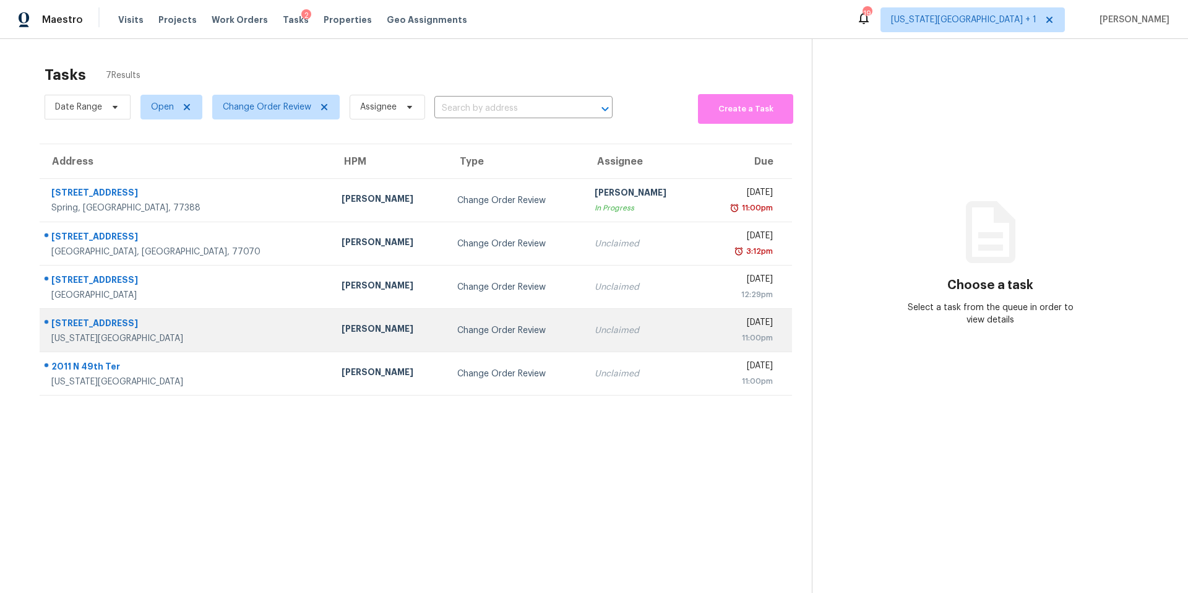
click at [342, 327] on div "[PERSON_NAME]" at bounding box center [390, 329] width 96 height 15
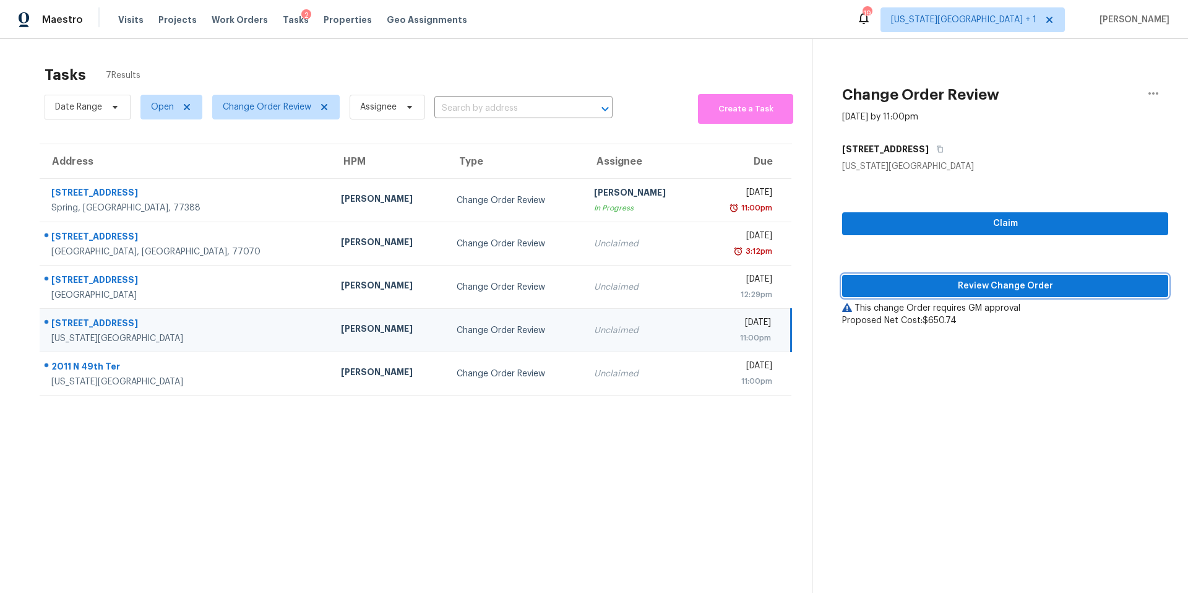
click at [893, 296] on button "Review Change Order" at bounding box center [1005, 286] width 326 height 23
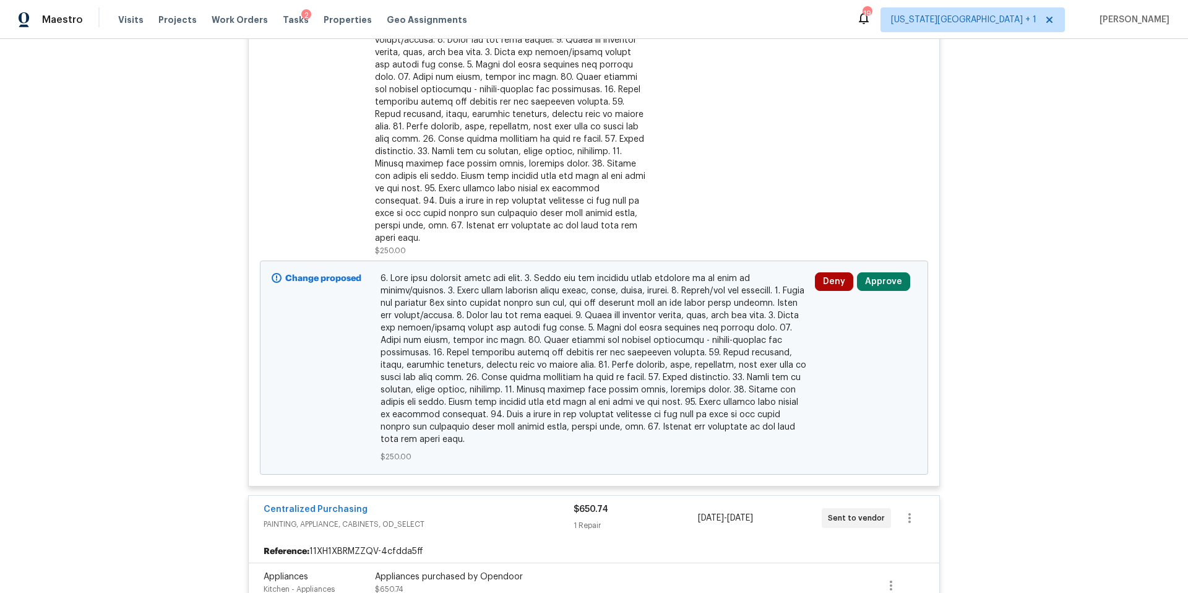
scroll to position [652, 0]
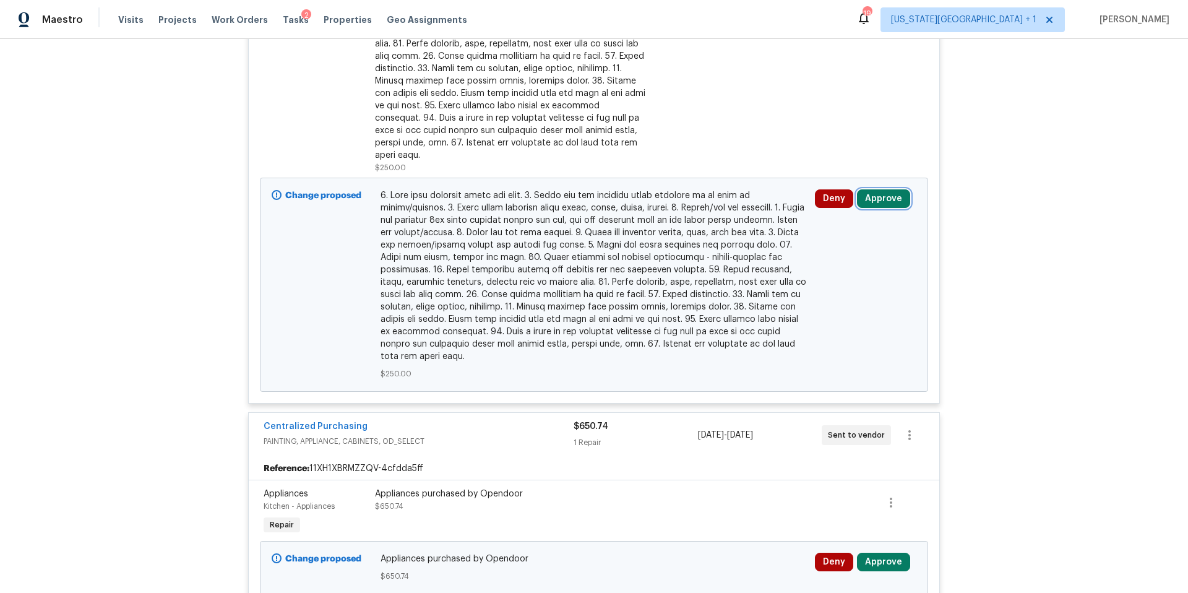
click at [880, 189] on button "Approve" at bounding box center [883, 198] width 53 height 19
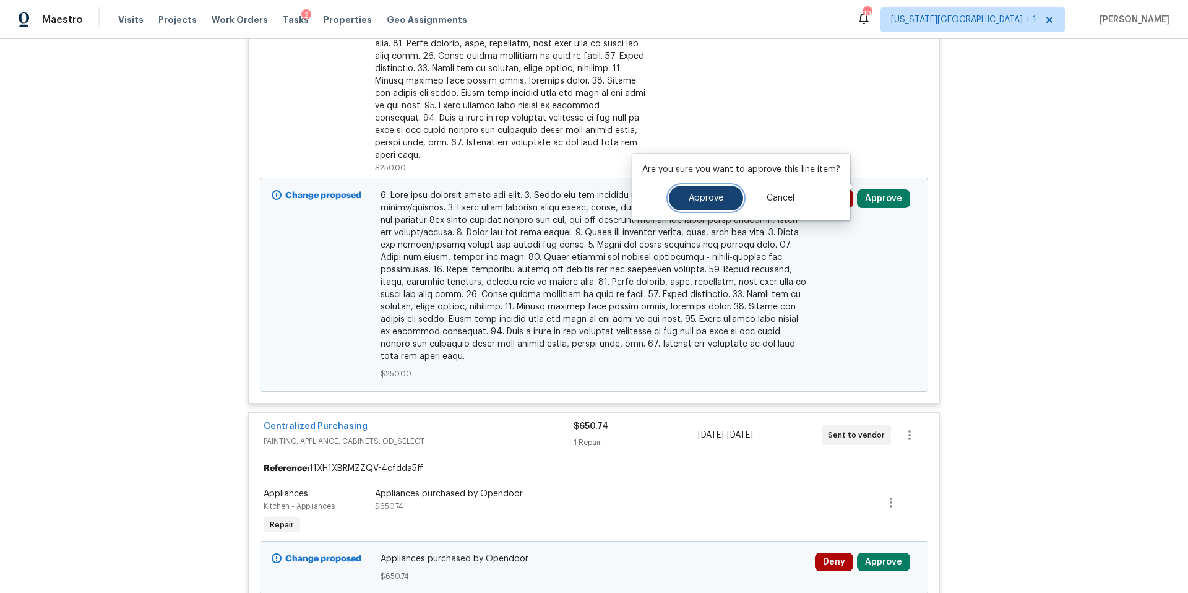
click at [715, 188] on button "Approve" at bounding box center [706, 198] width 74 height 25
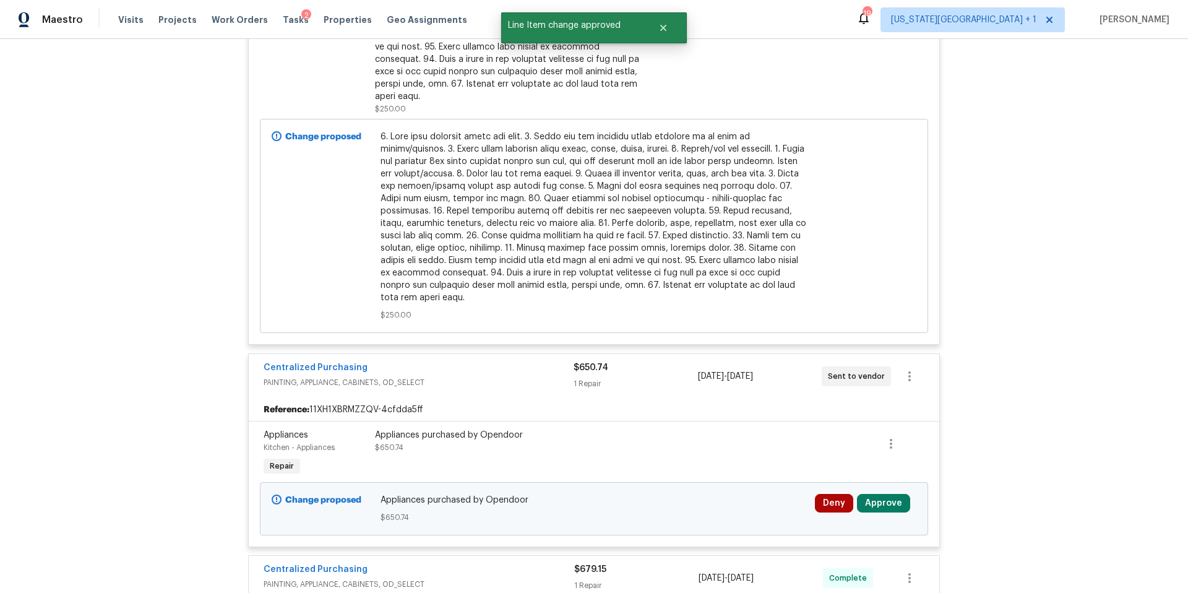
scroll to position [747, 0]
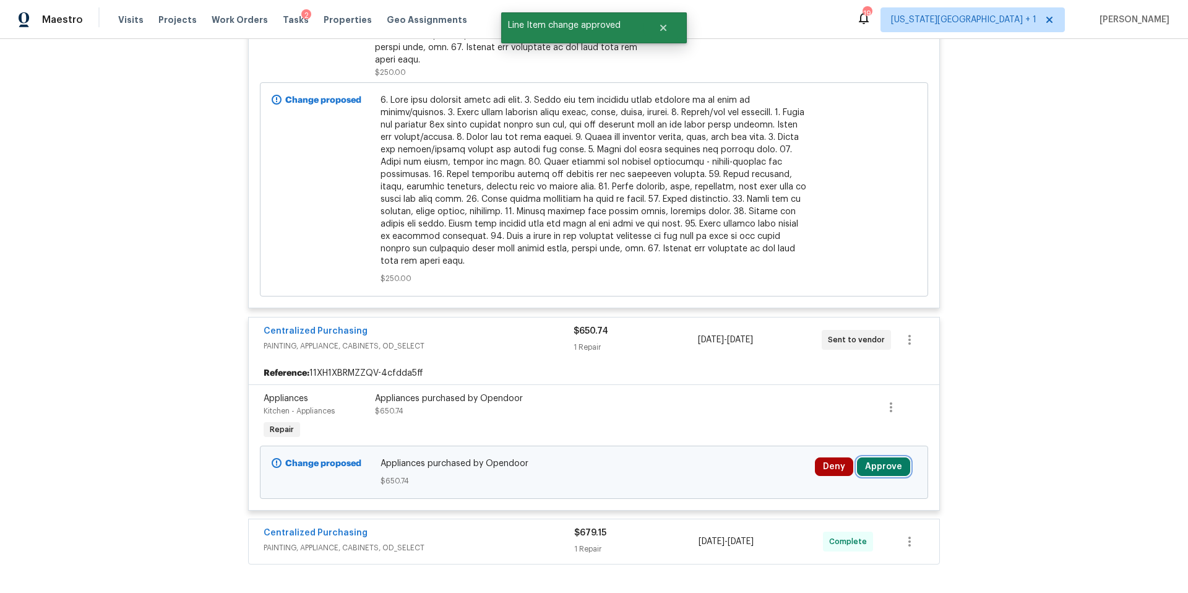
click at [871, 457] on button "Approve" at bounding box center [883, 466] width 53 height 19
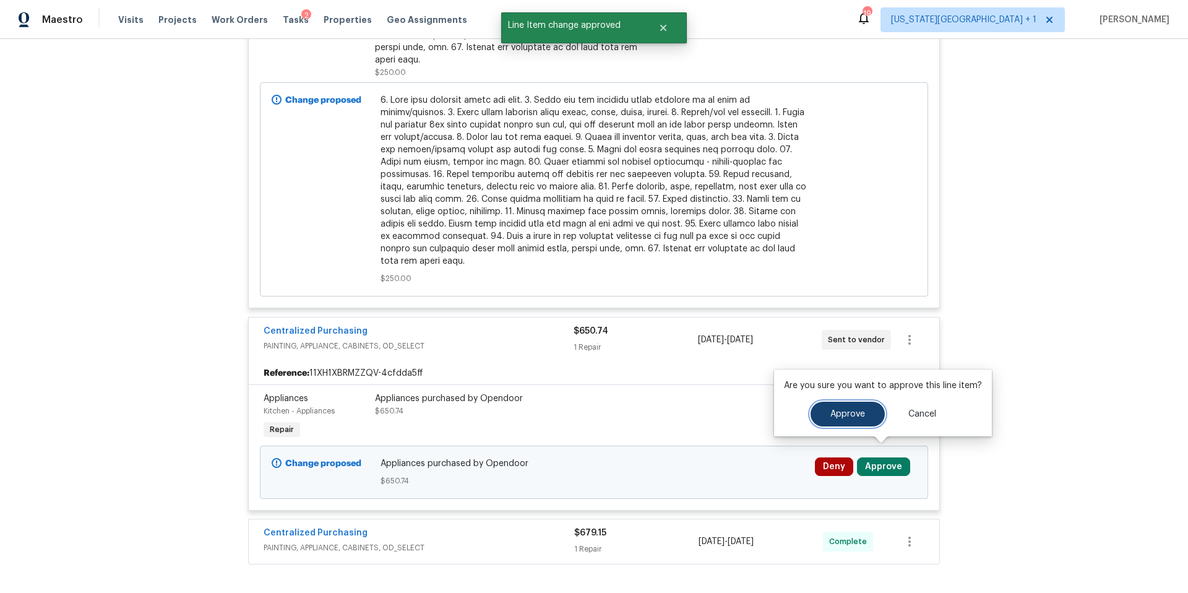
click at [815, 411] on button "Approve" at bounding box center [848, 414] width 74 height 25
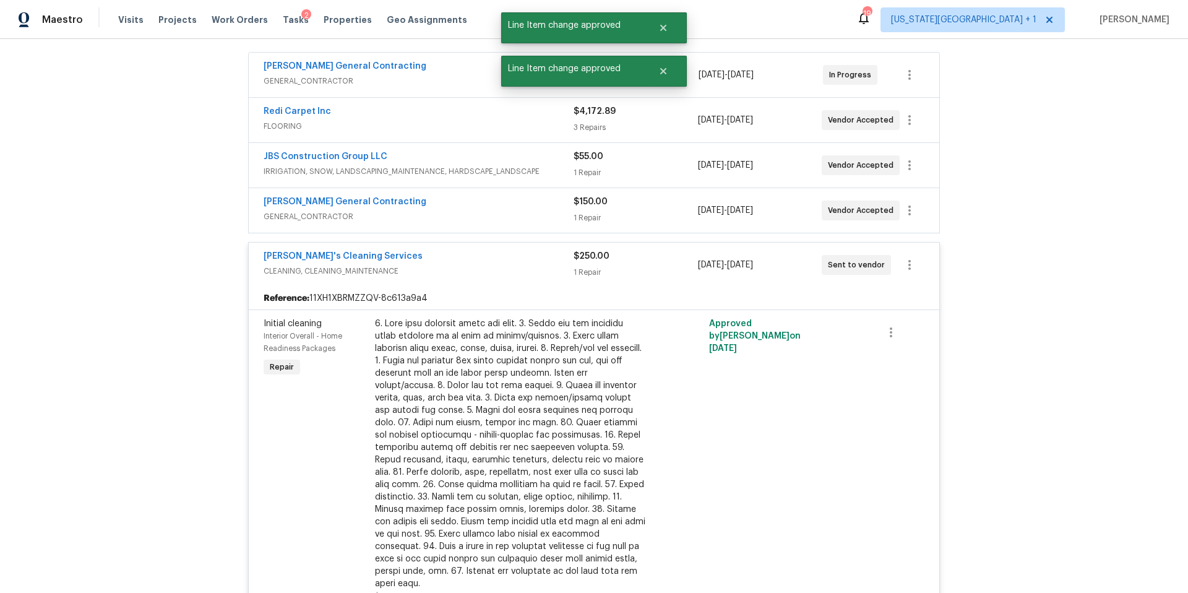
scroll to position [0, 0]
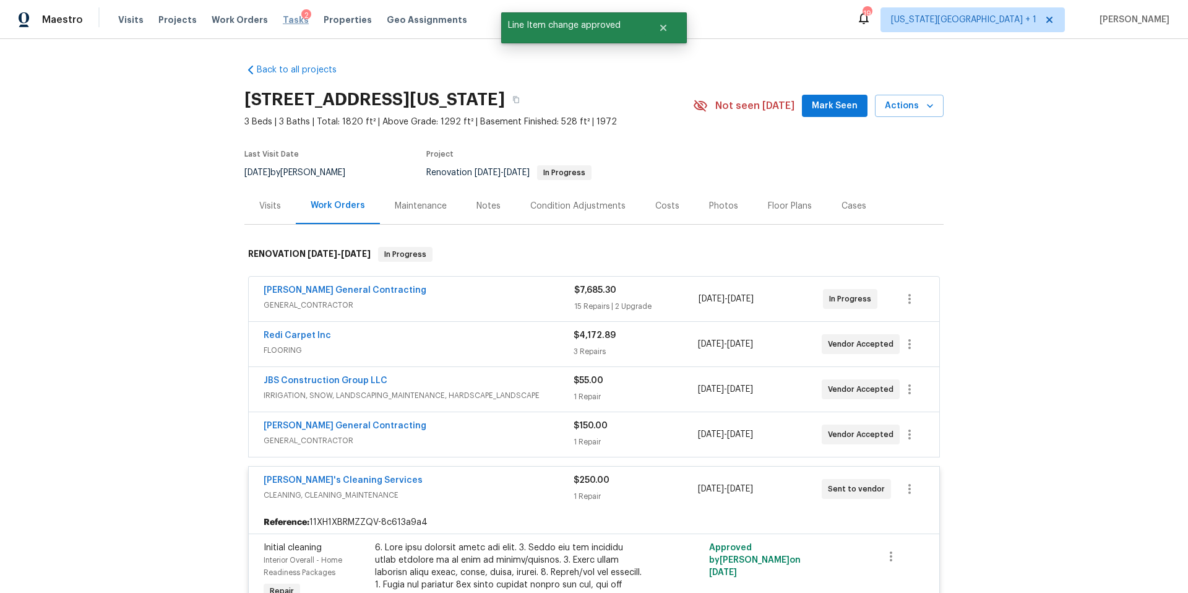
click at [283, 17] on span "Tasks" at bounding box center [296, 19] width 26 height 9
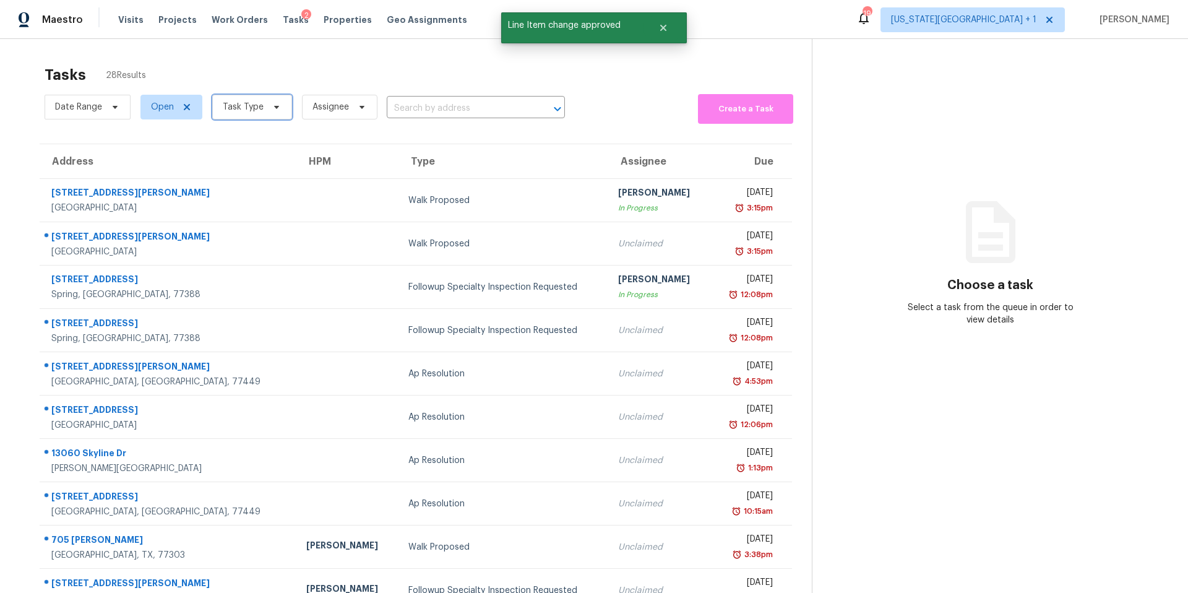
click at [244, 113] on span "Task Type" at bounding box center [243, 107] width 41 height 12
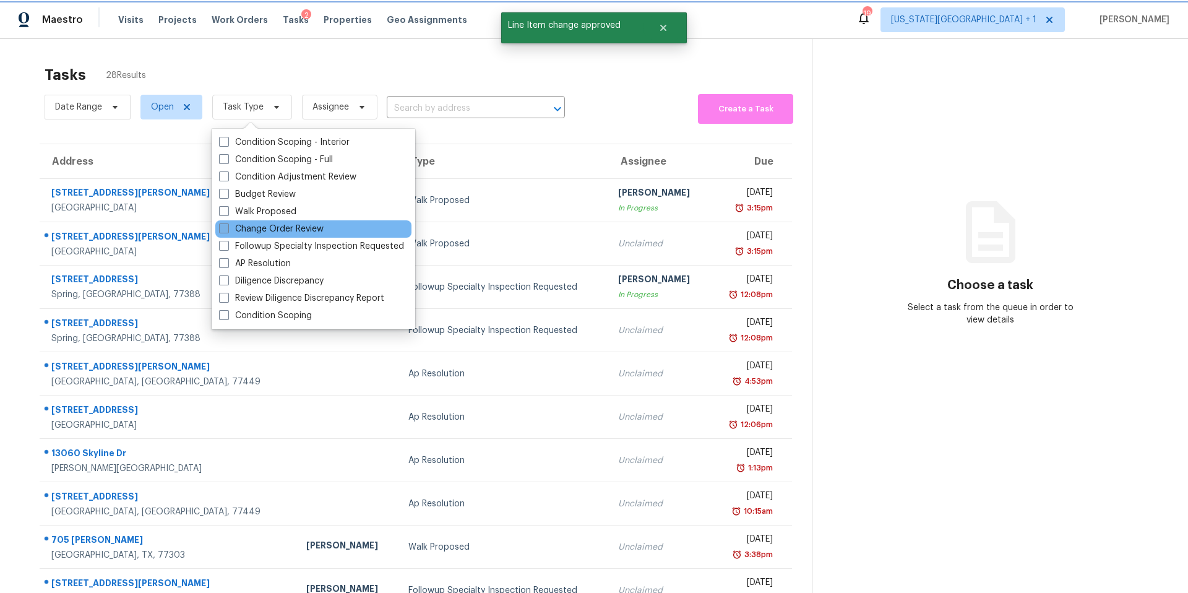
click at [235, 230] on label "Change Order Review" at bounding box center [271, 229] width 105 height 12
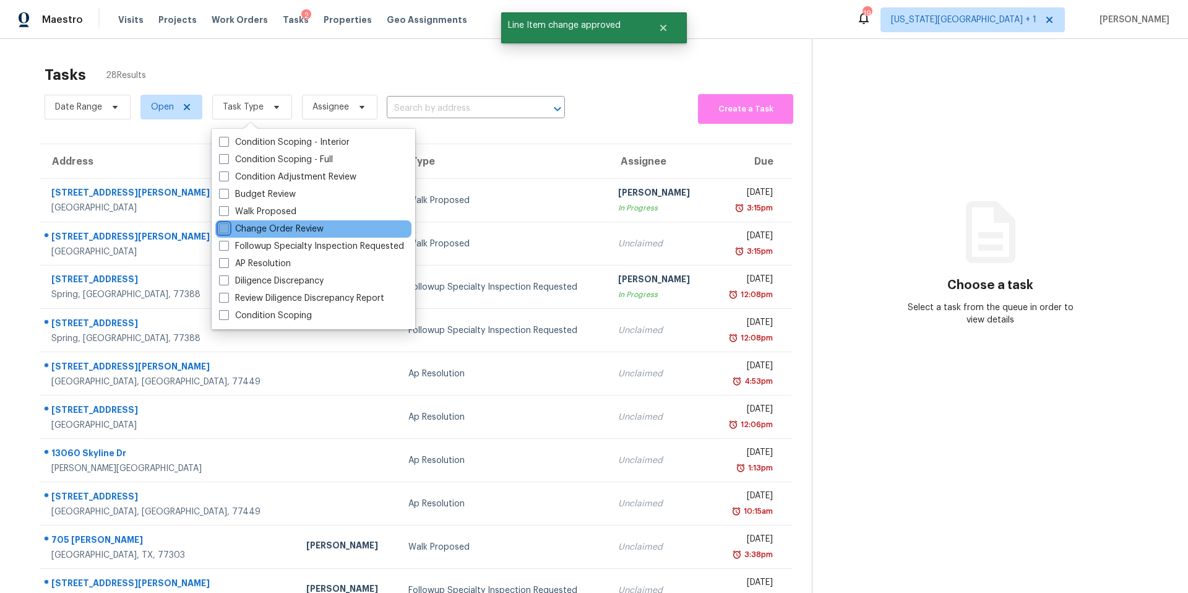
click at [227, 230] on input "Change Order Review" at bounding box center [223, 227] width 8 height 8
checkbox input "true"
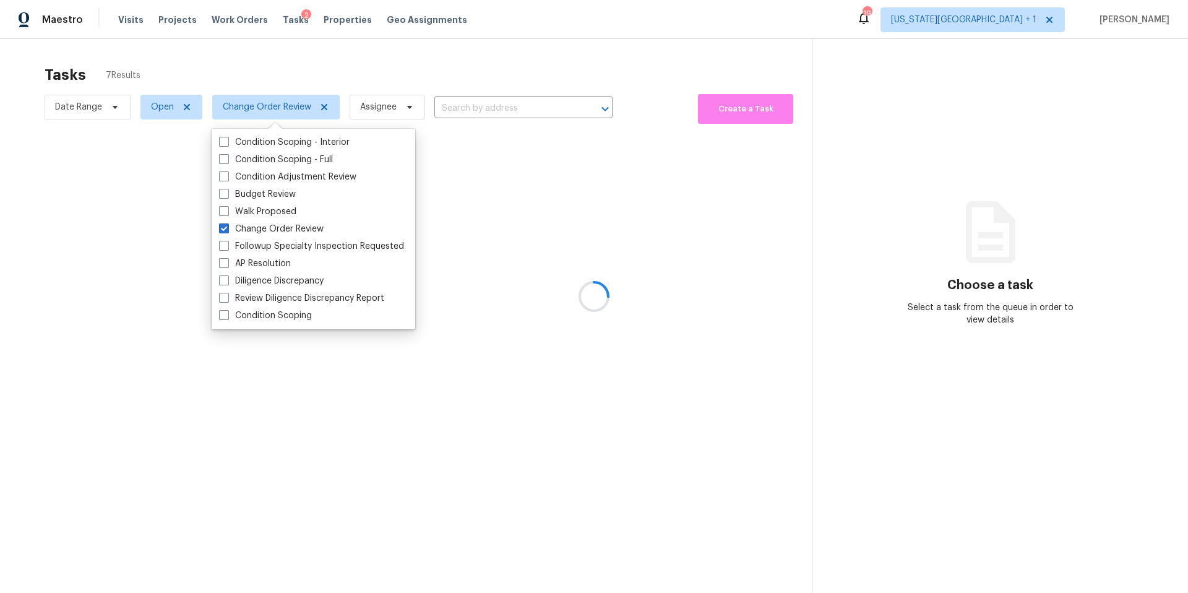
click at [269, 62] on div at bounding box center [594, 296] width 1188 height 593
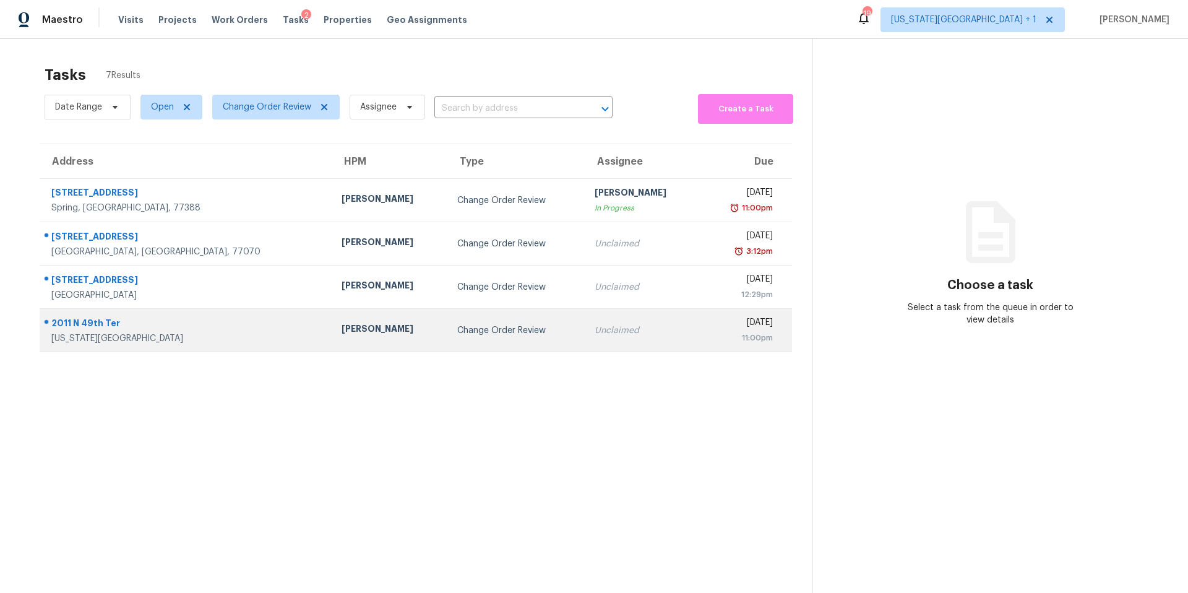
click at [332, 325] on td "[PERSON_NAME]" at bounding box center [390, 330] width 116 height 43
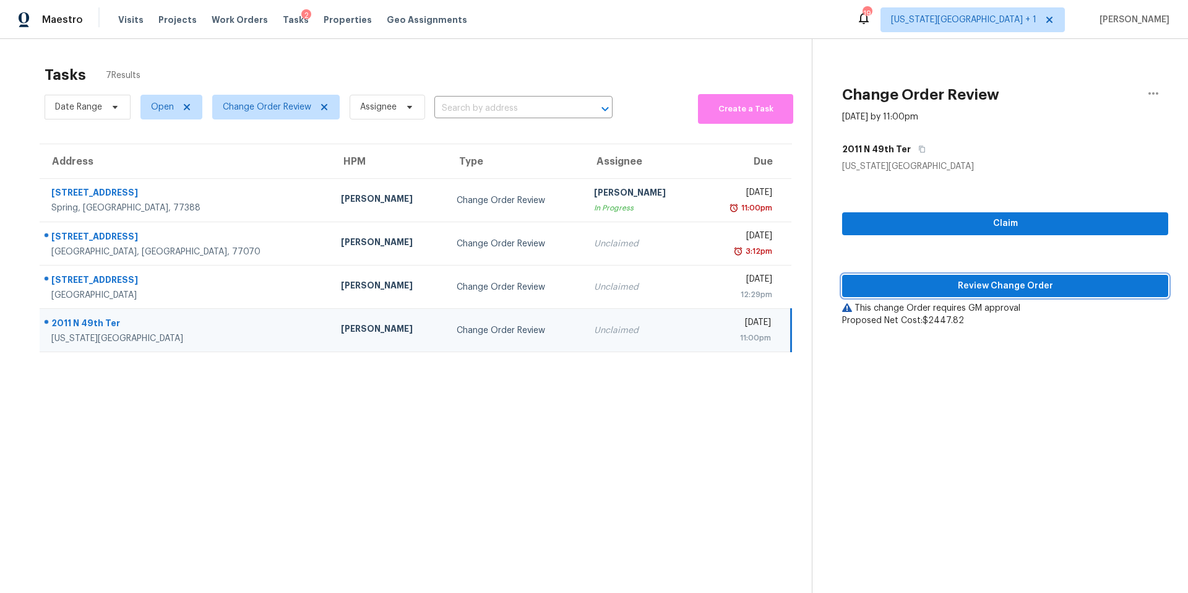
click at [968, 286] on span "Review Change Order" at bounding box center [1005, 285] width 306 height 15
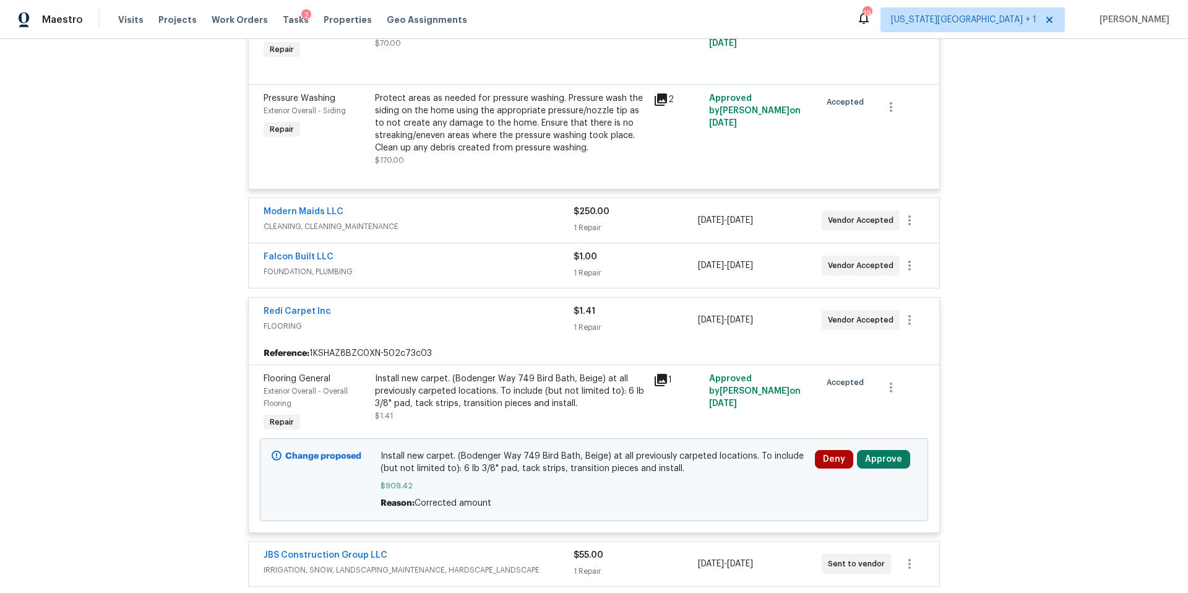
scroll to position [1343, 0]
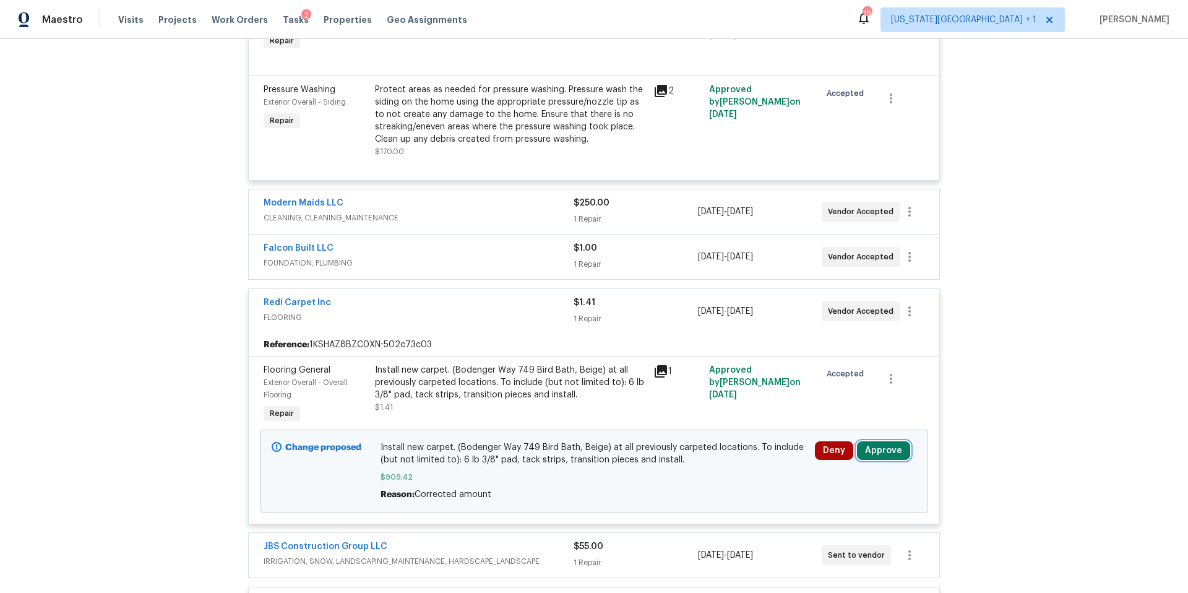
click at [895, 460] on button "Approve" at bounding box center [883, 450] width 53 height 19
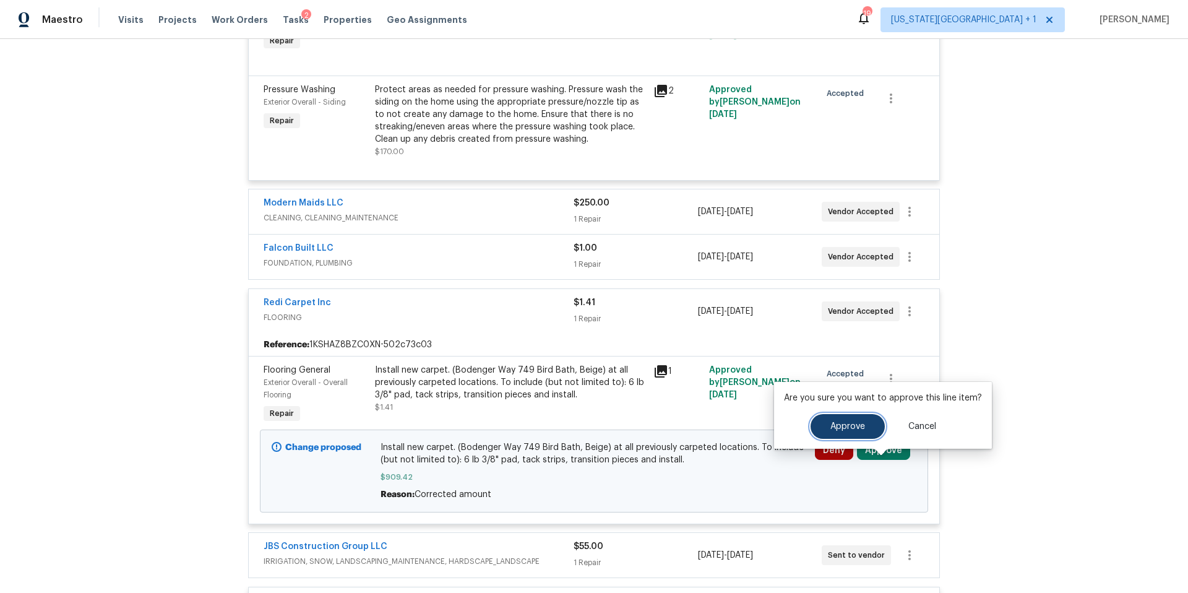
click at [850, 433] on button "Approve" at bounding box center [848, 426] width 74 height 25
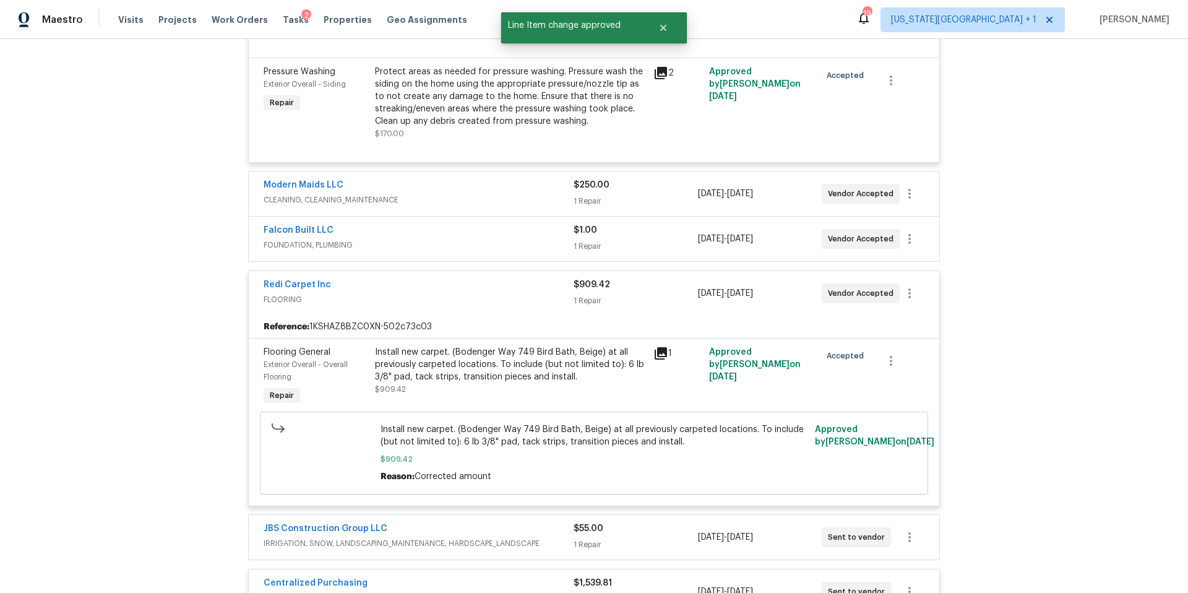
scroll to position [1354, 0]
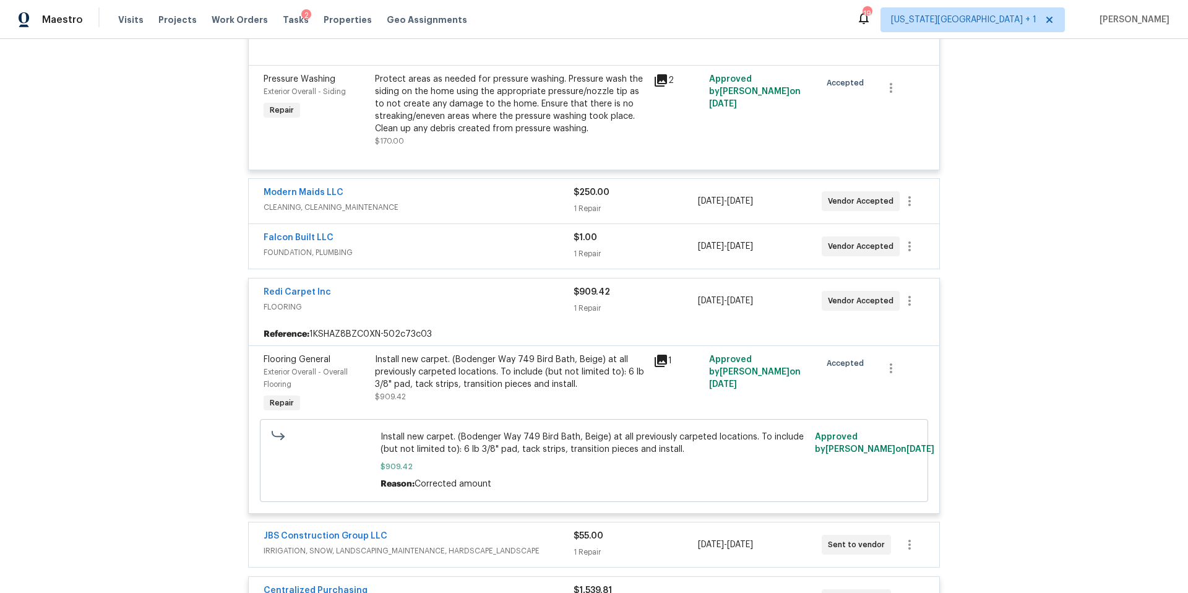
click at [626, 261] on div "$1.00 1 Repair" at bounding box center [636, 246] width 124 height 30
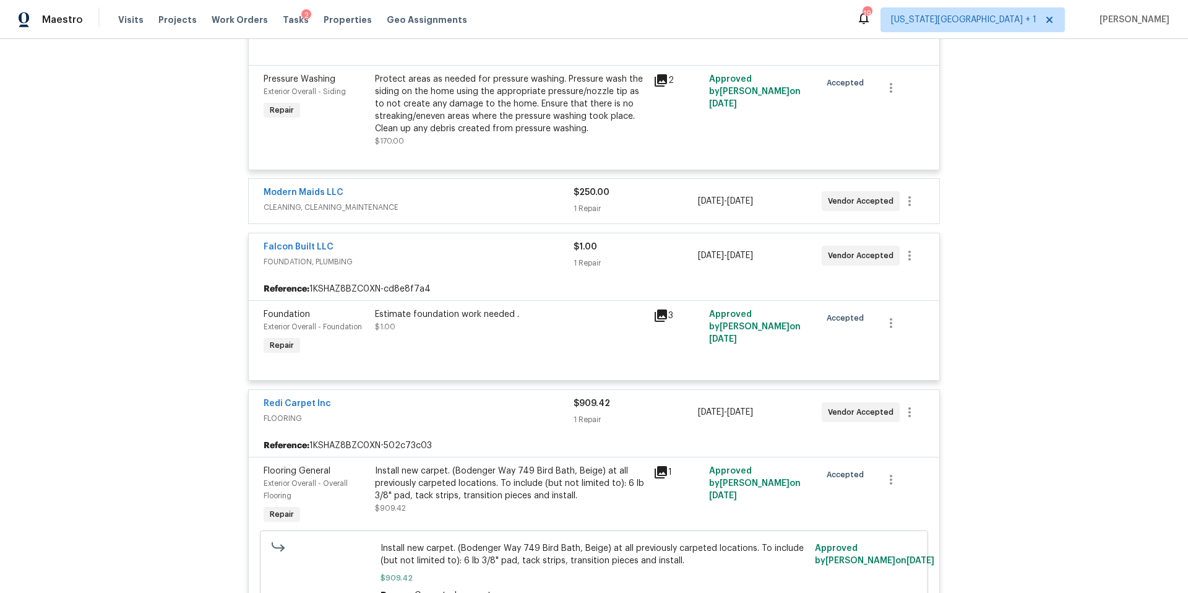
click at [512, 213] on span "CLEANING, CLEANING_MAINTENANCE" at bounding box center [419, 207] width 310 height 12
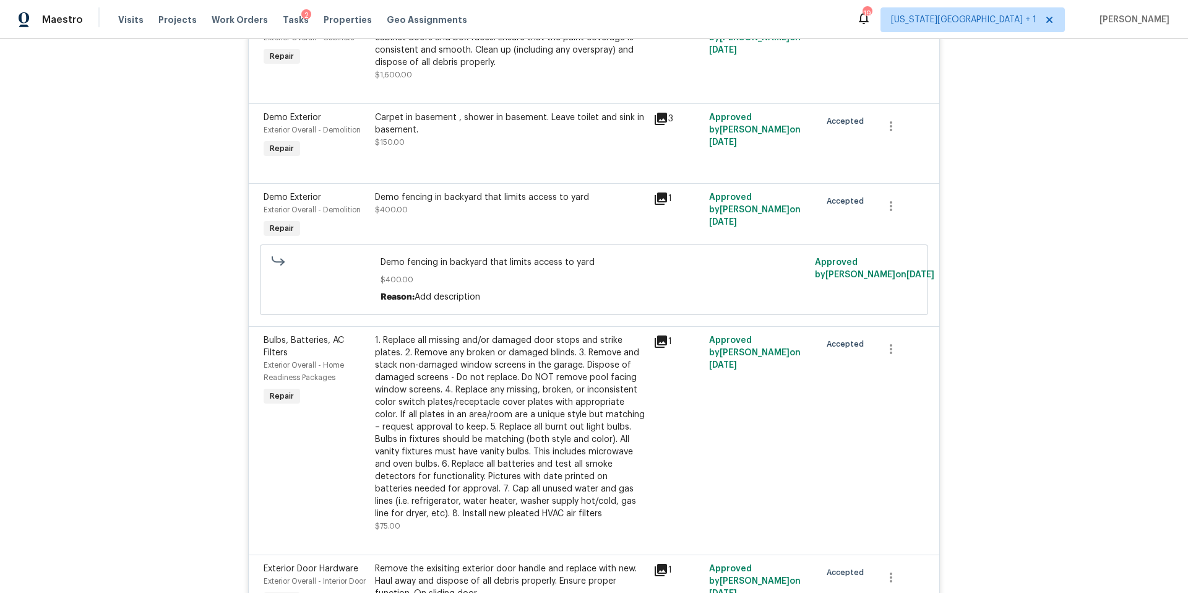
scroll to position [0, 0]
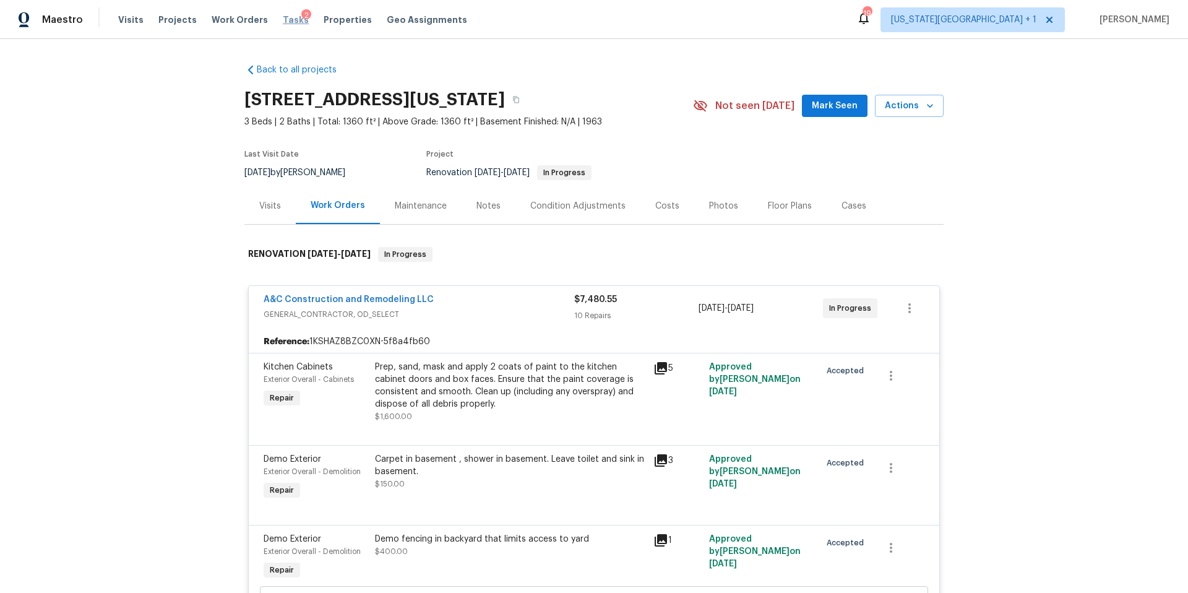
click at [283, 18] on span "Tasks" at bounding box center [296, 19] width 26 height 9
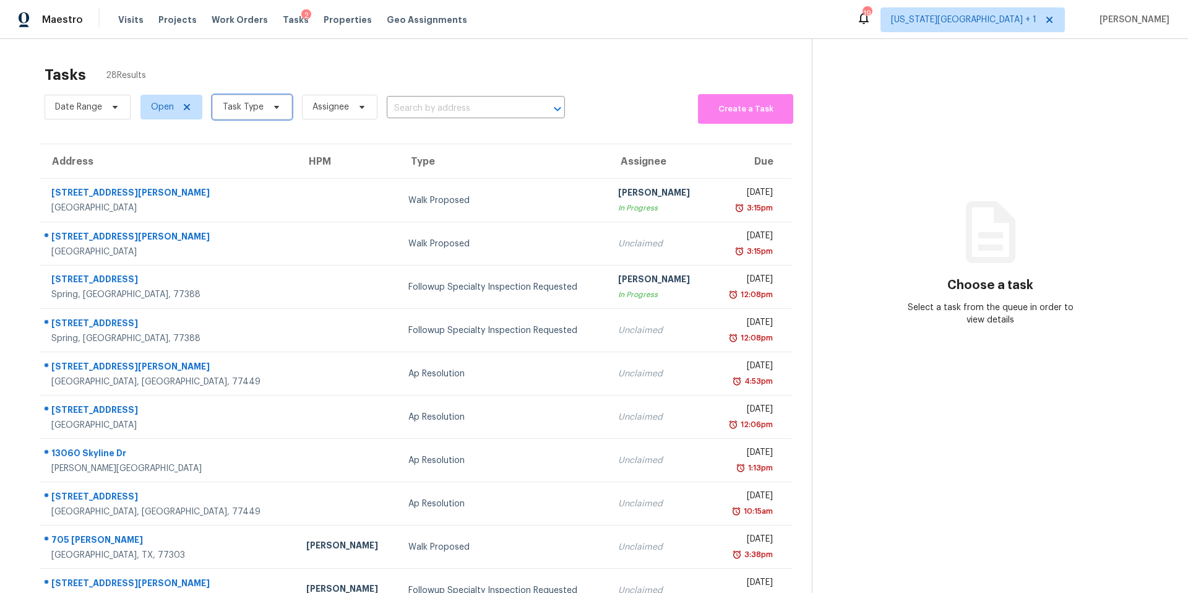
click at [248, 106] on span "Task Type" at bounding box center [243, 107] width 41 height 12
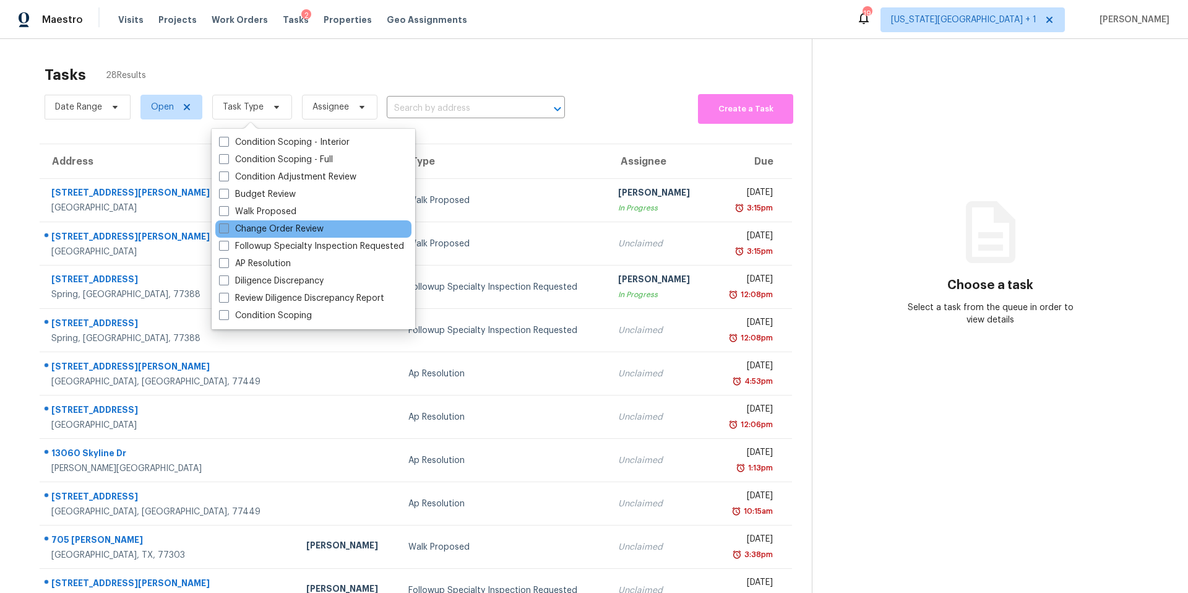
click at [233, 225] on label "Change Order Review" at bounding box center [271, 229] width 105 height 12
click at [227, 225] on input "Change Order Review" at bounding box center [223, 227] width 8 height 8
checkbox input "true"
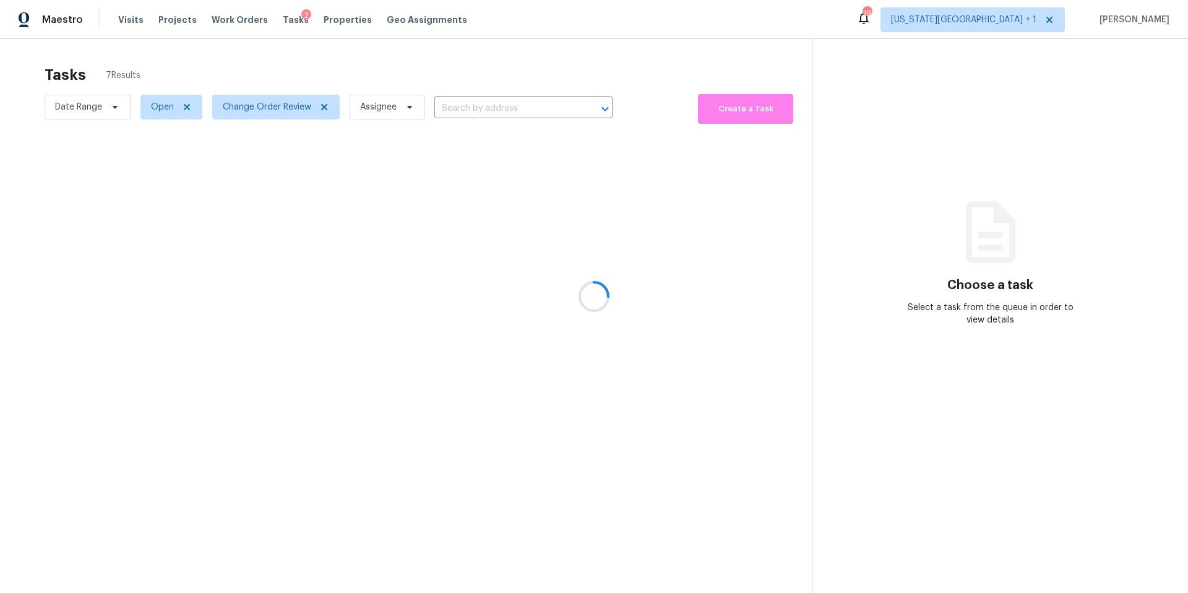
click at [265, 79] on div at bounding box center [594, 296] width 1188 height 593
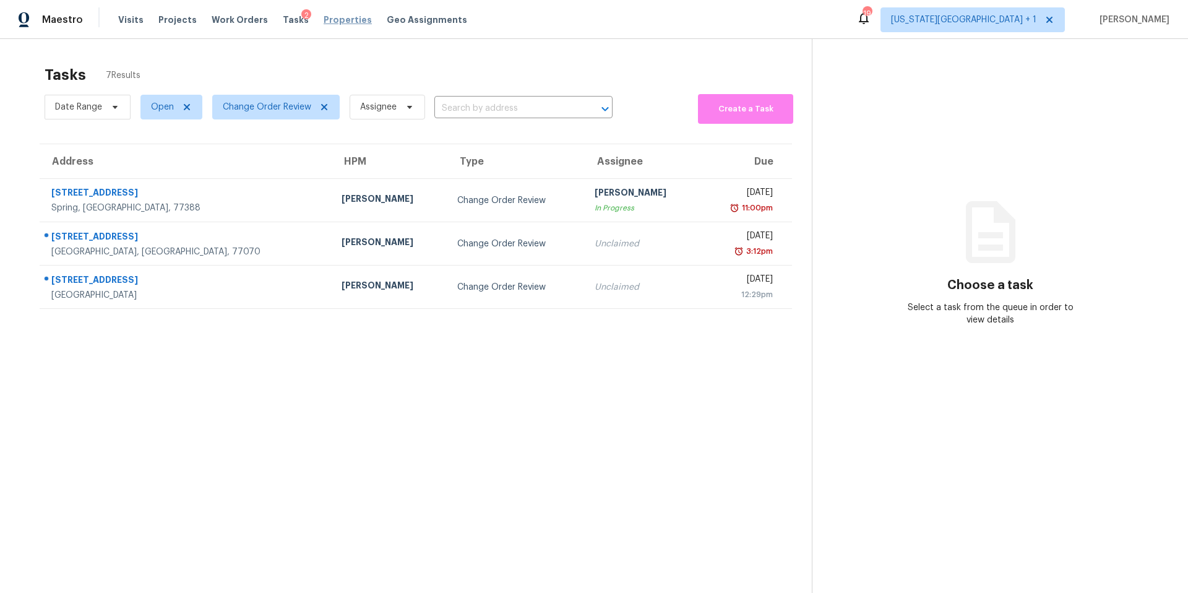
click at [337, 20] on span "Properties" at bounding box center [348, 20] width 48 height 12
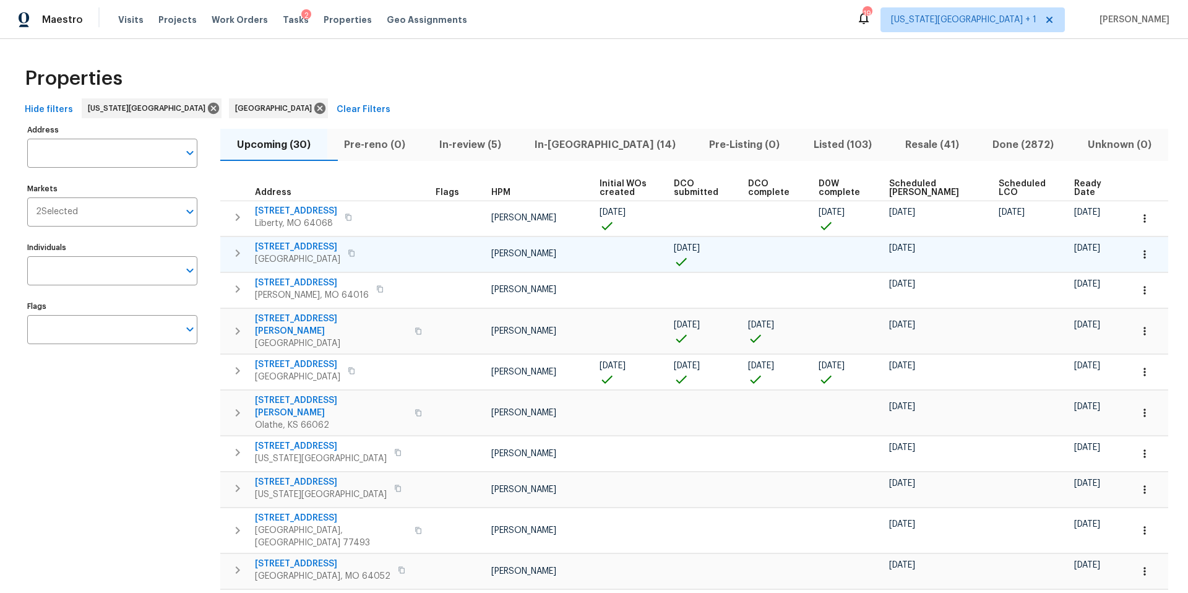
click at [320, 251] on span "[STREET_ADDRESS]" at bounding box center [297, 247] width 85 height 12
click at [593, 147] on span "In-[GEOGRAPHIC_DATA] (14)" at bounding box center [605, 144] width 160 height 17
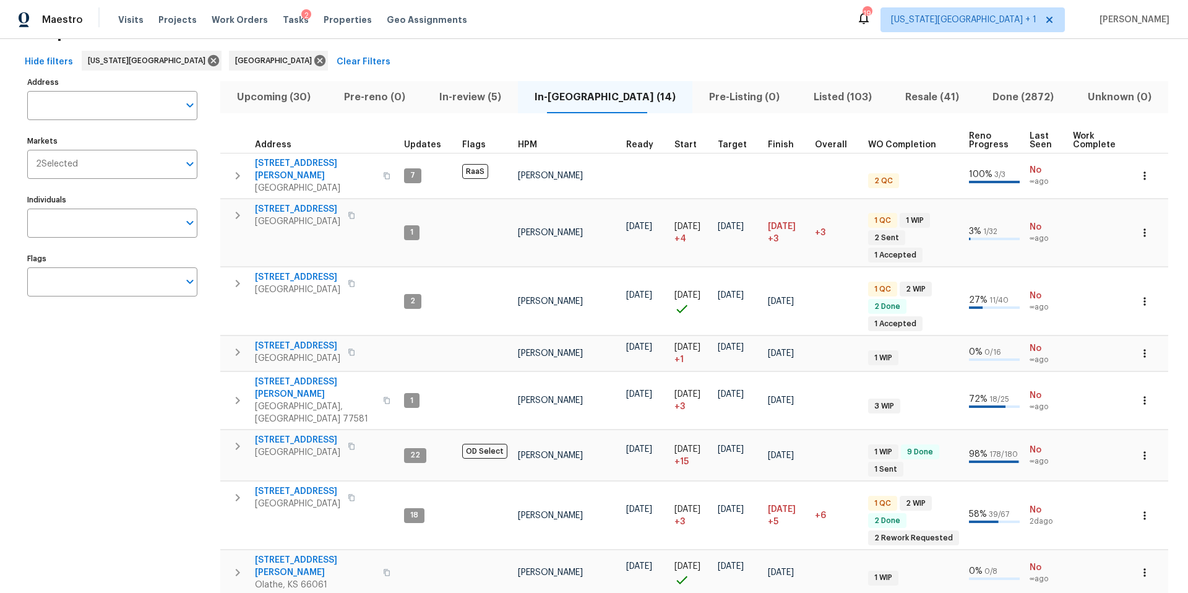
scroll to position [67, 0]
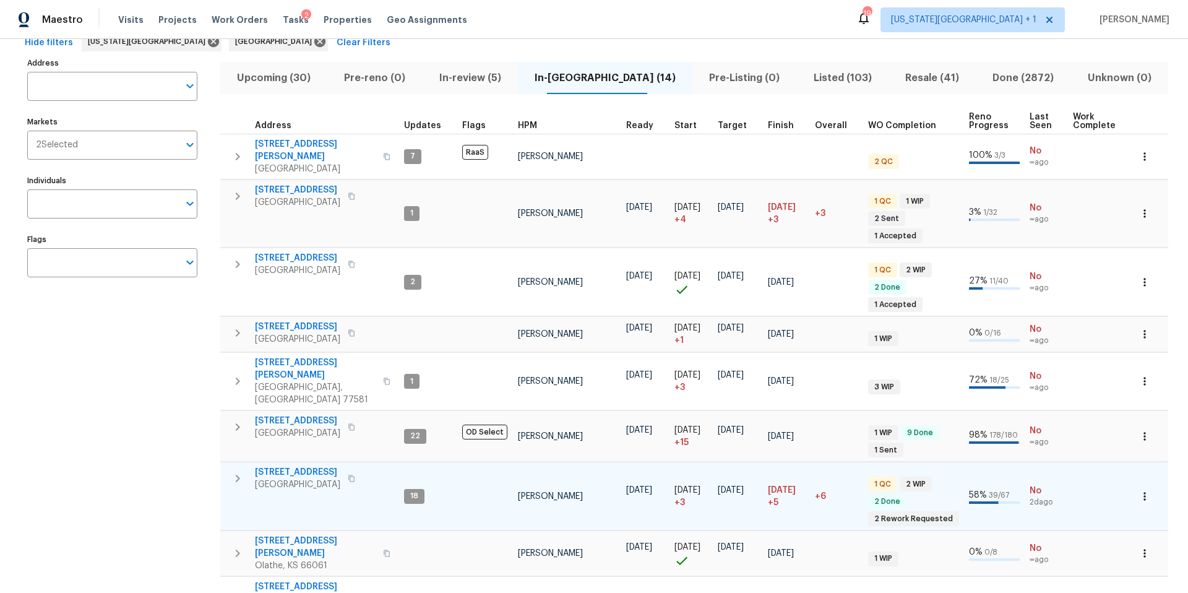
click at [288, 466] on span "[STREET_ADDRESS]" at bounding box center [297, 472] width 85 height 12
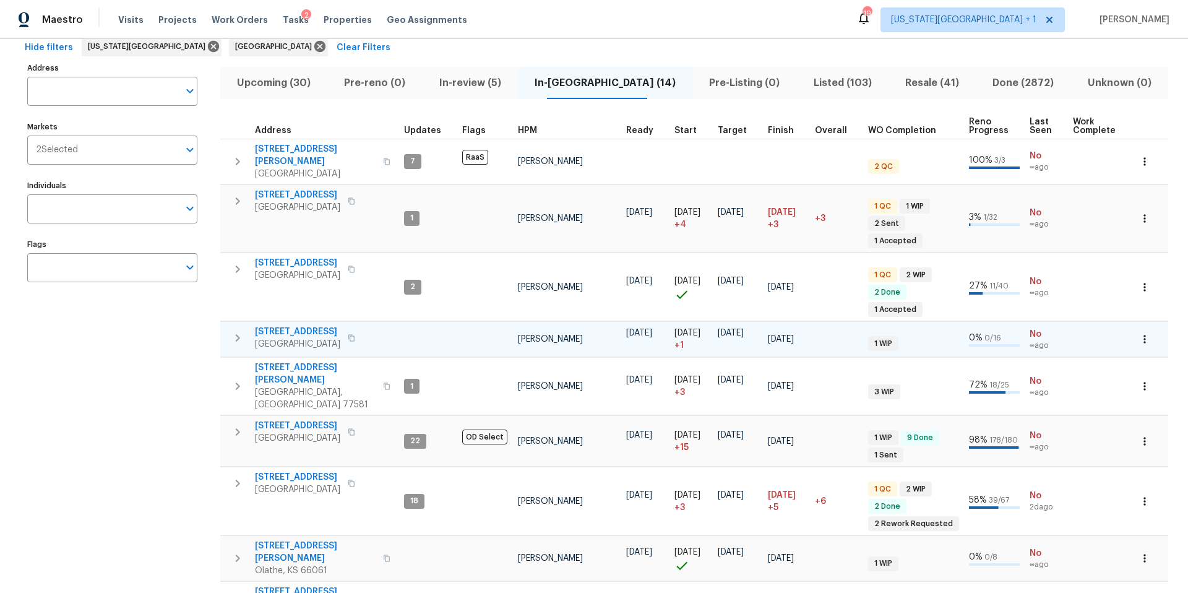
scroll to position [0, 0]
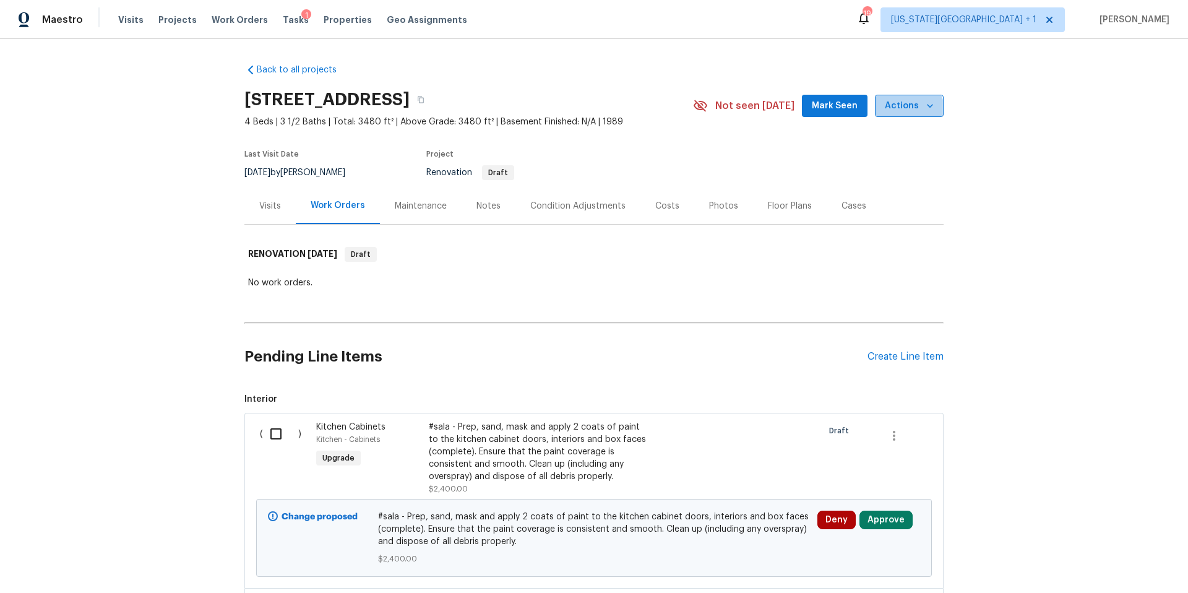
click at [906, 112] on span "Actions" at bounding box center [909, 105] width 49 height 15
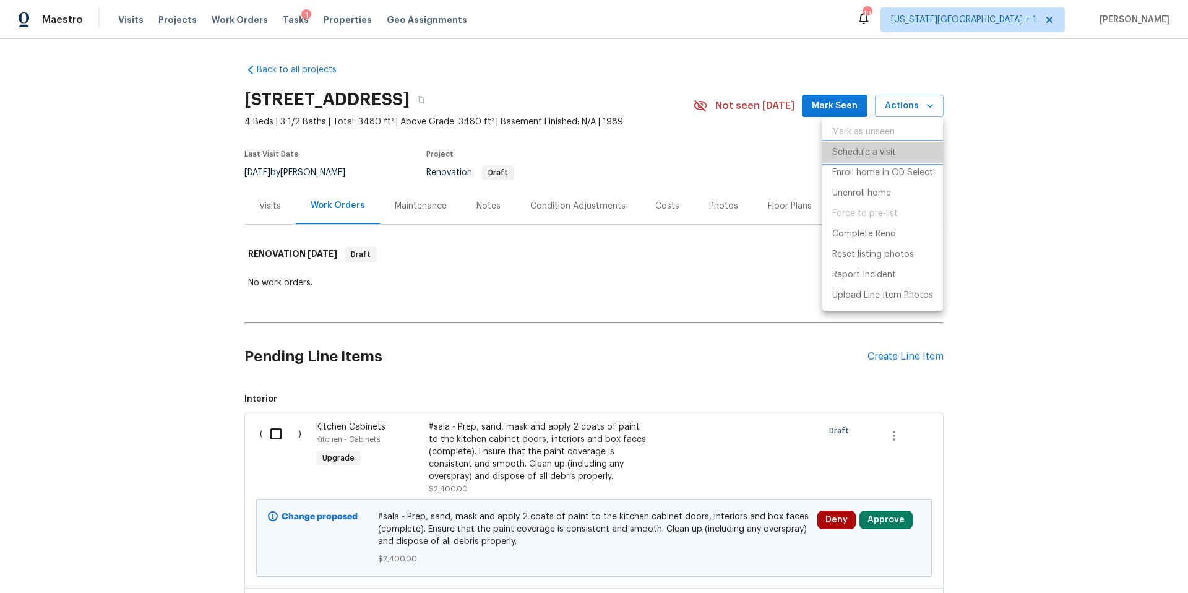
click at [868, 149] on p "Schedule a visit" at bounding box center [864, 152] width 64 height 13
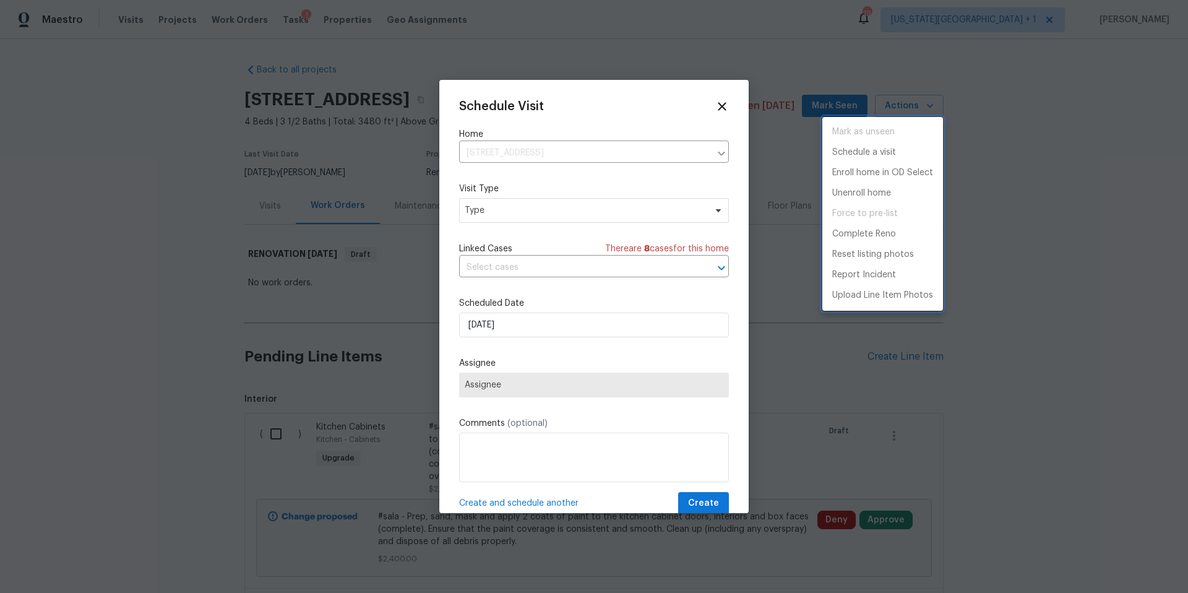
click at [538, 218] on div at bounding box center [594, 296] width 1188 height 593
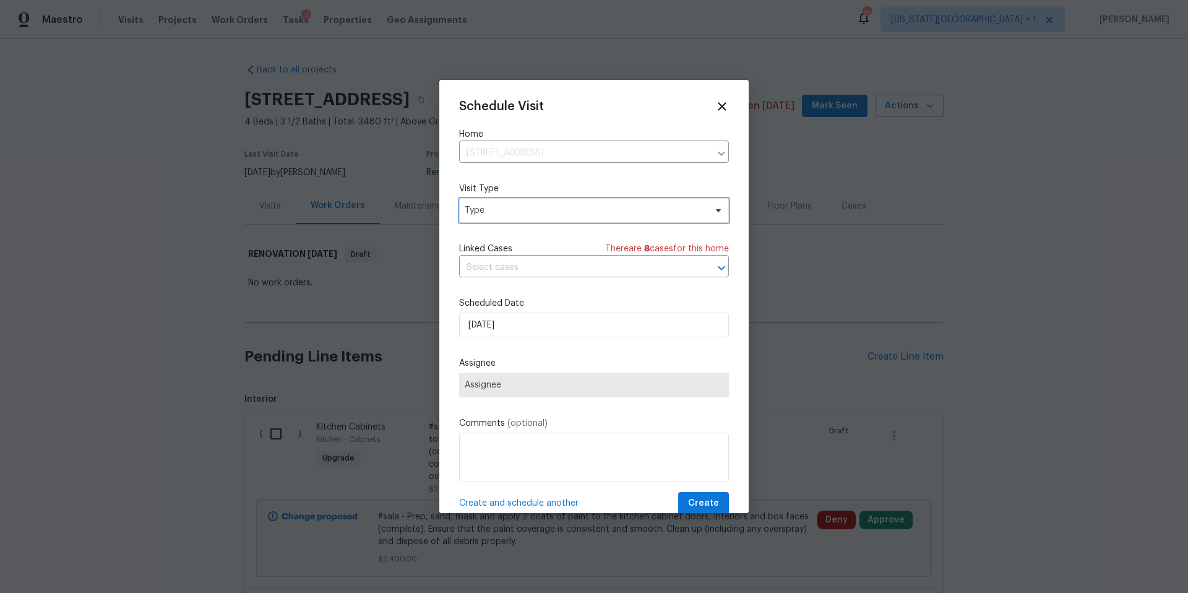
click at [536, 211] on span "Type" at bounding box center [585, 210] width 241 height 12
type input "prog"
click at [485, 288] on div "Progress" at bounding box center [485, 286] width 36 height 12
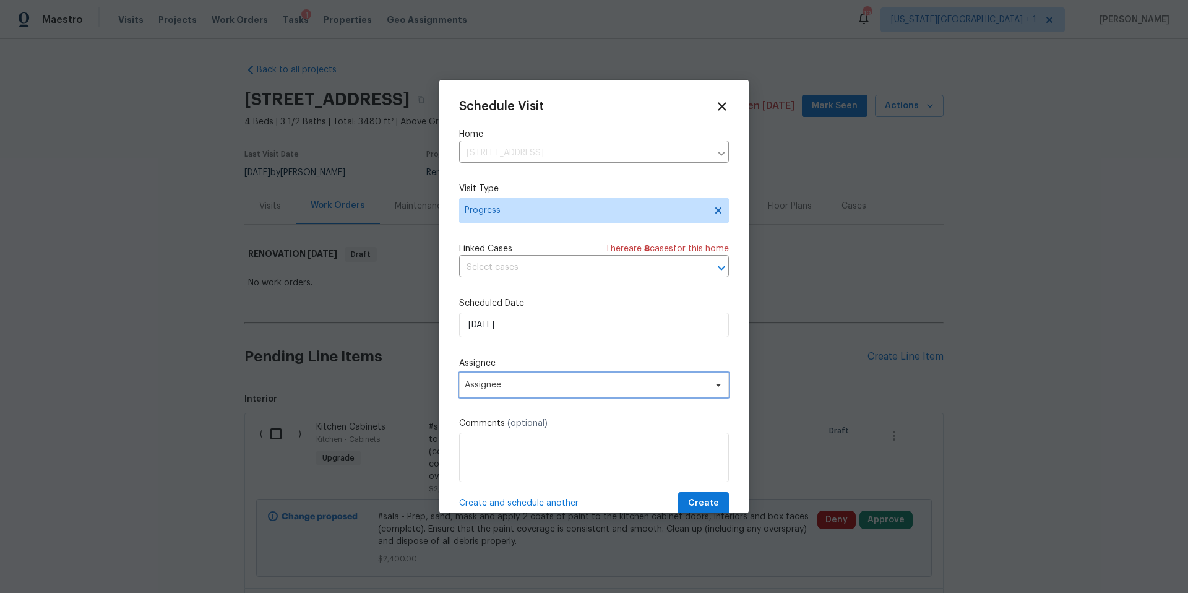
click at [499, 394] on span "Assignee" at bounding box center [594, 385] width 270 height 25
type input "lui"
click at [483, 463] on div "lui Luis Chavez" at bounding box center [531, 437] width 144 height 59
click at [487, 454] on div "[PERSON_NAME]" at bounding box center [499, 453] width 65 height 12
click at [698, 497] on span "Create" at bounding box center [703, 503] width 31 height 15
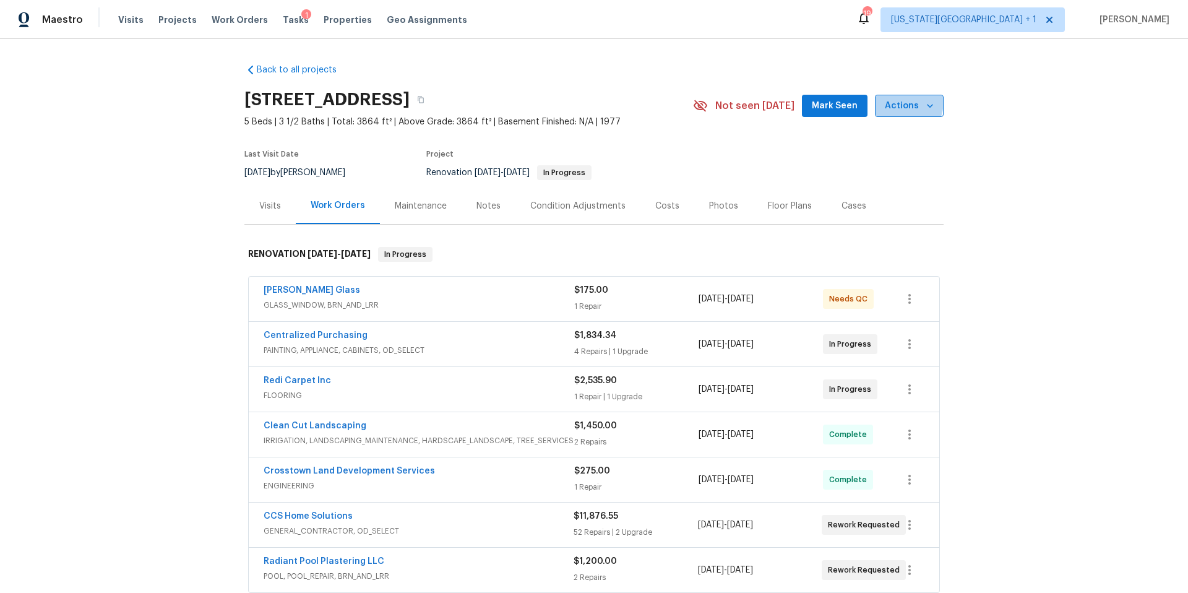
click at [895, 101] on span "Actions" at bounding box center [909, 105] width 49 height 15
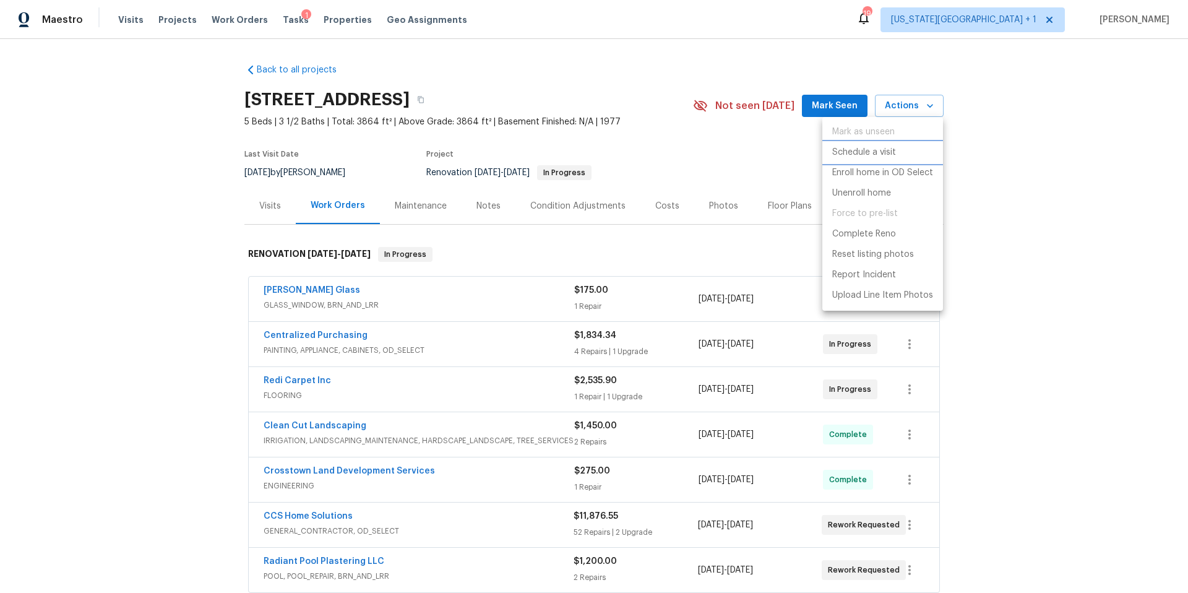
click at [855, 150] on p "Schedule a visit" at bounding box center [864, 152] width 64 height 13
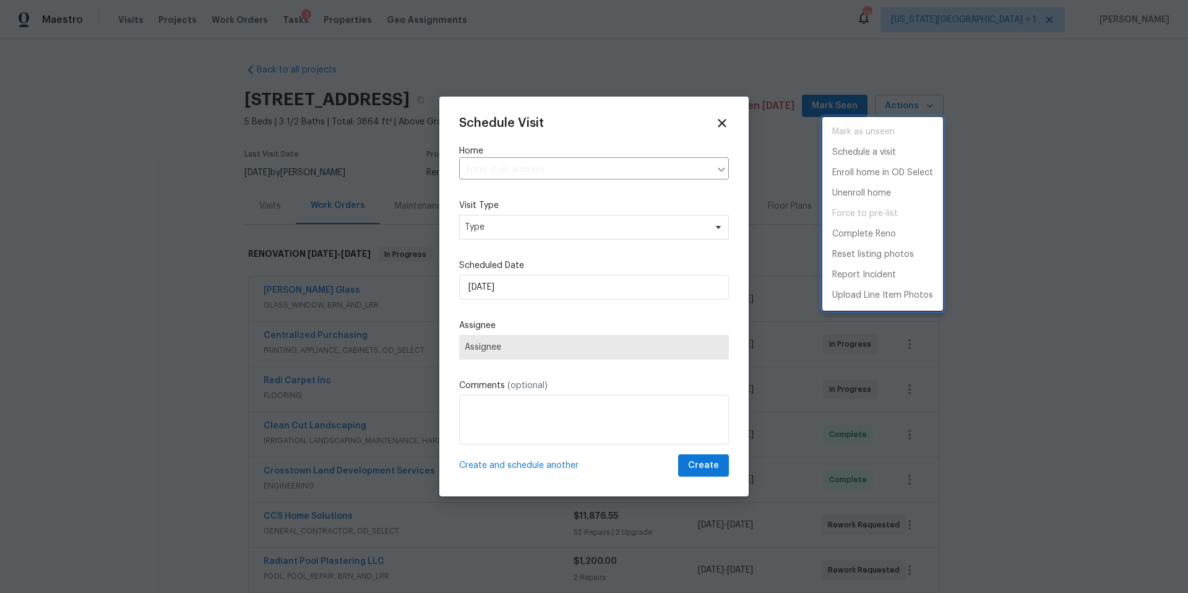
type input "[STREET_ADDRESS]"
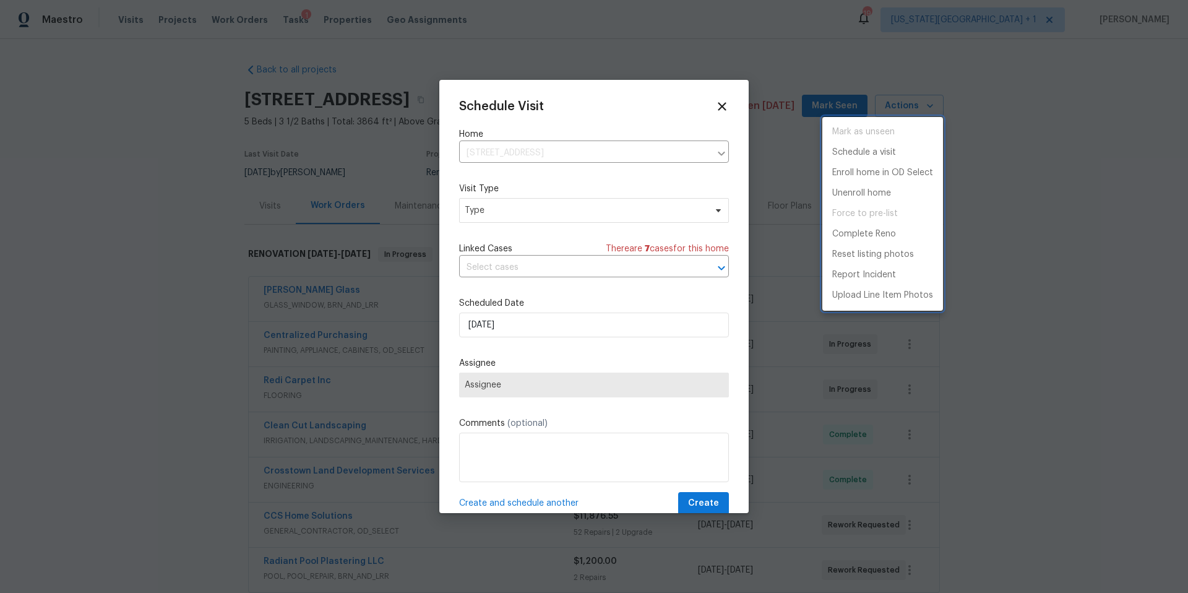
click at [531, 210] on div at bounding box center [594, 296] width 1188 height 593
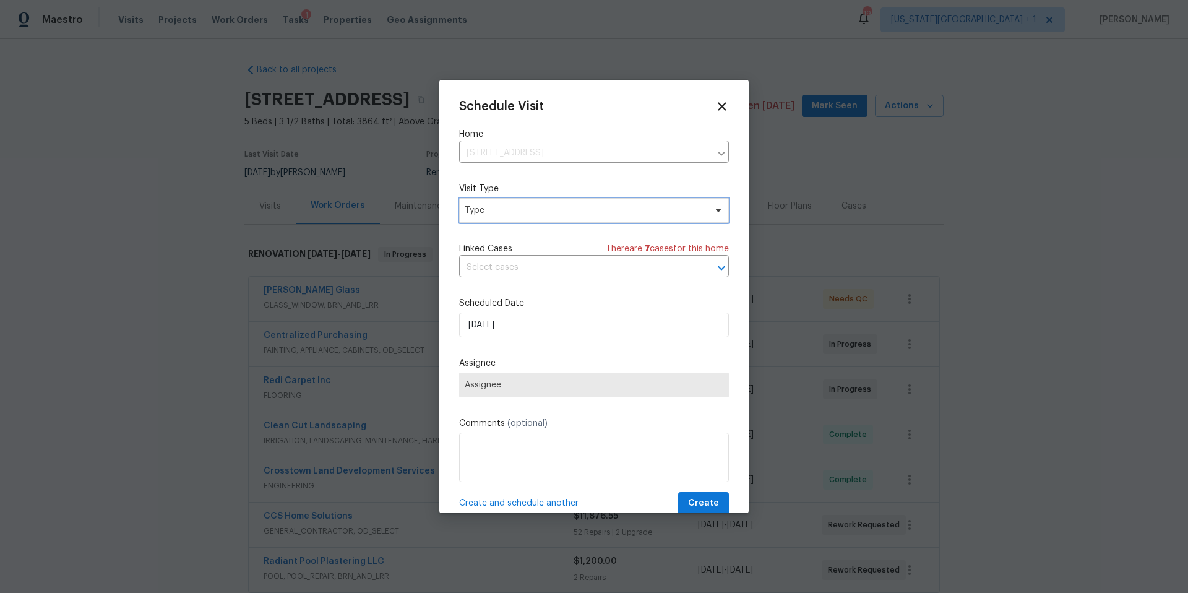
click at [531, 210] on span "Type" at bounding box center [585, 210] width 241 height 12
type input "progress"
click at [489, 291] on div "Progress" at bounding box center [485, 286] width 36 height 12
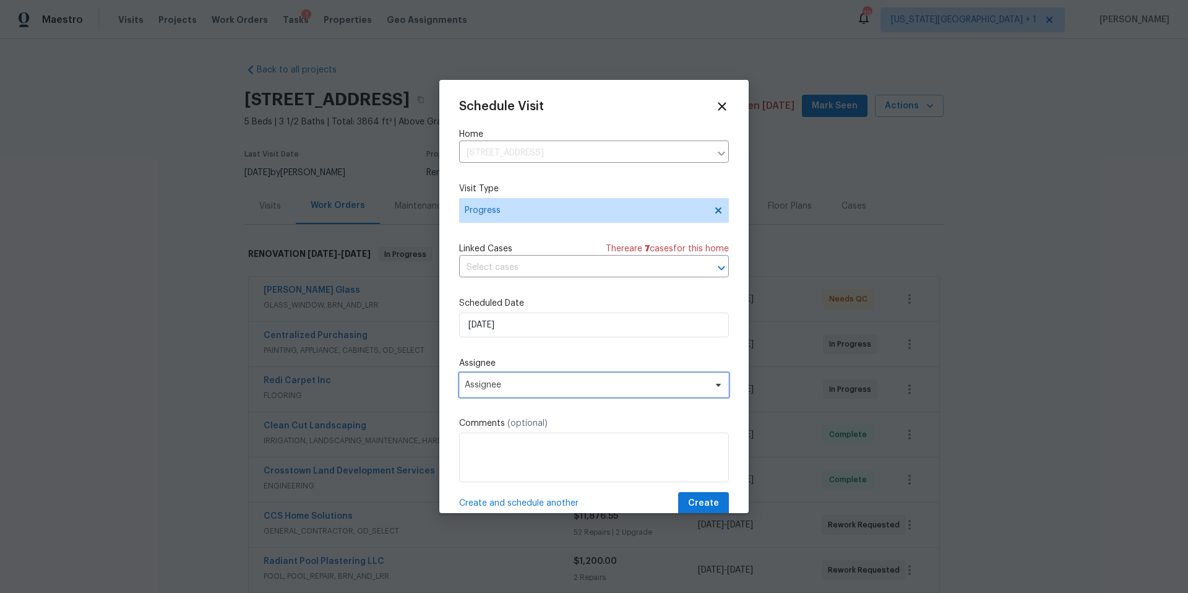
click at [502, 379] on span "Assignee" at bounding box center [594, 385] width 270 height 25
type input "lui"
click at [470, 461] on div "[PERSON_NAME]" at bounding box center [531, 453] width 137 height 17
click at [483, 455] on div "[PERSON_NAME]" at bounding box center [499, 453] width 65 height 12
click at [712, 510] on span "Create" at bounding box center [703, 503] width 31 height 15
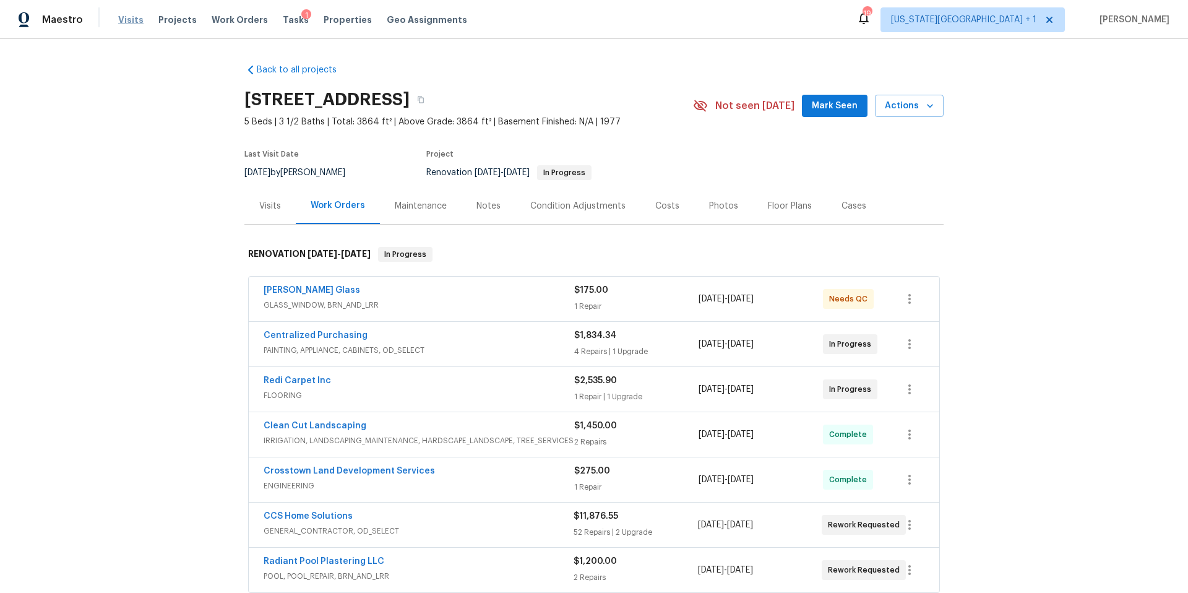
click at [131, 19] on span "Visits" at bounding box center [130, 20] width 25 height 12
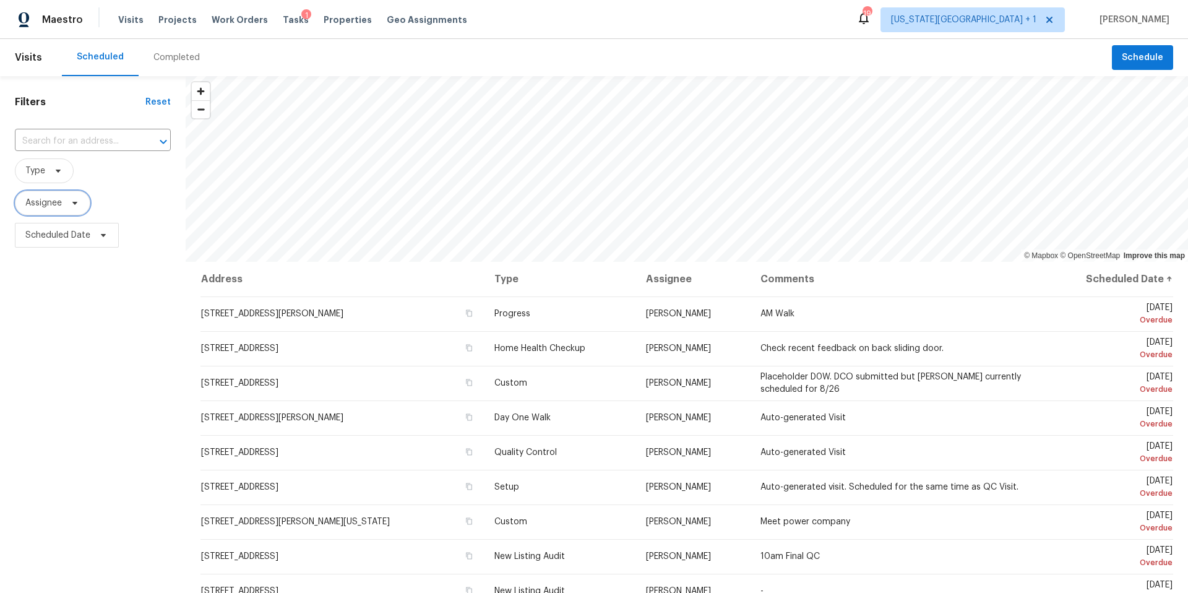
click at [69, 205] on span at bounding box center [73, 203] width 14 height 10
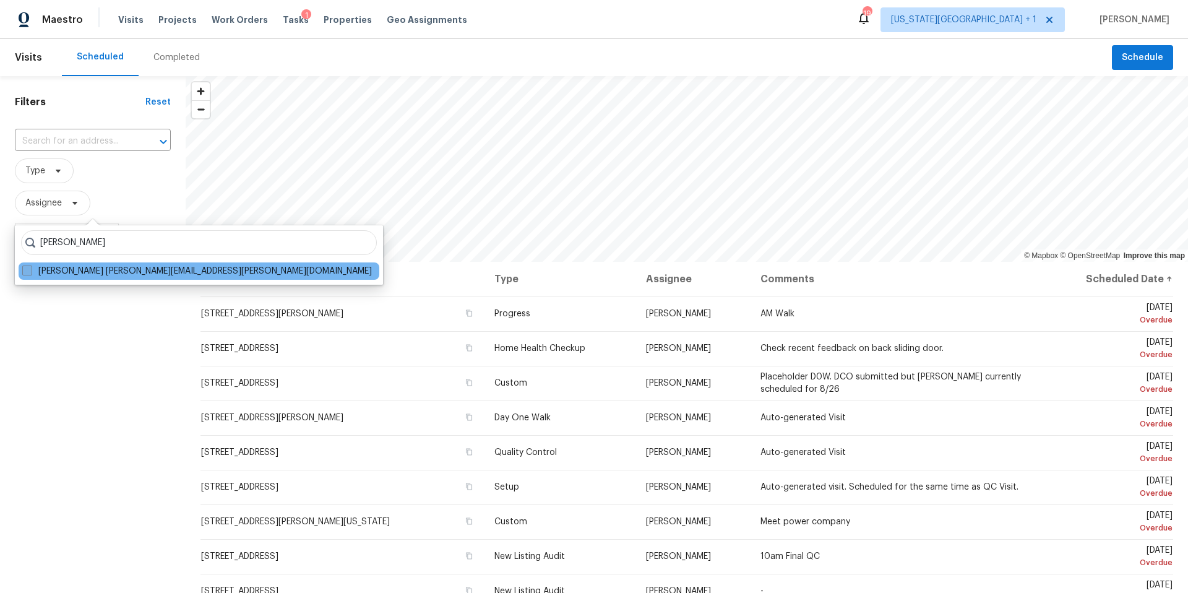
type input "luis chavez"
click at [40, 273] on label "Luis Chavez luis.chavez@opendoor.com" at bounding box center [197, 271] width 350 height 12
click at [30, 273] on input "Luis Chavez luis.chavez@opendoor.com" at bounding box center [26, 269] width 8 height 8
checkbox input "true"
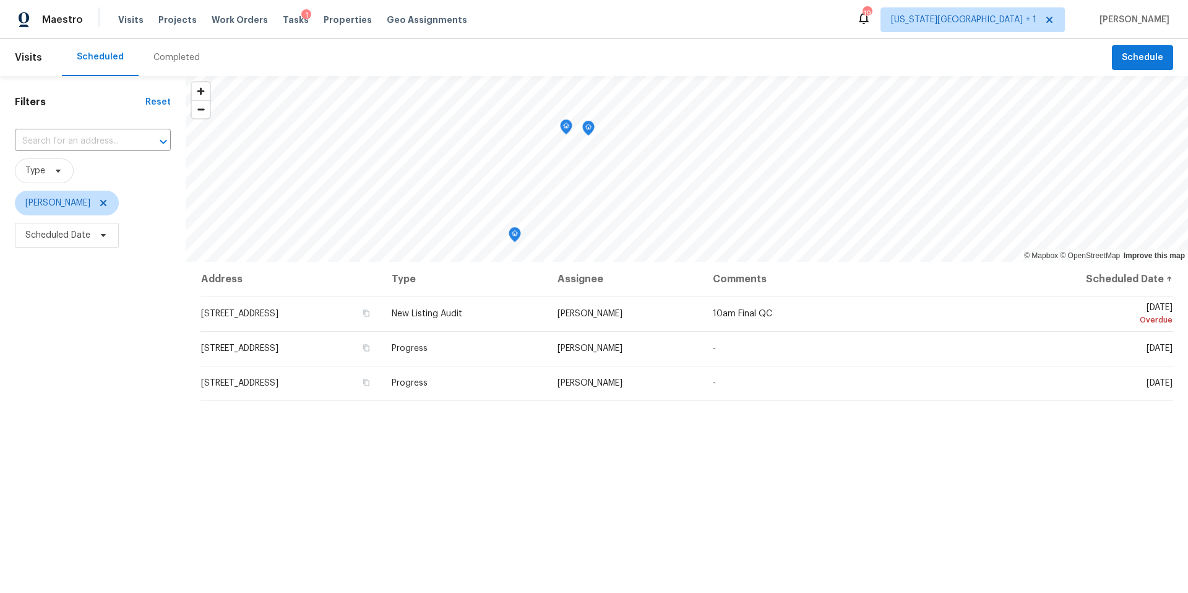
click at [565, 129] on icon "Map marker" at bounding box center [566, 127] width 11 height 14
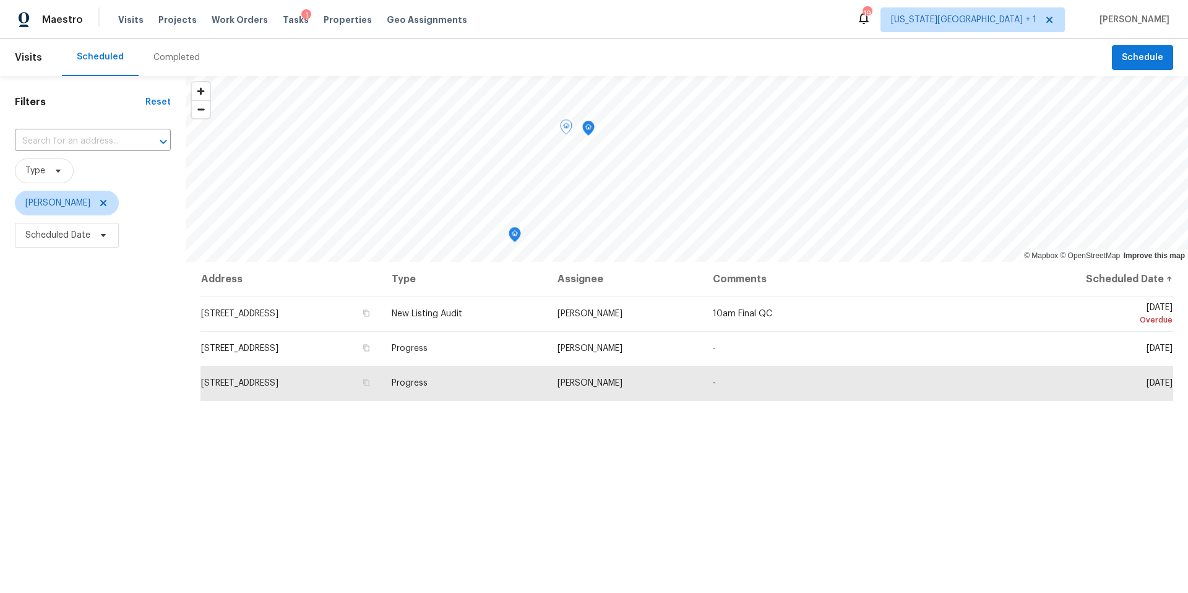
click at [590, 132] on icon "Map marker" at bounding box center [588, 128] width 11 height 14
